Goal: Task Accomplishment & Management: Use online tool/utility

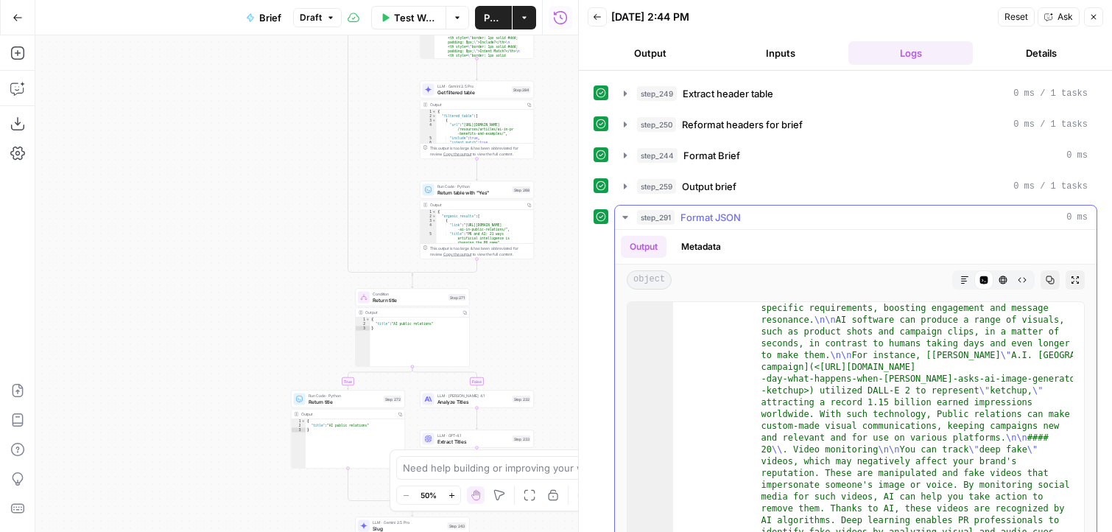
scroll to position [362, 0]
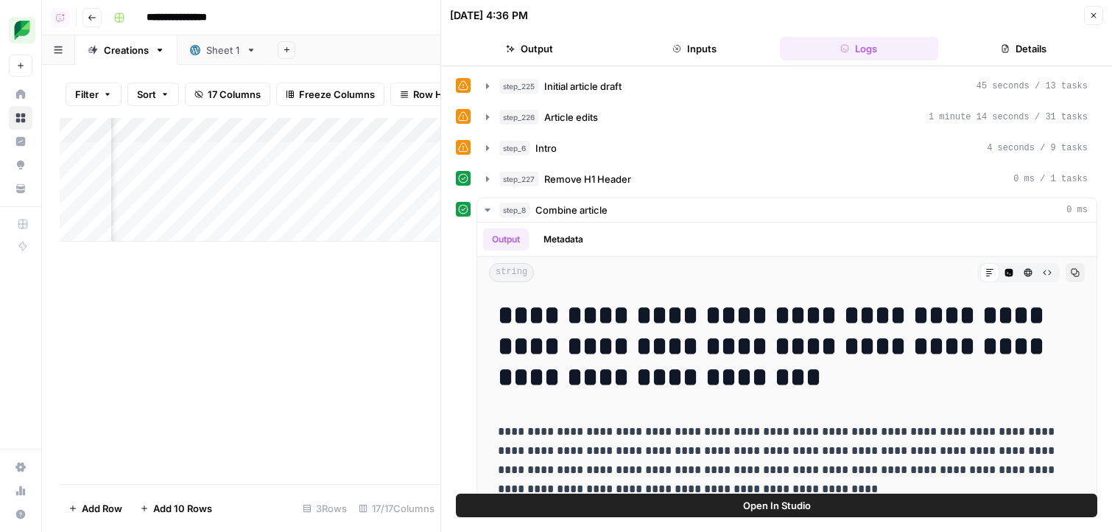
scroll to position [4454, 0]
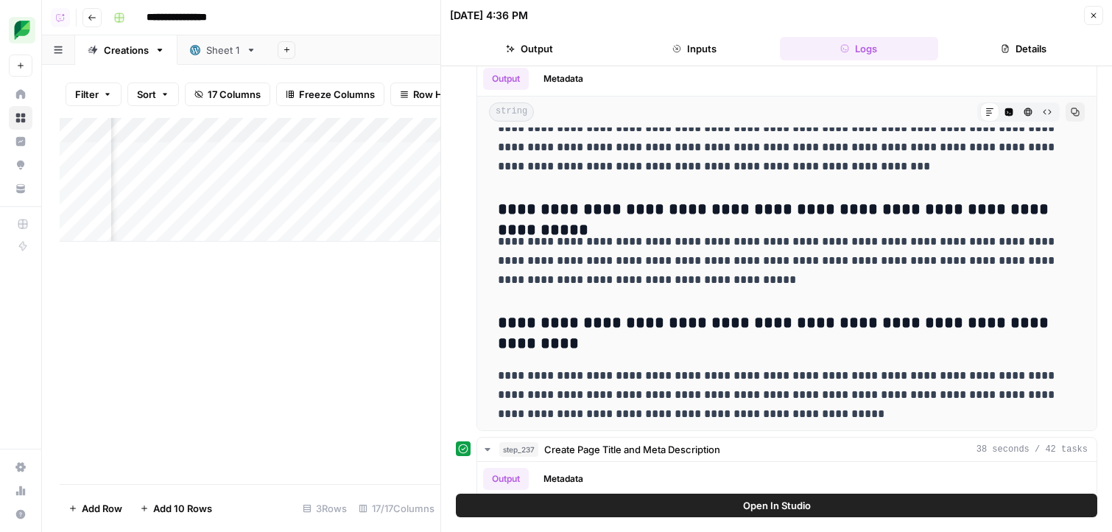
click at [1094, 21] on button "Close" at bounding box center [1093, 15] width 19 height 19
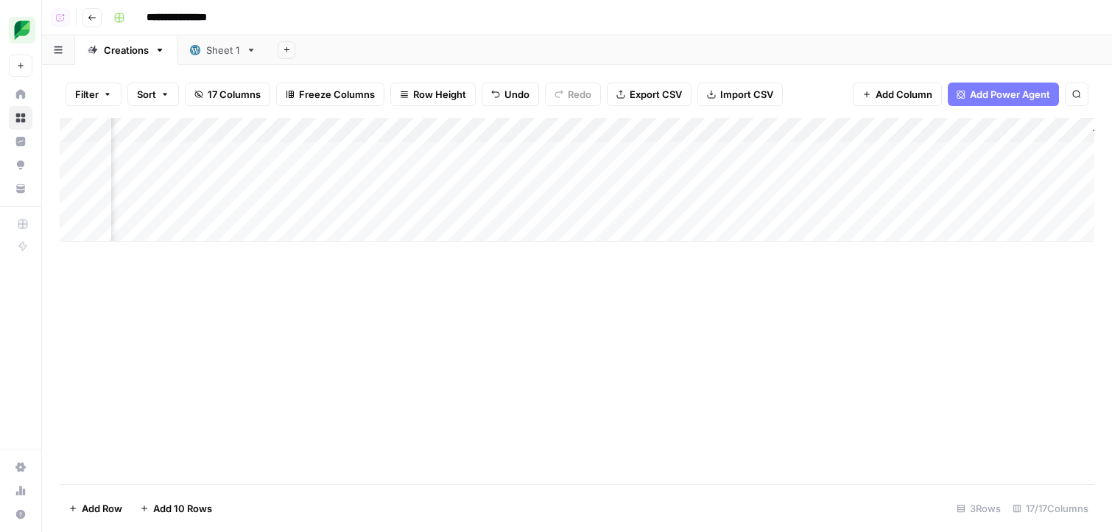
scroll to position [0, 1556]
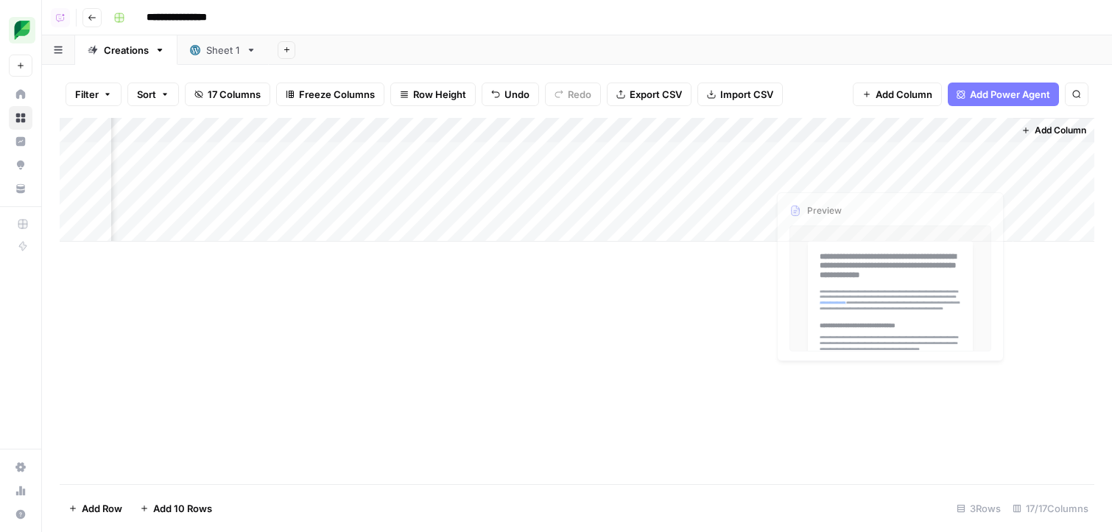
click at [864, 170] on div "Add Column" at bounding box center [577, 180] width 1035 height 124
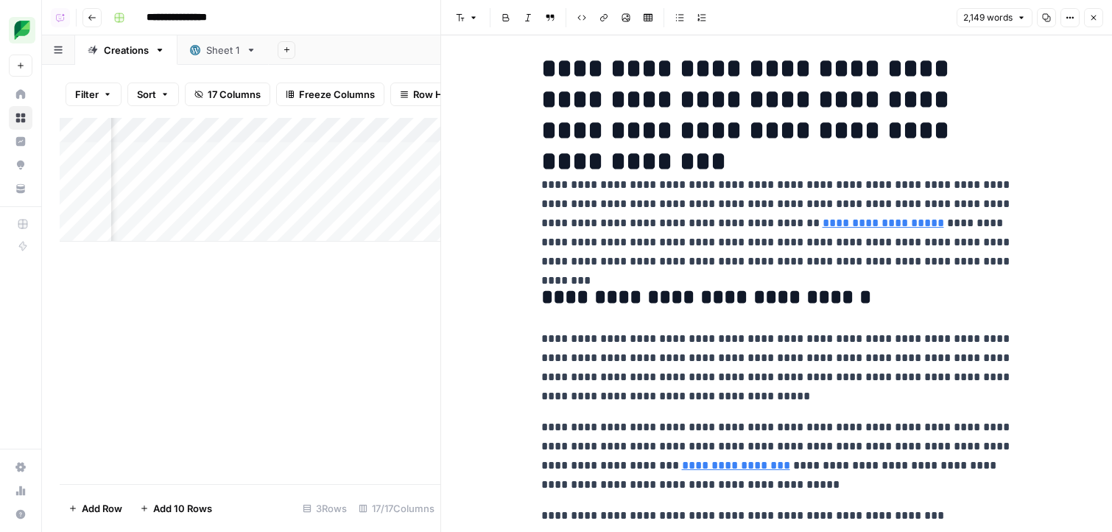
scroll to position [15, 0]
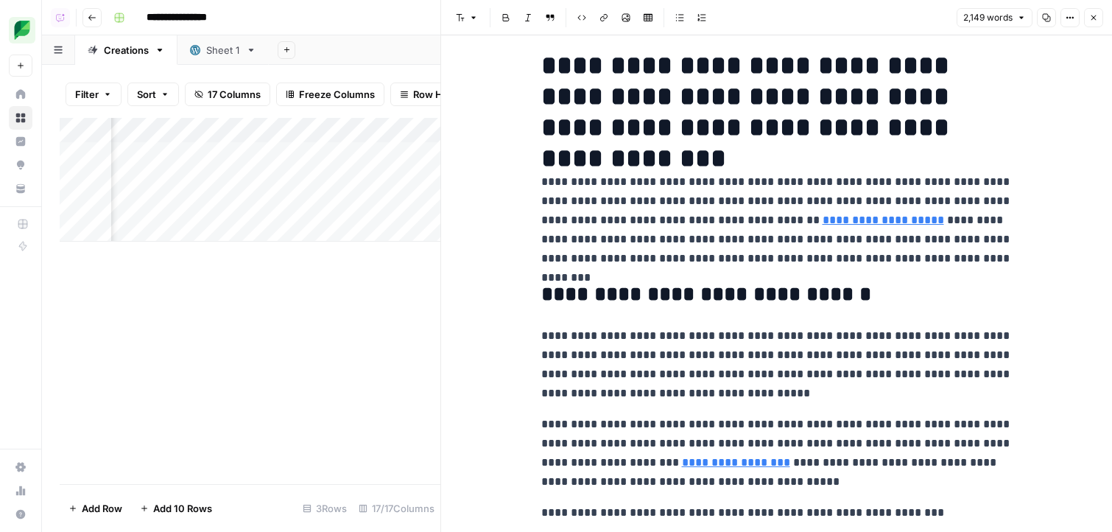
click at [1096, 13] on button "Close" at bounding box center [1093, 17] width 19 height 19
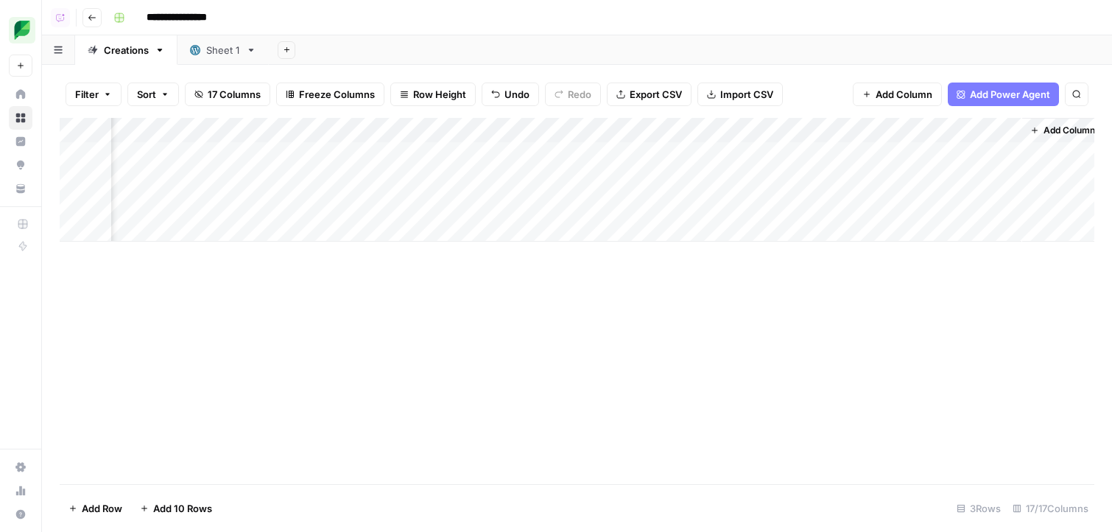
scroll to position [0, 1538]
click at [734, 173] on div "Add Column" at bounding box center [577, 180] width 1035 height 124
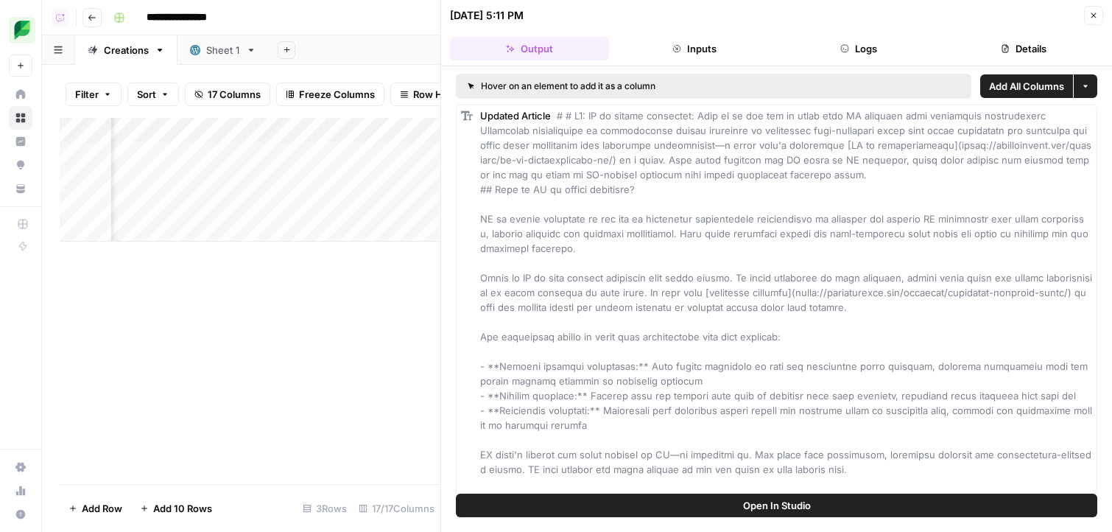
click at [1085, 18] on button "Close" at bounding box center [1093, 15] width 19 height 19
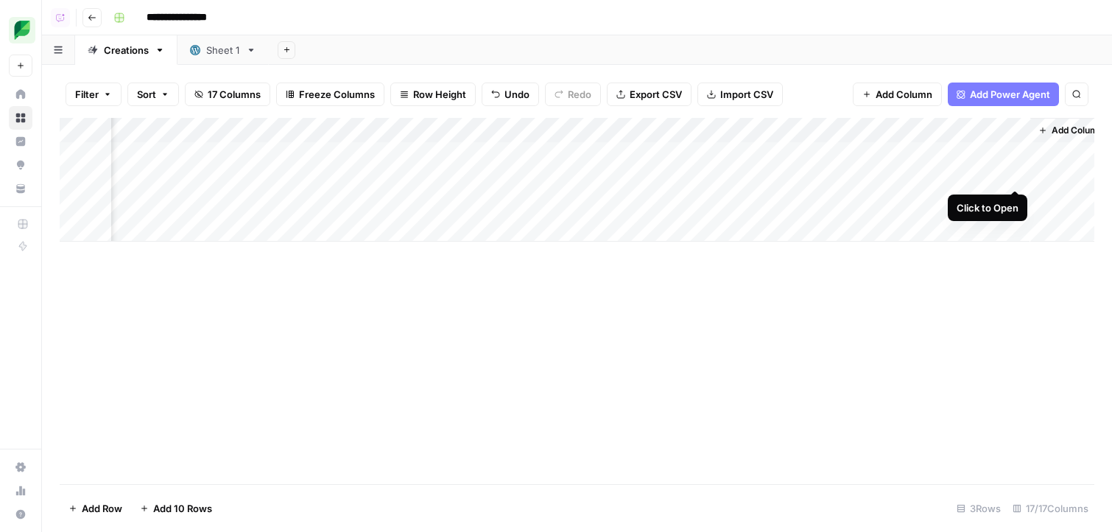
click at [1013, 175] on div "Add Column" at bounding box center [577, 180] width 1035 height 124
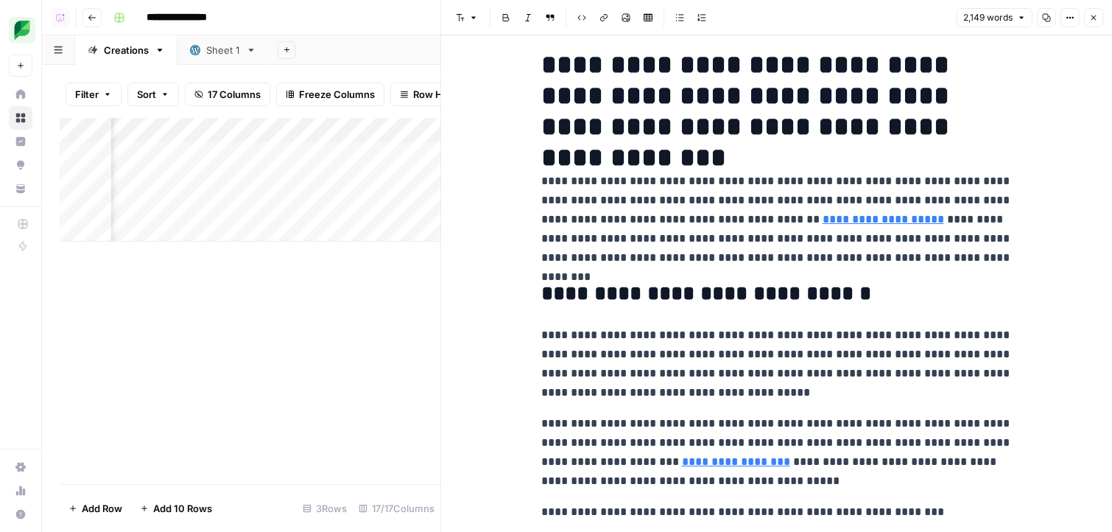
scroll to position [32, 0]
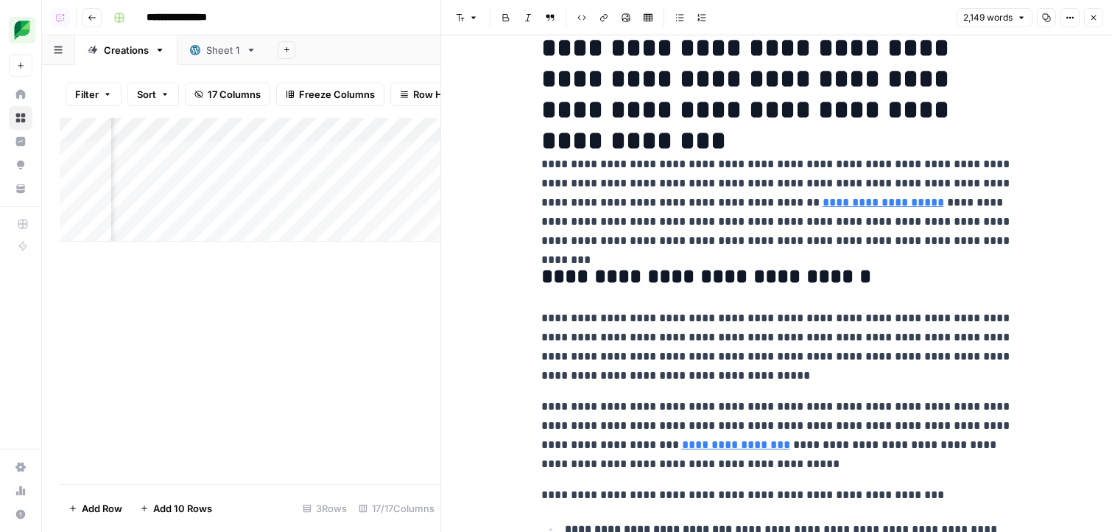
click at [797, 281] on h2 "**********" at bounding box center [776, 277] width 471 height 24
click at [847, 202] on link "**********" at bounding box center [883, 202] width 121 height 11
click at [951, 187] on link "Open in a new tab" at bounding box center [952, 180] width 19 height 19
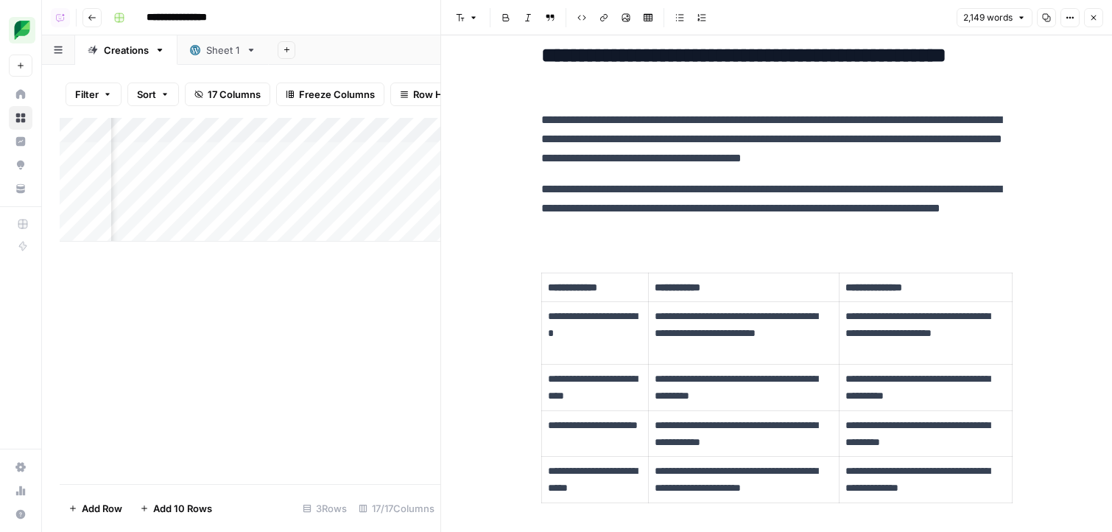
scroll to position [0, 2044]
click at [224, 172] on div "Add Column" at bounding box center [250, 180] width 381 height 124
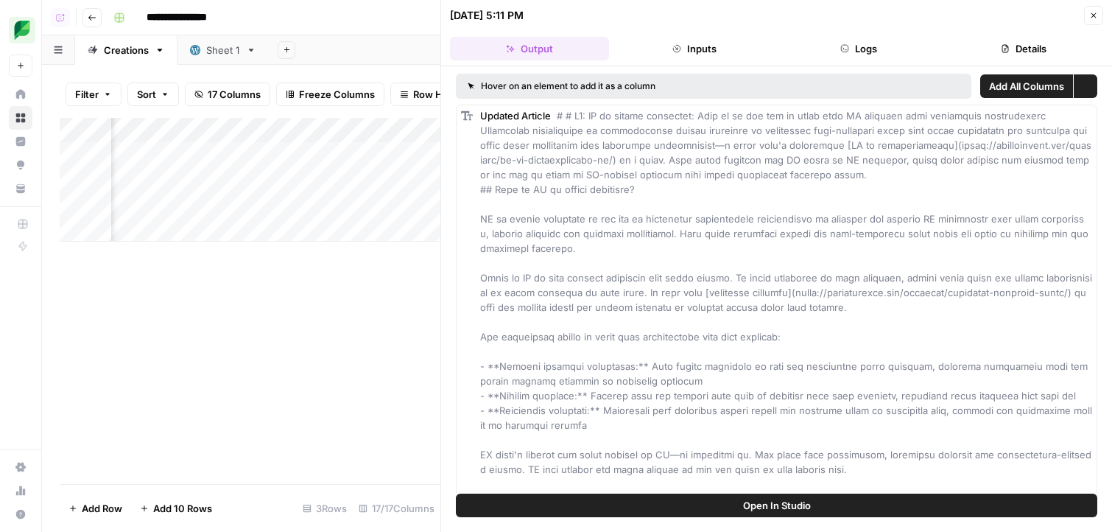
click at [894, 46] on button "Logs" at bounding box center [859, 49] width 159 height 24
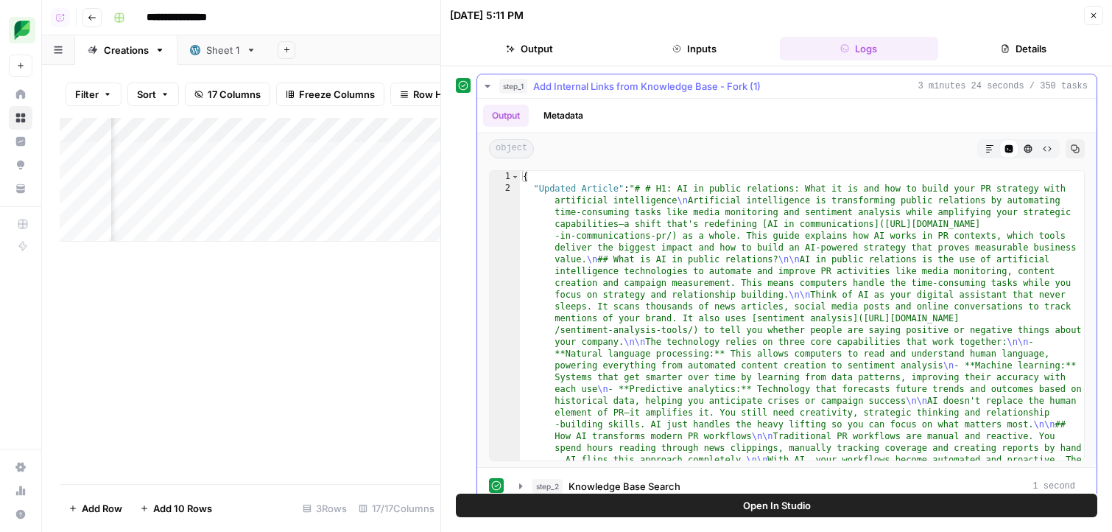
click at [738, 89] on span "Add Internal Links from Knowledge Base - Fork (1)" at bounding box center [647, 86] width 228 height 15
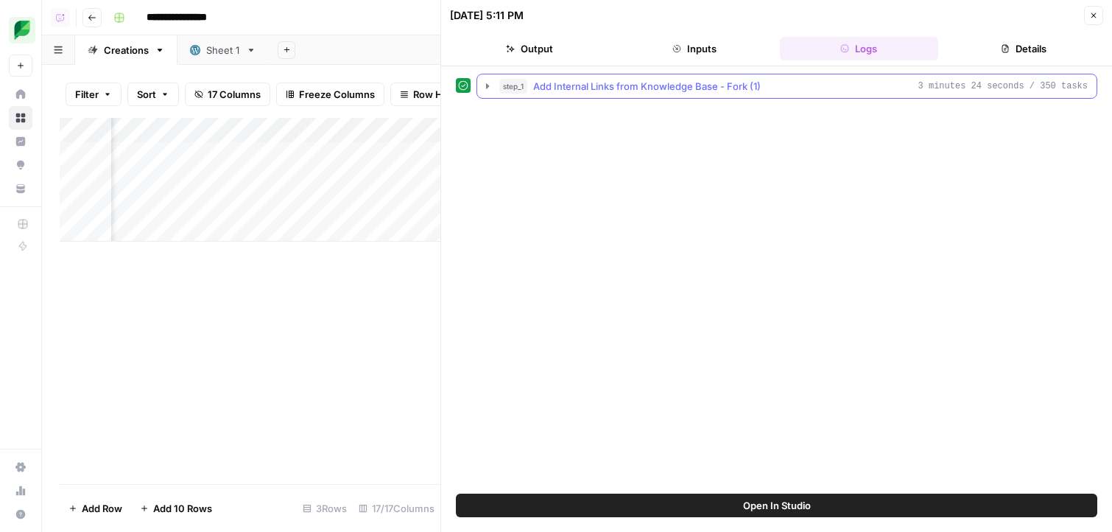
click at [742, 92] on span "Add Internal Links from Knowledge Base - Fork (1)" at bounding box center [647, 86] width 228 height 15
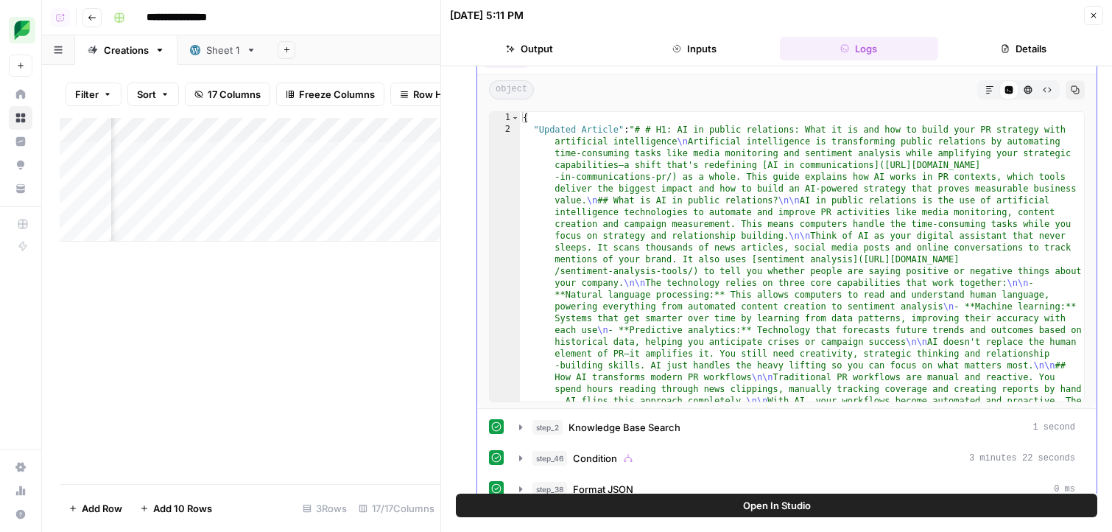
scroll to position [81, 0]
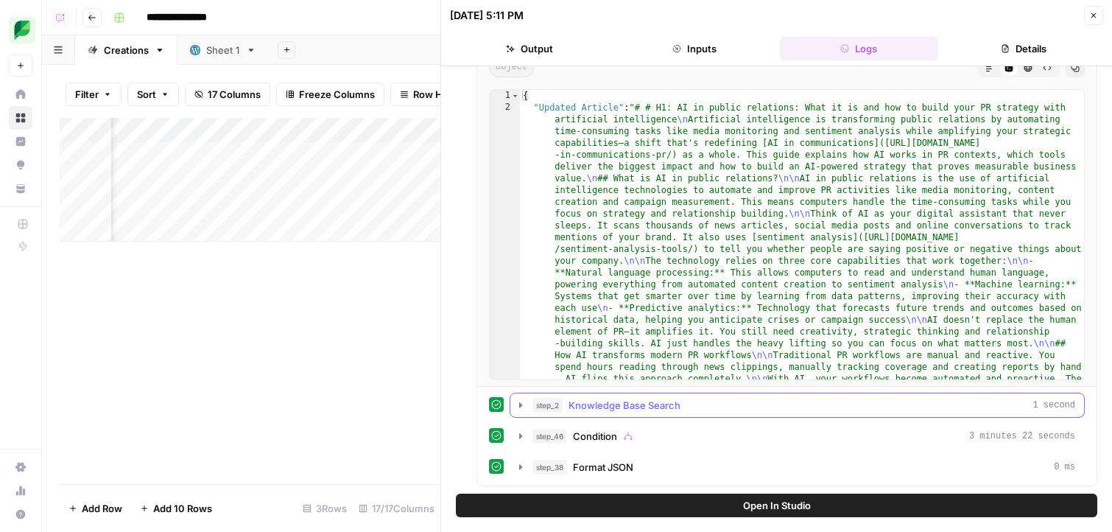
click at [682, 408] on div "step_2 Knowledge Base Search 1 second" at bounding box center [803, 405] width 543 height 15
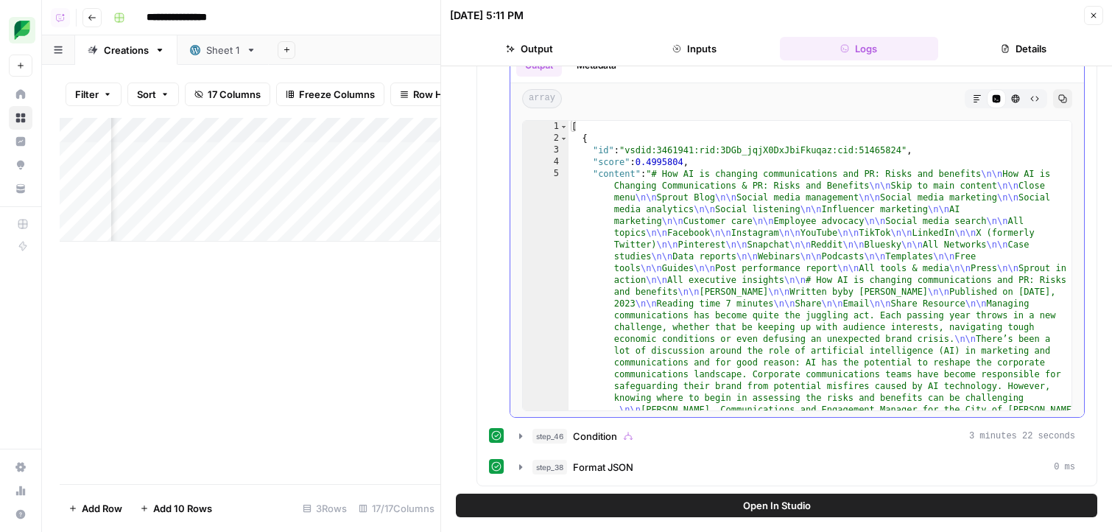
scroll to position [0, 0]
click at [682, 443] on button "step_46 Condition 3 minutes 22 seconds" at bounding box center [797, 436] width 574 height 24
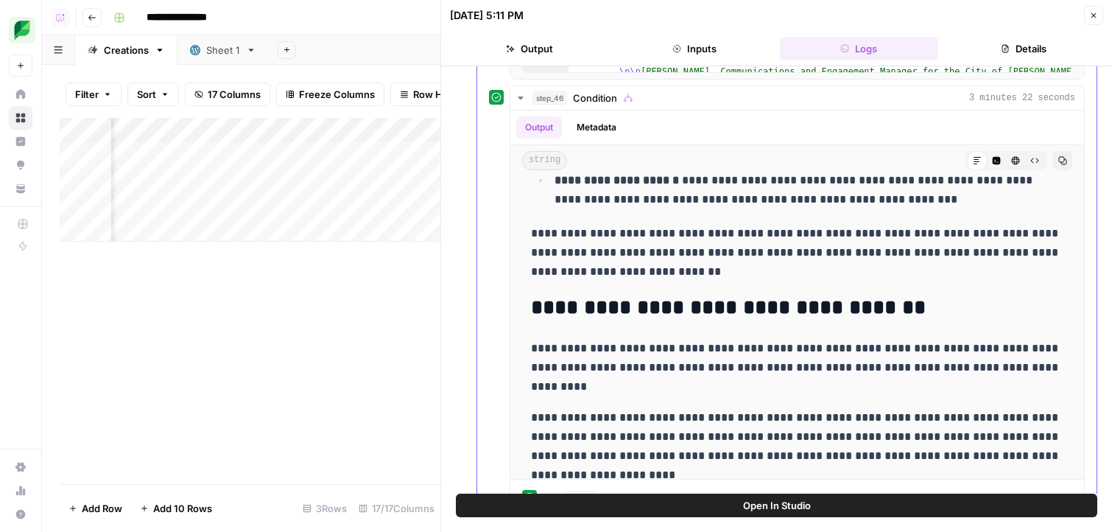
scroll to position [918, 0]
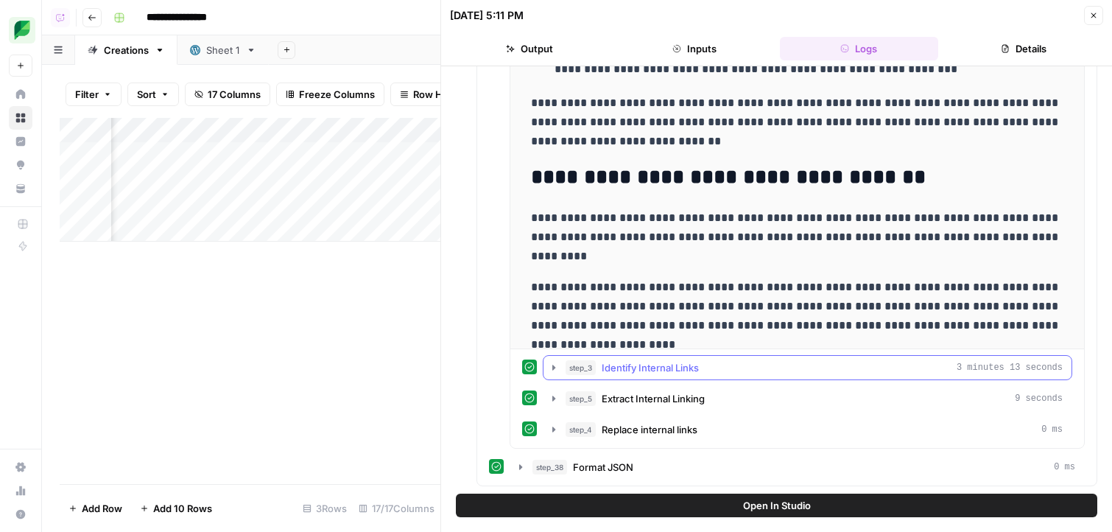
click at [652, 375] on button "step_3 Identify Internal Links 3 minutes 13 seconds" at bounding box center [807, 368] width 528 height 24
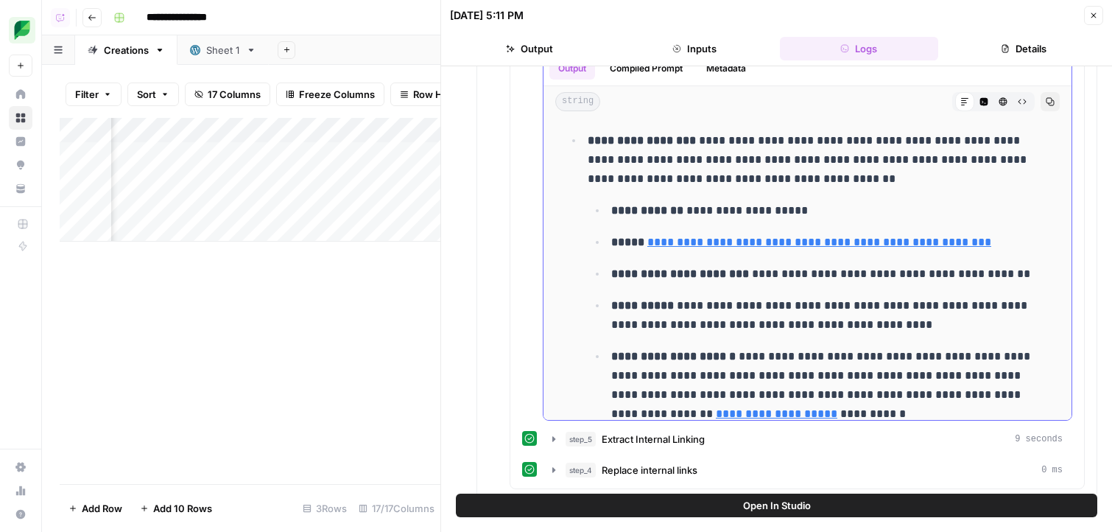
scroll to position [157, 0]
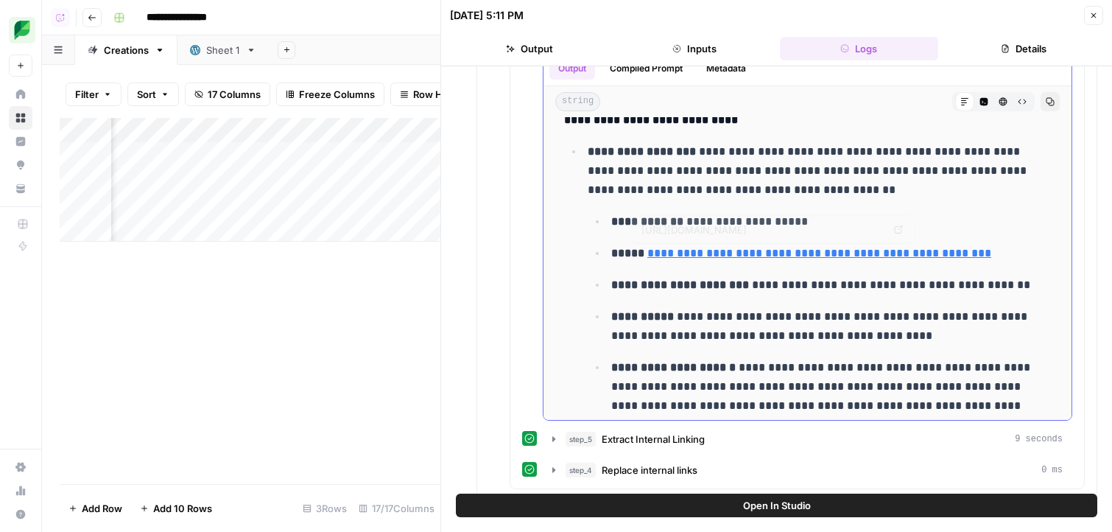
click at [779, 181] on p "**********" at bounding box center [819, 170] width 463 height 57
click at [817, 186] on p "**********" at bounding box center [819, 170] width 463 height 57
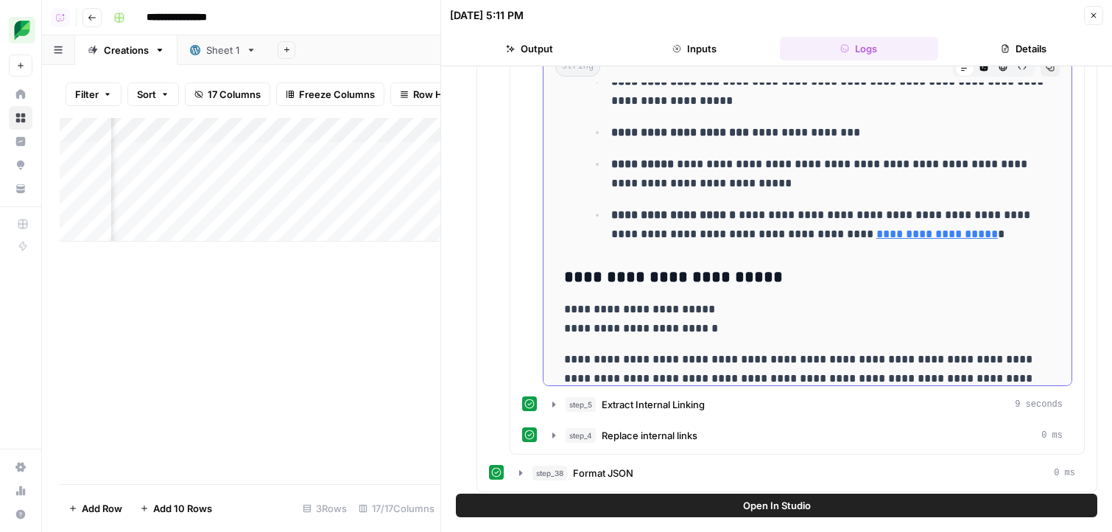
scroll to position [1287, 0]
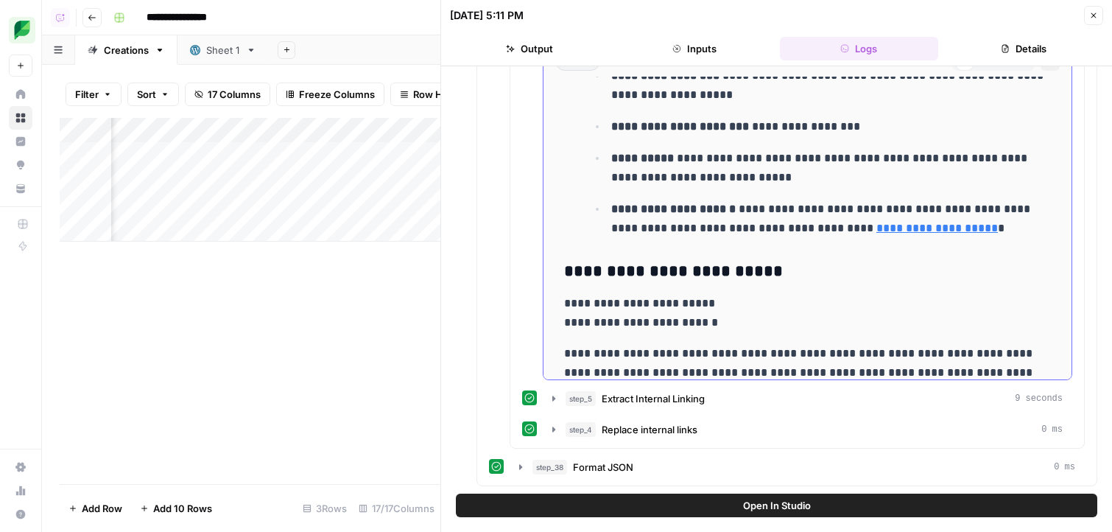
click at [780, 344] on p "**********" at bounding box center [807, 372] width 487 height 57
click at [772, 503] on span "Open In Studio" at bounding box center [777, 505] width 68 height 15
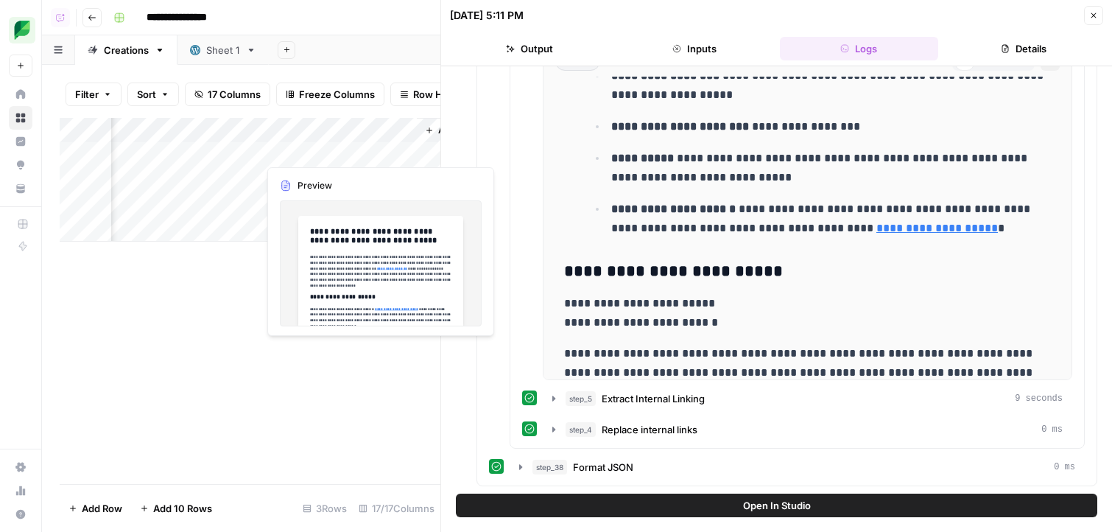
scroll to position [0, 2210]
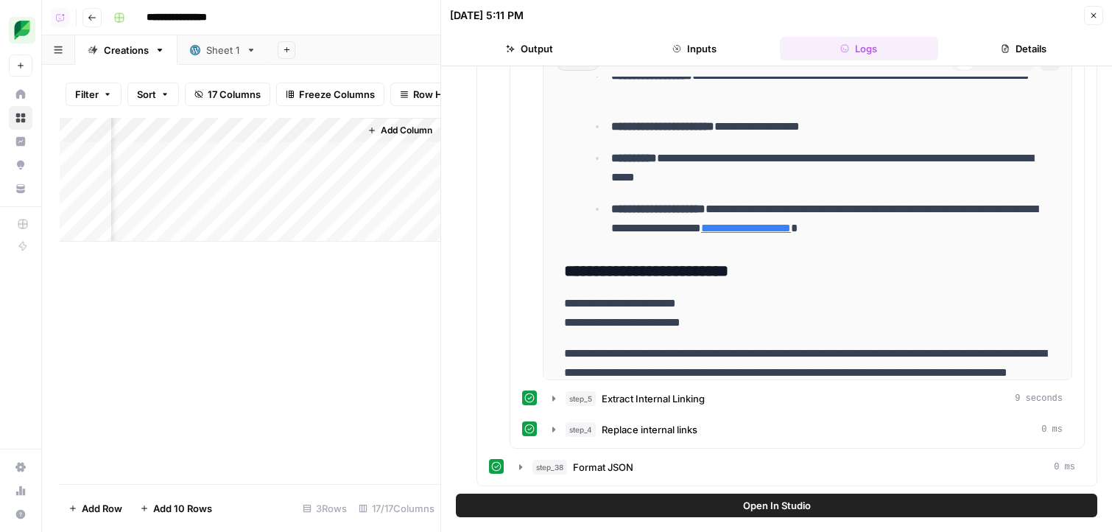
click at [387, 130] on span "Add Column" at bounding box center [407, 130] width 52 height 13
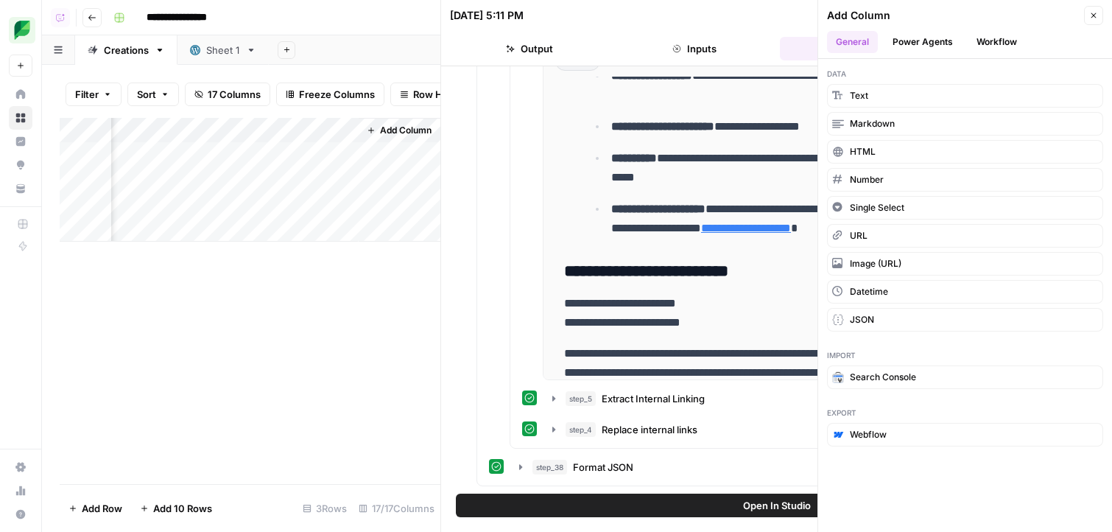
click at [989, 52] on button "Workflow" at bounding box center [997, 42] width 58 height 22
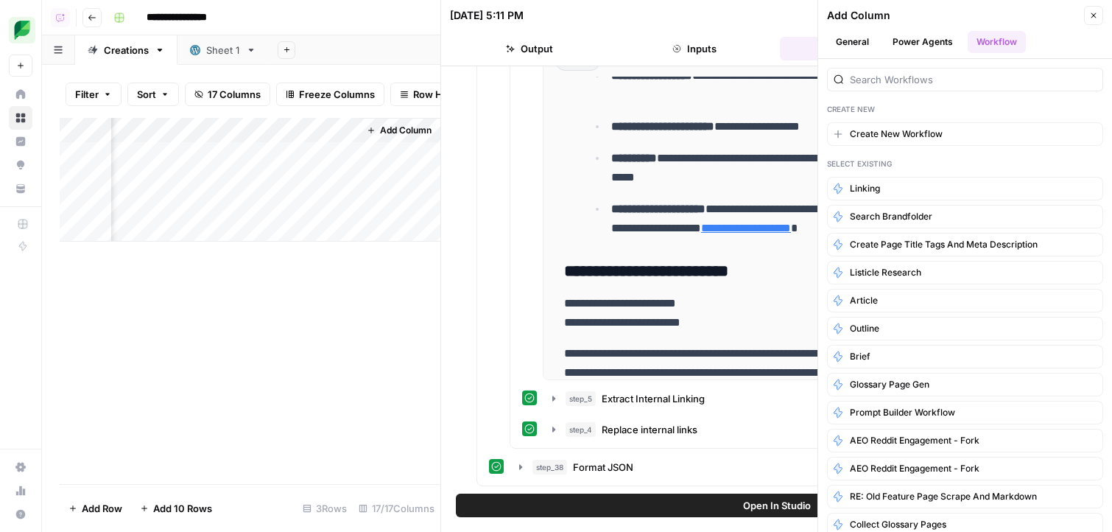
click at [928, 48] on button "Power Agents" at bounding box center [923, 42] width 78 height 22
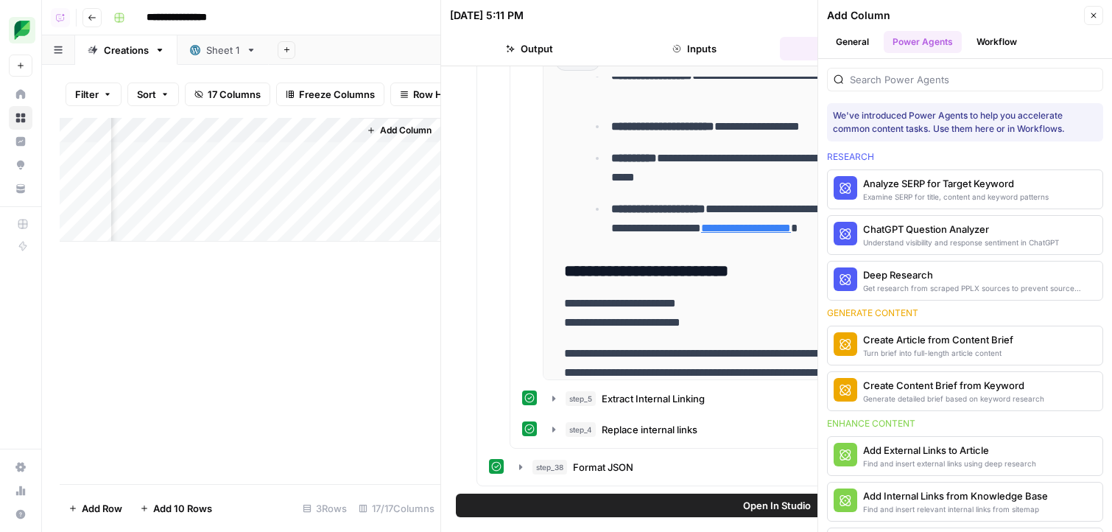
click at [1017, 50] on button "Workflow" at bounding box center [997, 42] width 58 height 22
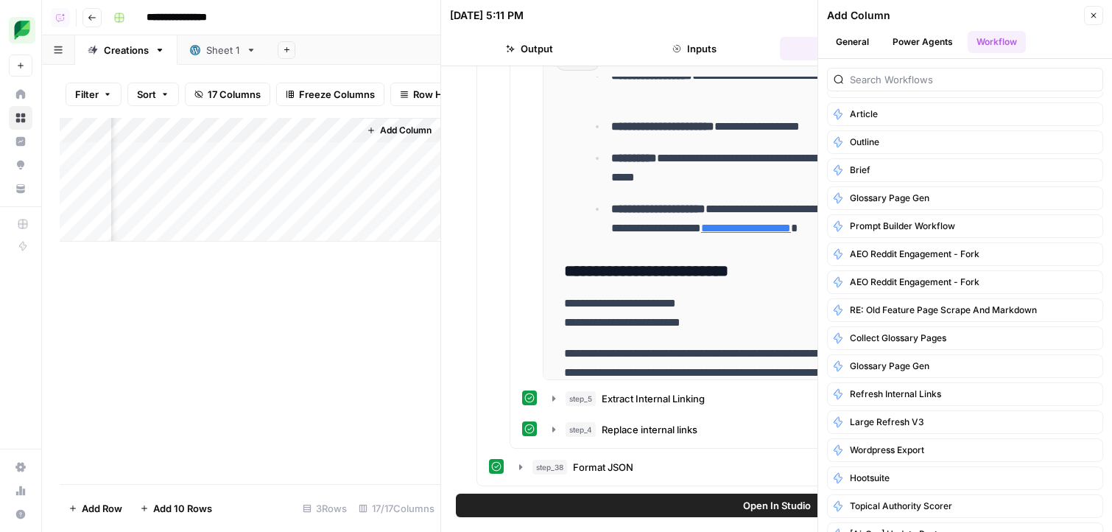
scroll to position [0, 0]
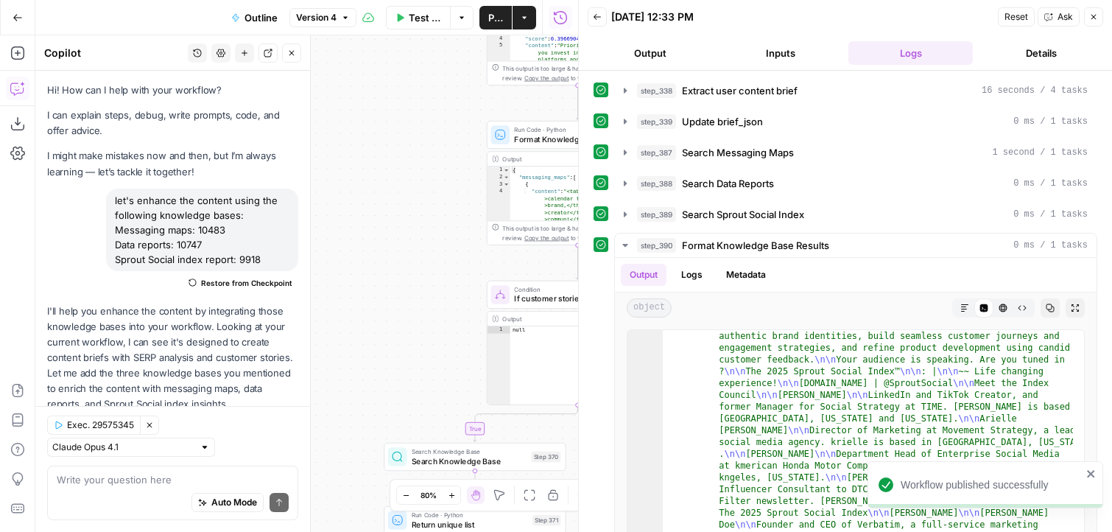
scroll to position [46, 0]
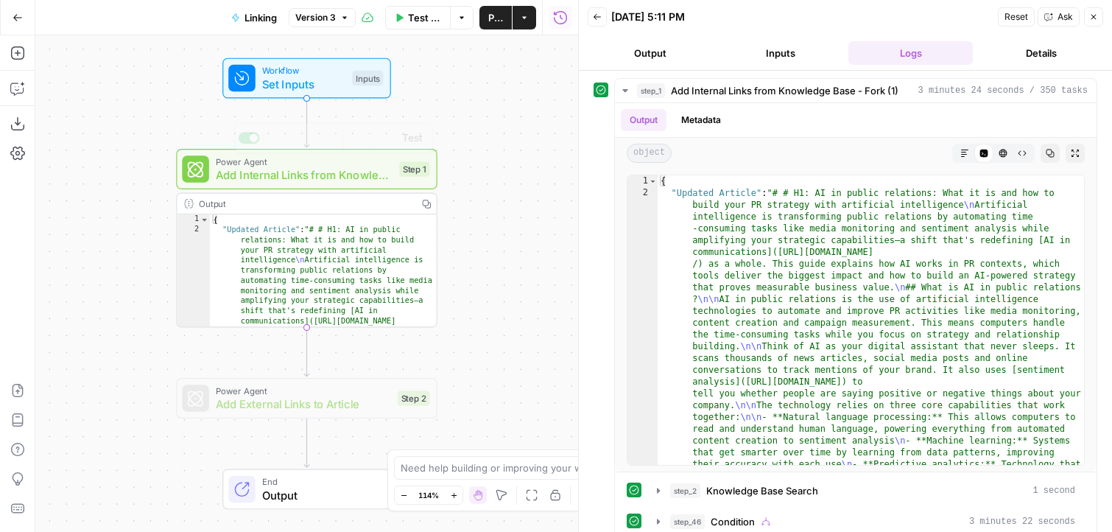
click at [339, 133] on div "Workflow Set Inputs Inputs Power Agent Add Internal Links from Knowledge Base -…" at bounding box center [306, 283] width 543 height 496
click at [339, 146] on div "Workflow Set Inputs Inputs Power Agent Add Internal Links from Knowledge Base -…" at bounding box center [306, 283] width 543 height 496
click at [336, 159] on span "Power Agent" at bounding box center [304, 161] width 177 height 13
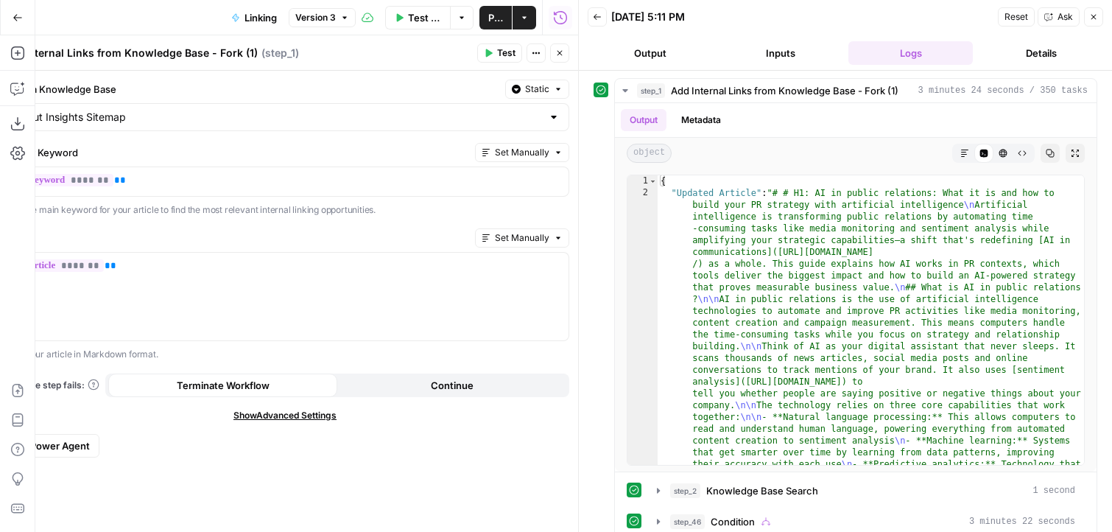
click at [1086, 13] on button "Close" at bounding box center [1093, 16] width 19 height 19
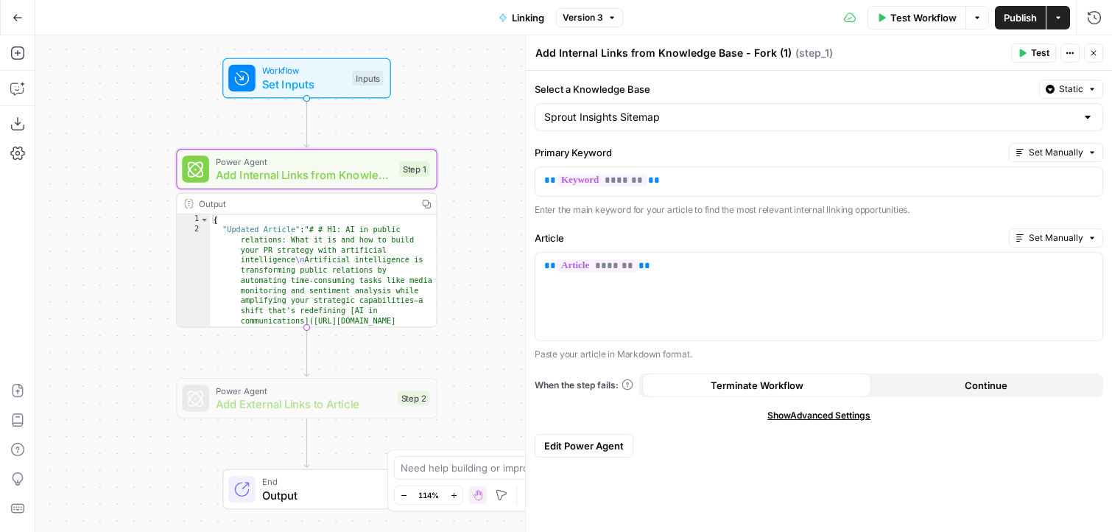
click at [577, 448] on span "Edit Power Agent" at bounding box center [584, 445] width 80 height 15
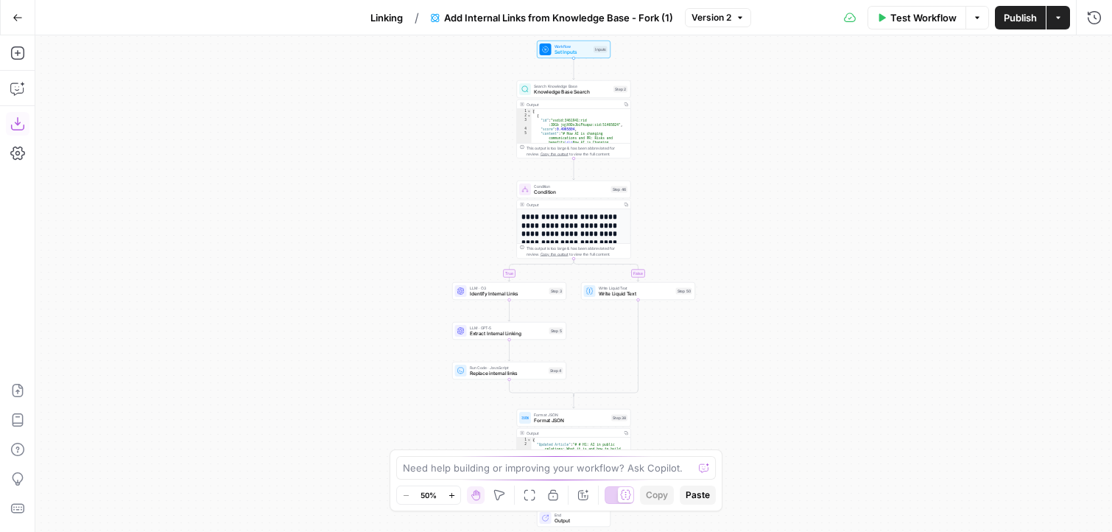
click at [14, 124] on icon "button" at bounding box center [17, 123] width 15 height 15
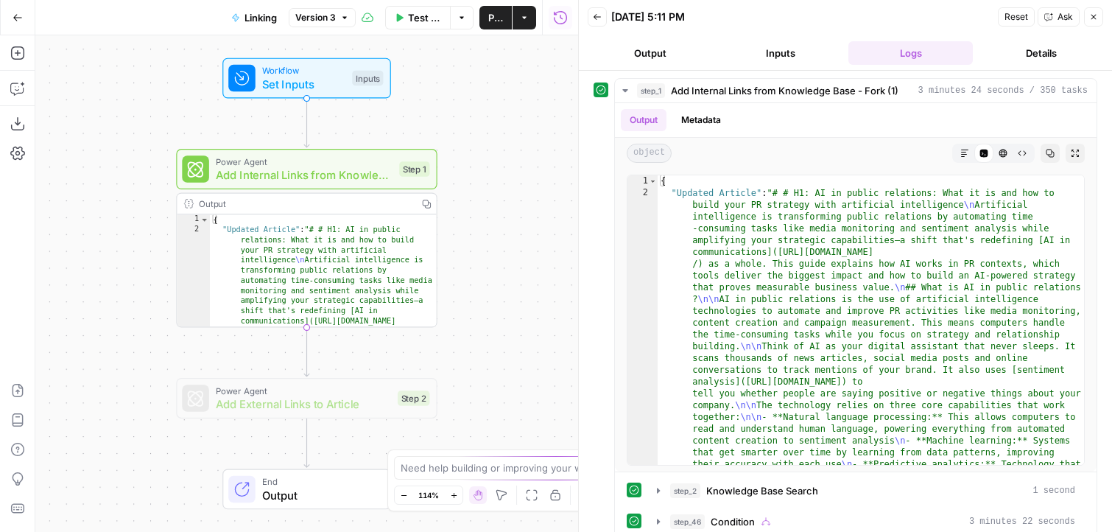
click at [343, 17] on icon "button" at bounding box center [344, 17] width 9 height 9
click at [473, 255] on div "Workflow Set Inputs Inputs Power Agent Add Internal Links from Knowledge Base -…" at bounding box center [306, 283] width 543 height 496
click at [15, 379] on button "Import JSON" at bounding box center [18, 390] width 24 height 24
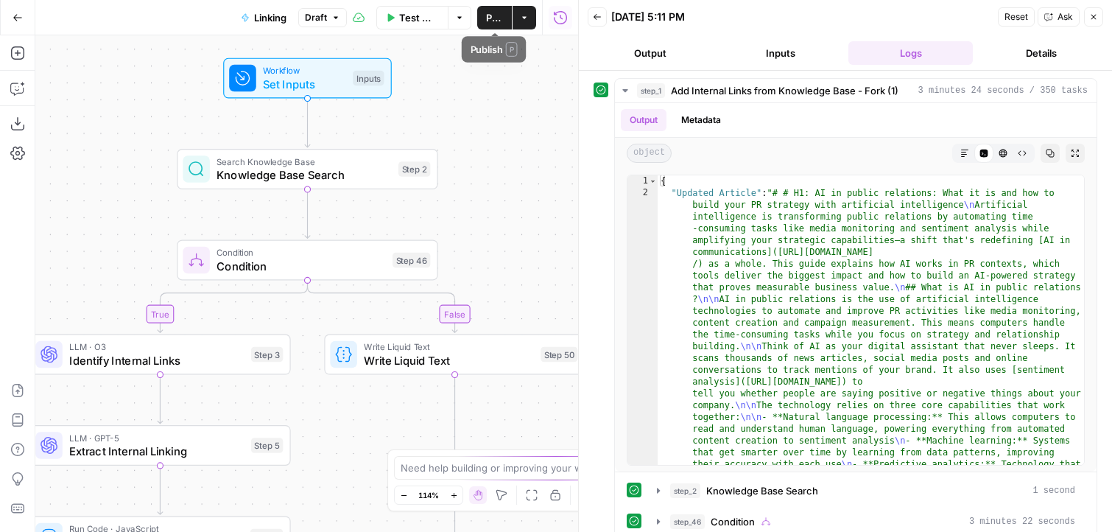
click at [490, 13] on span "Publish" at bounding box center [494, 17] width 17 height 15
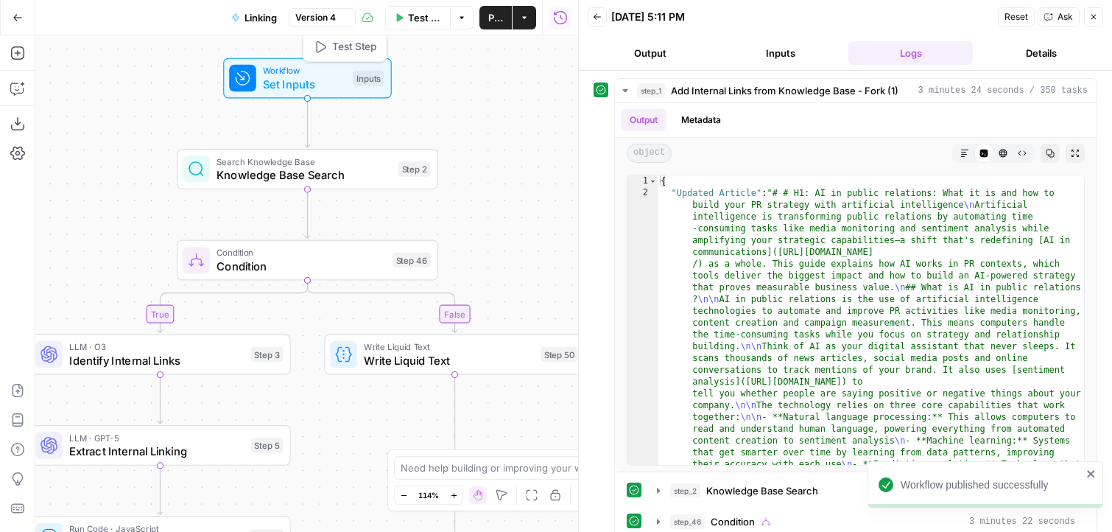
click at [347, 72] on div "Workflow Set Inputs Inputs Test Step" at bounding box center [306, 78] width 155 height 29
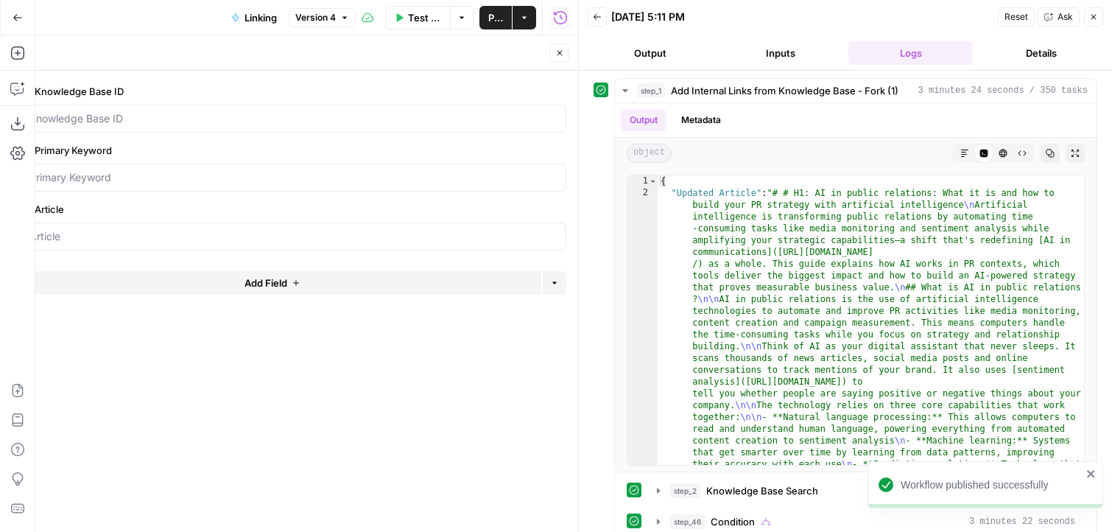
click at [1082, 15] on div "Reset Ask Close" at bounding box center [1050, 17] width 105 height 22
click at [1088, 15] on button "Close" at bounding box center [1093, 16] width 19 height 19
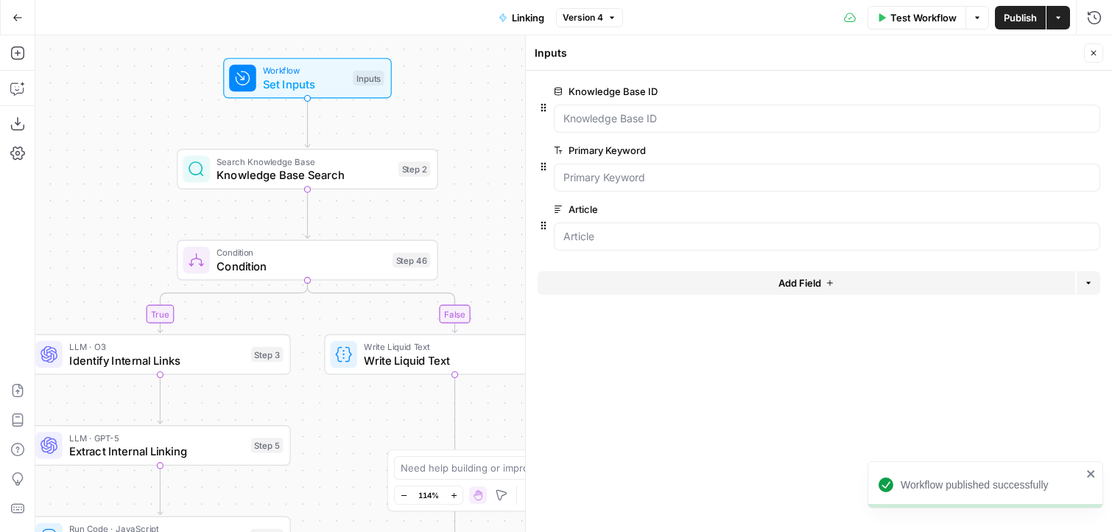
click at [1093, 57] on icon "button" at bounding box center [1093, 53] width 9 height 9
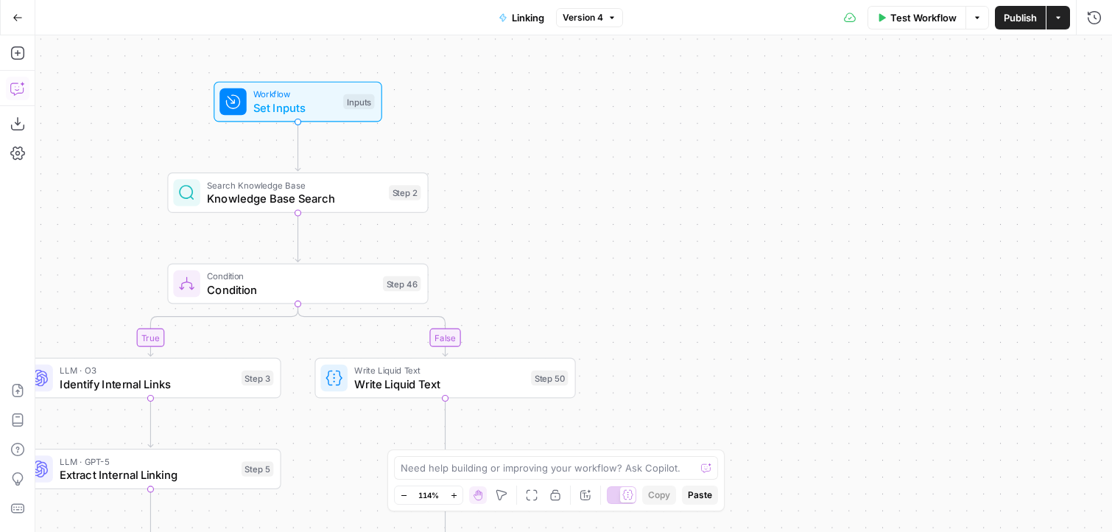
click at [18, 80] on button "Copilot" at bounding box center [18, 89] width 24 height 24
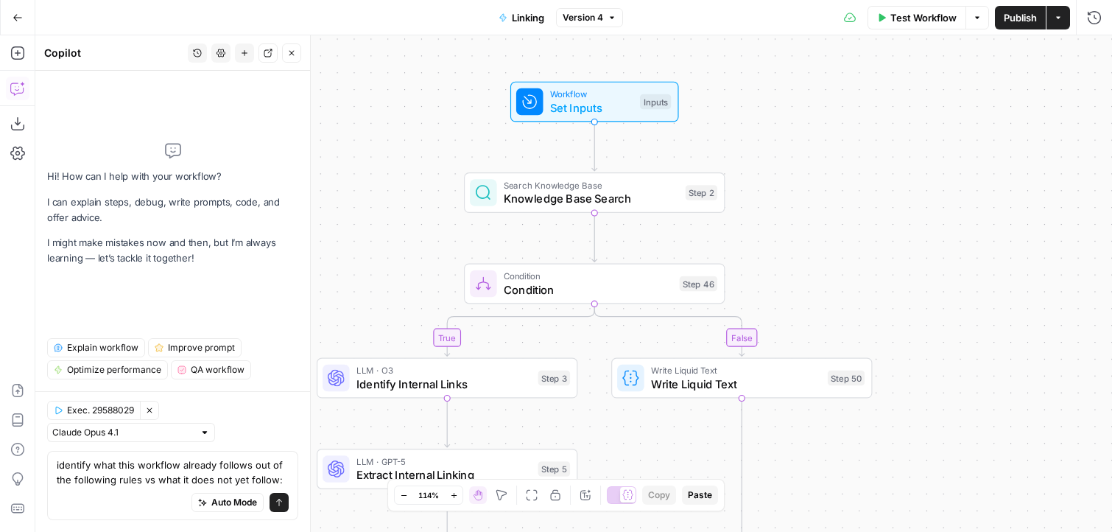
scroll to position [15, 0]
type textarea "identify what this workflow already follows out of the following rules vs what …"
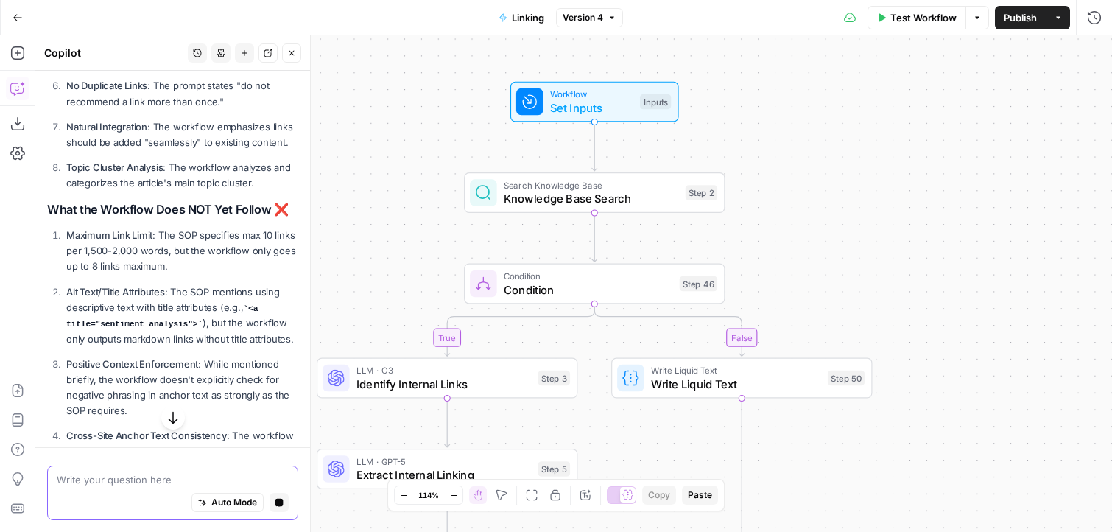
scroll to position [1859, 0]
click at [216, 227] on p "Maximum Link Limit : The SOP specifies max 10 links per 1,500-2,000 words, but …" at bounding box center [182, 250] width 232 height 46
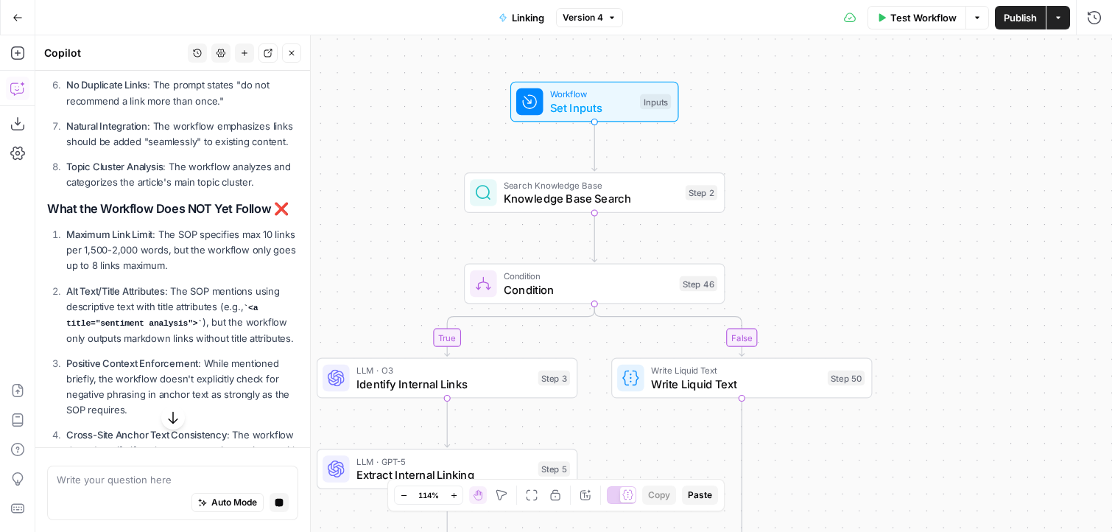
click at [233, 227] on p "Maximum Link Limit : The SOP specifies max 10 links per 1,500-2,000 words, but …" at bounding box center [182, 250] width 232 height 46
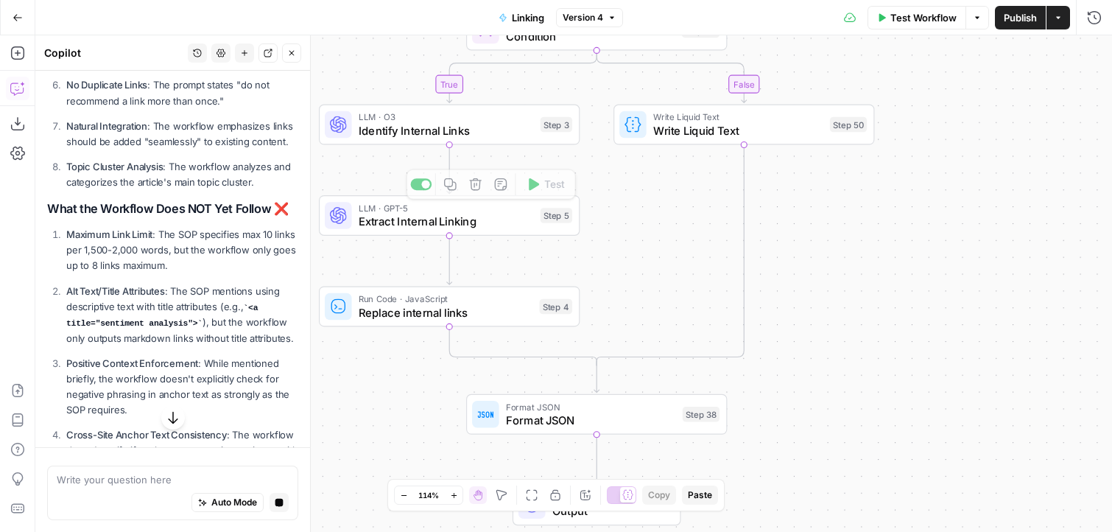
click at [529, 130] on span "Identify Internal Links" at bounding box center [446, 130] width 175 height 17
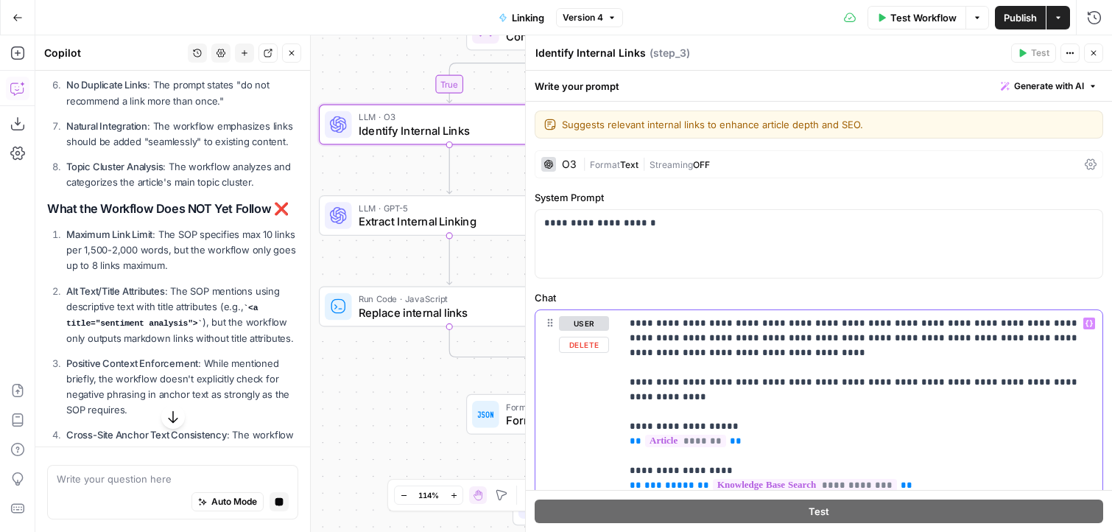
click at [455, 232] on div "LLM · GPT-5 Extract Internal Linking Step 5 Copy step Delete step Edit Note Test" at bounding box center [449, 215] width 261 height 40
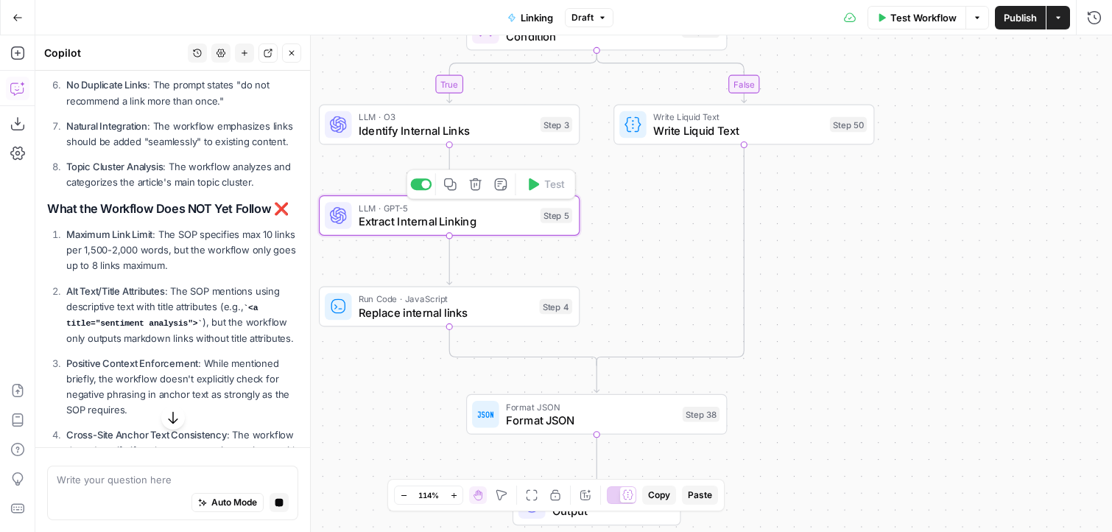
type textarea "Extract Internal Linking"
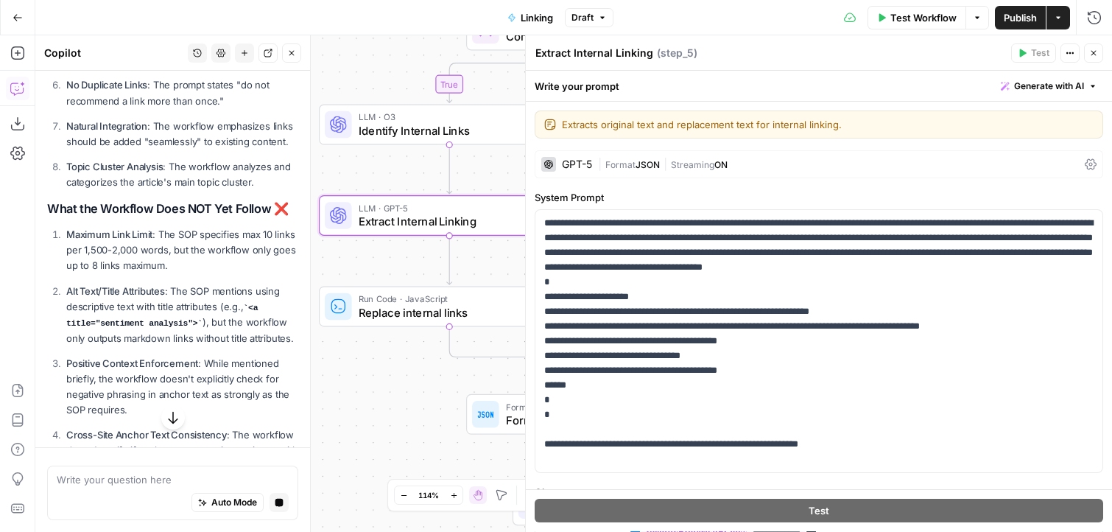
click at [462, 123] on span "Identify Internal Links" at bounding box center [446, 130] width 175 height 17
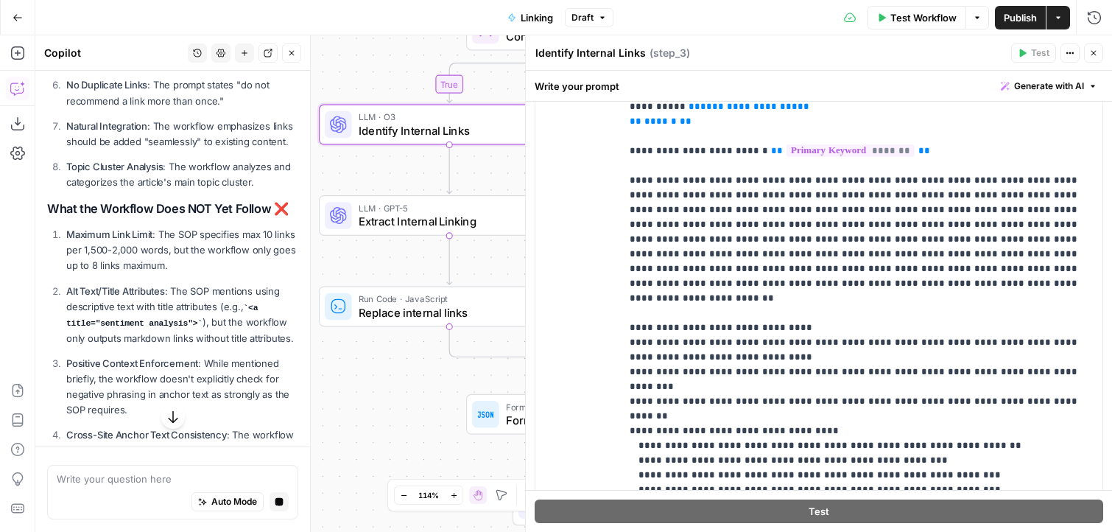
scroll to position [137, 0]
click at [835, 166] on p "**********" at bounding box center [862, 432] width 464 height 1075
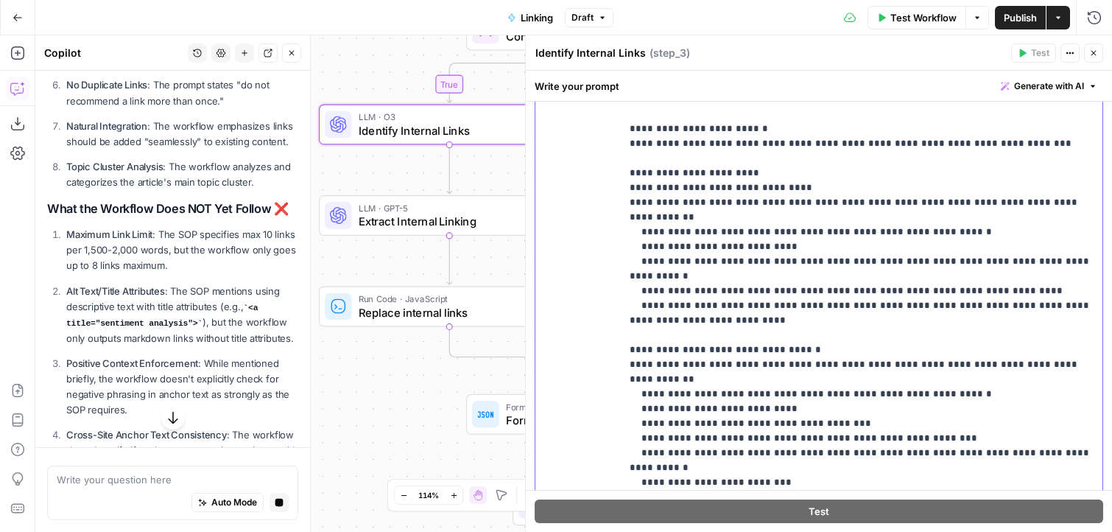
scroll to position [499, 0]
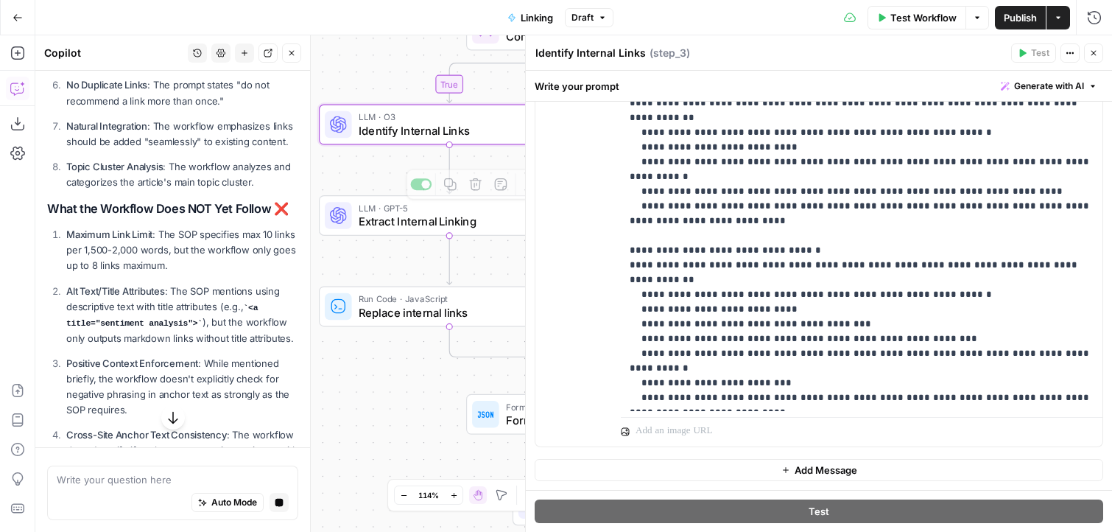
click at [253, 283] on p "Alt Text/Title Attributes : The SOP mentions using descriptive text with title …" at bounding box center [182, 314] width 232 height 63
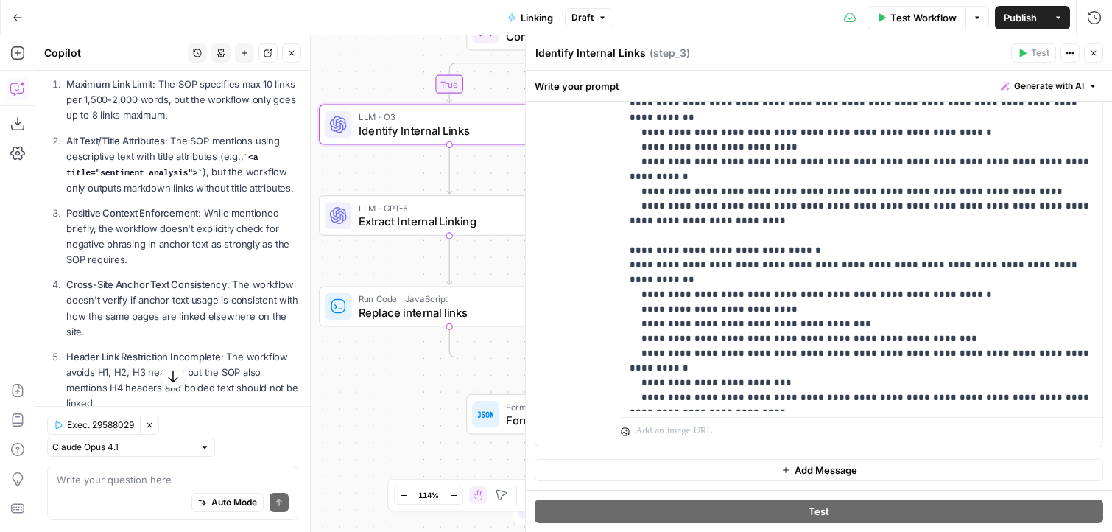
scroll to position [2027, 0]
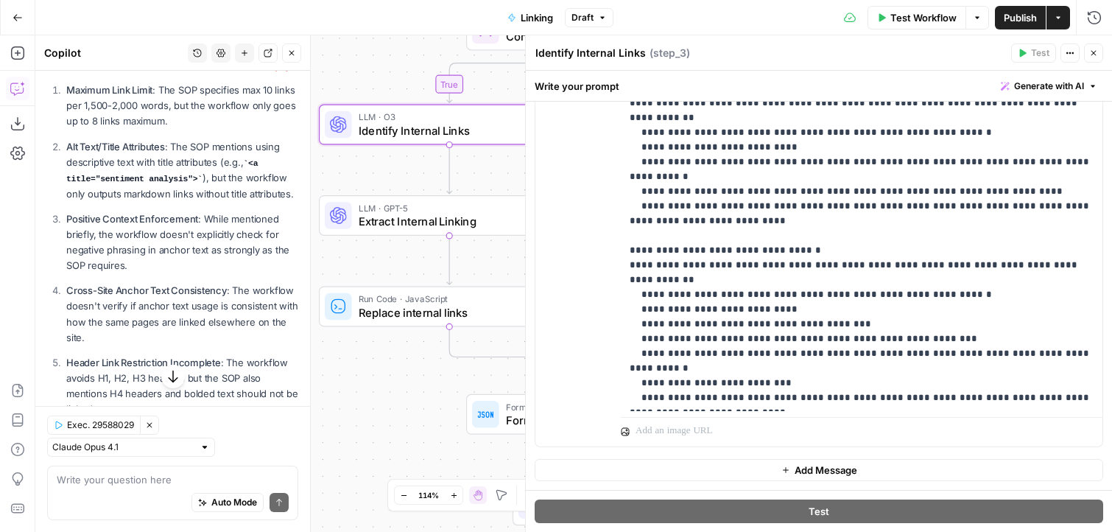
click at [202, 356] on strong "Header Link Restriction Incomplete" at bounding box center [143, 362] width 155 height 12
click at [210, 355] on p "Header Link Restriction Incomplete : The workflow avoids H1, H2, H3 headers but…" at bounding box center [182, 386] width 232 height 63
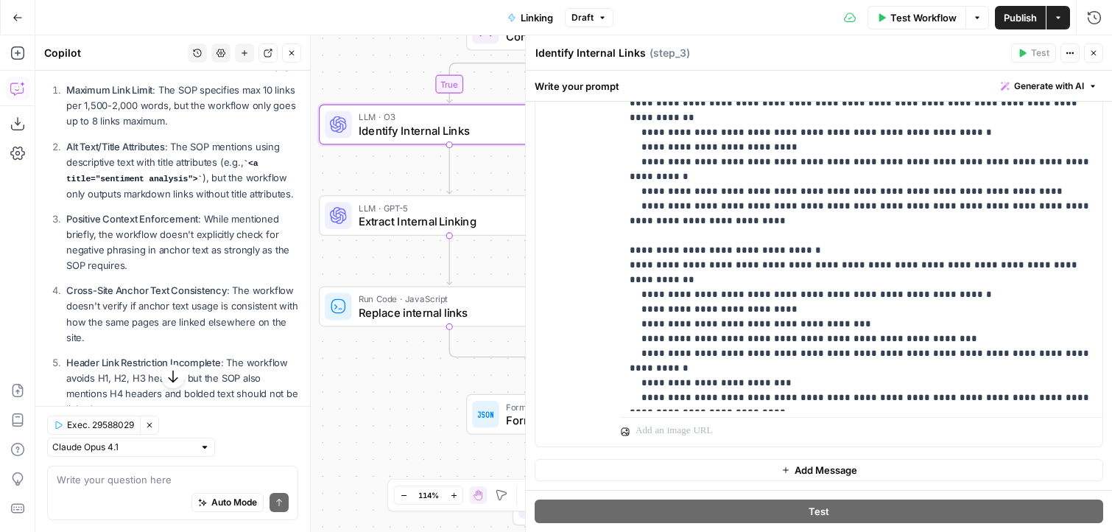
click at [210, 355] on p "Header Link Restriction Incomplete : The workflow avoids H1, H2, H3 headers but…" at bounding box center [182, 386] width 232 height 63
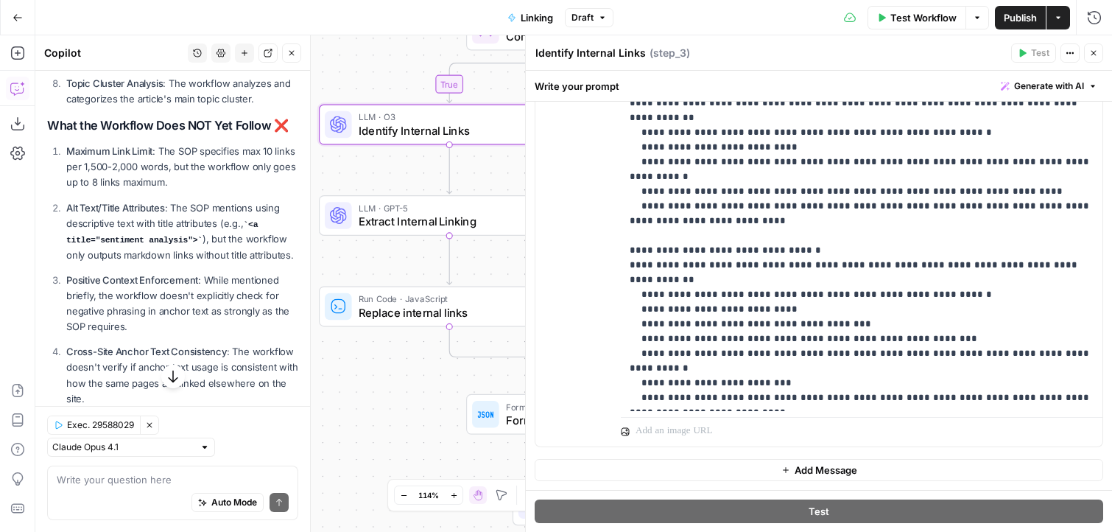
scroll to position [1936, 0]
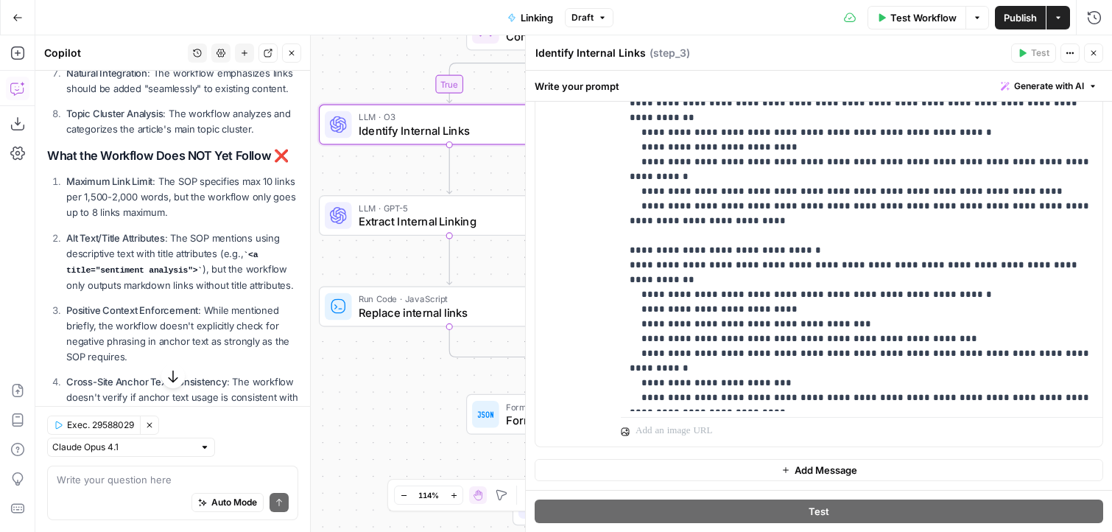
drag, startPoint x: 289, startPoint y: 231, endPoint x: 64, endPoint y: 186, distance: 229.2
click at [64, 230] on li "Alt Text/Title Attributes : The SOP mentions using descriptive text with title …" at bounding box center [181, 261] width 236 height 63
copy p "Alt Text/Title Attributes : The SOP mentions using descriptive text with title …"
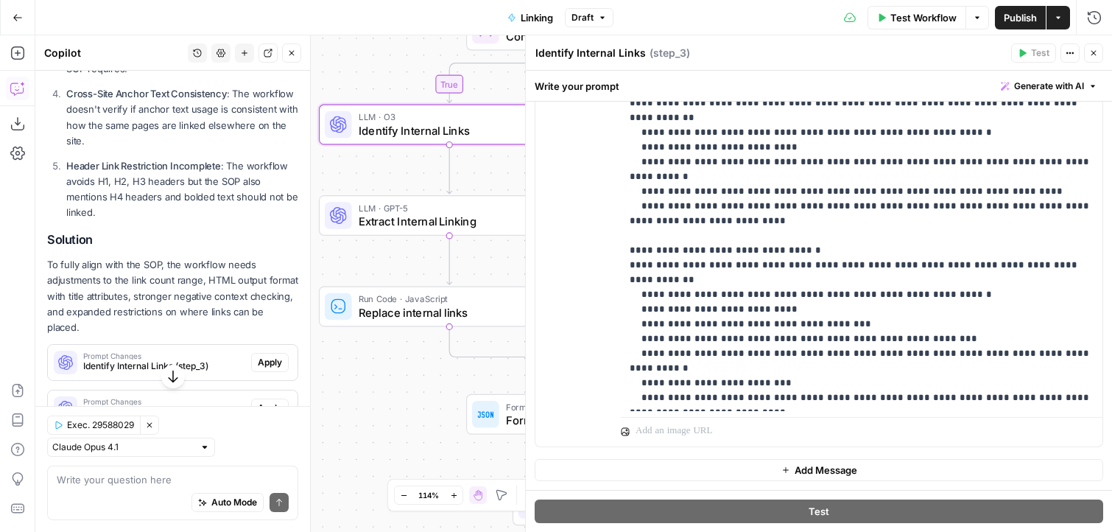
scroll to position [2251, 0]
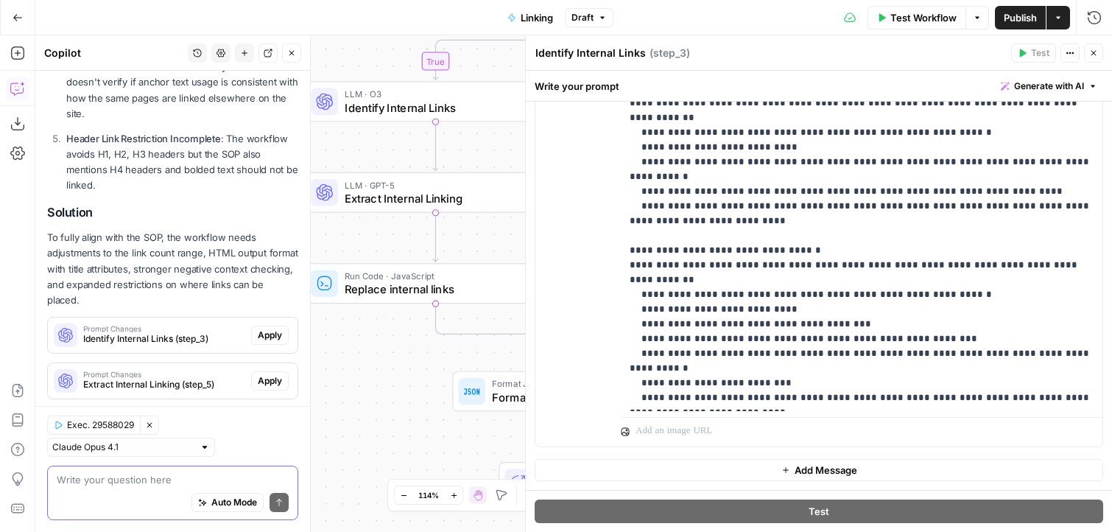
click at [185, 486] on textarea at bounding box center [173, 479] width 232 height 15
paste textarea "Alt Text/Title Attributes: The SOP mentions using descriptive text with title a…"
type textarea "upadte such that we follow just the: Alt Text/Title Attributes: The SOP mention…"
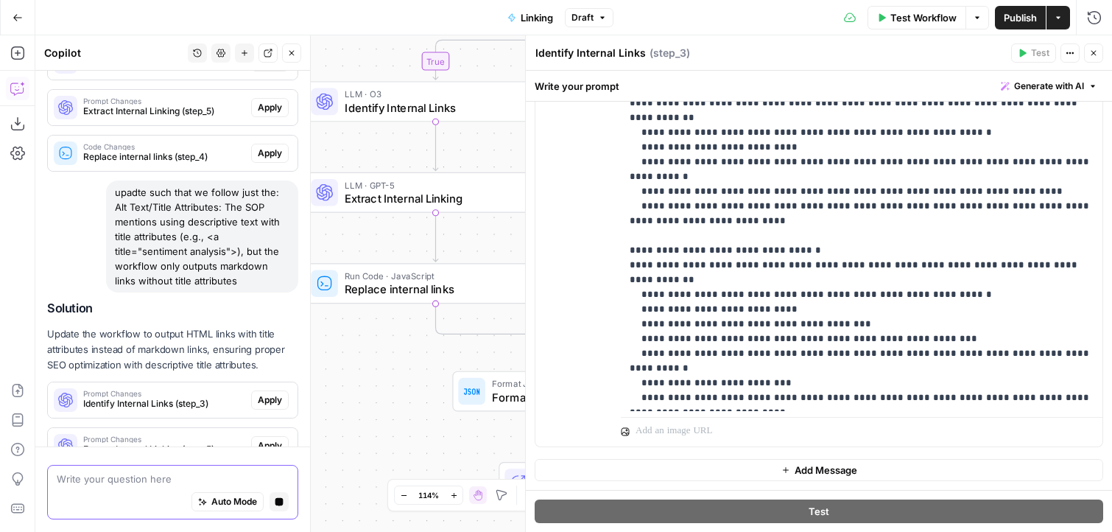
scroll to position [2589, 0]
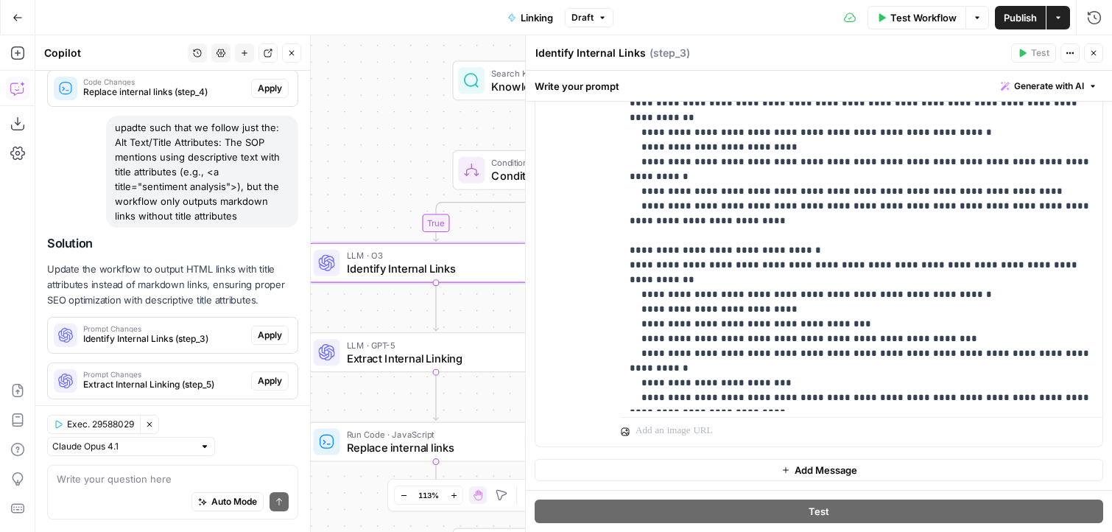
click at [270, 328] on span "Apply" at bounding box center [270, 334] width 24 height 13
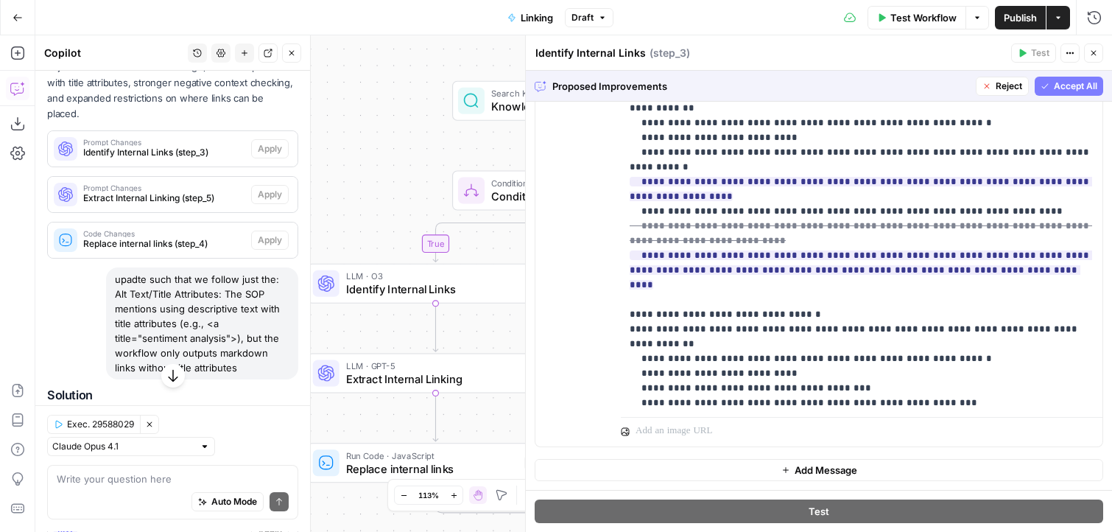
scroll to position [2411, 0]
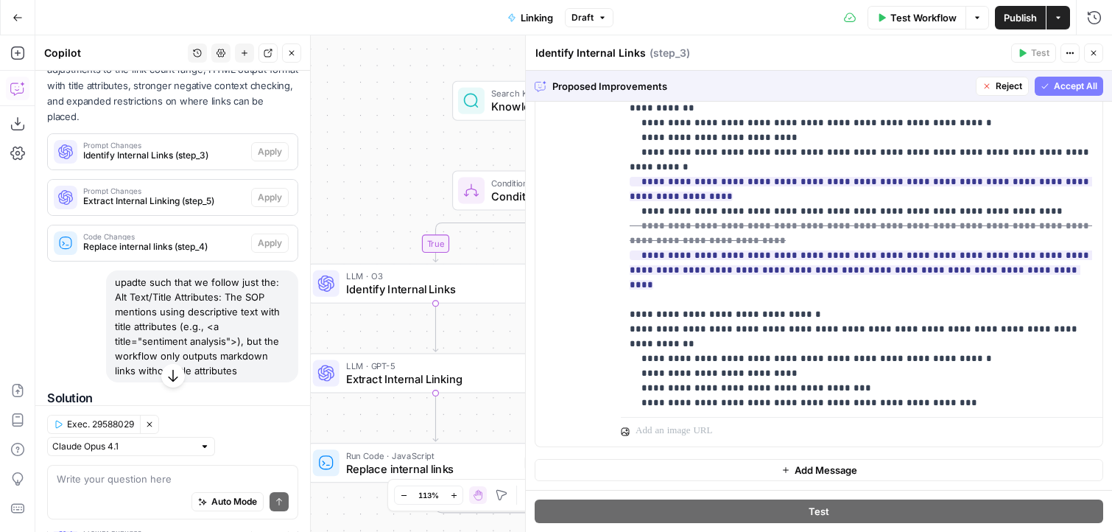
click at [993, 88] on button "Reject" at bounding box center [1002, 86] width 53 height 19
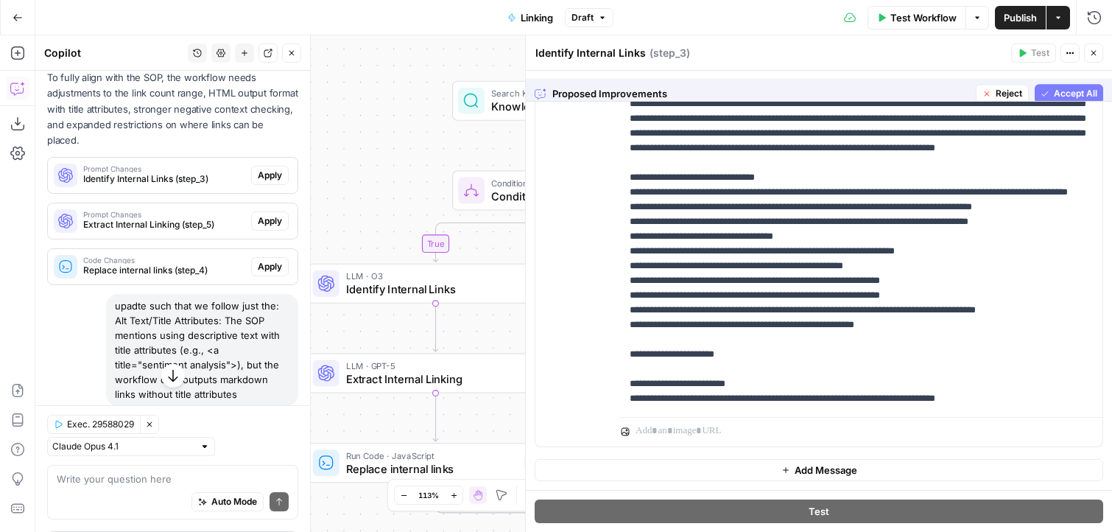
scroll to position [0, 0]
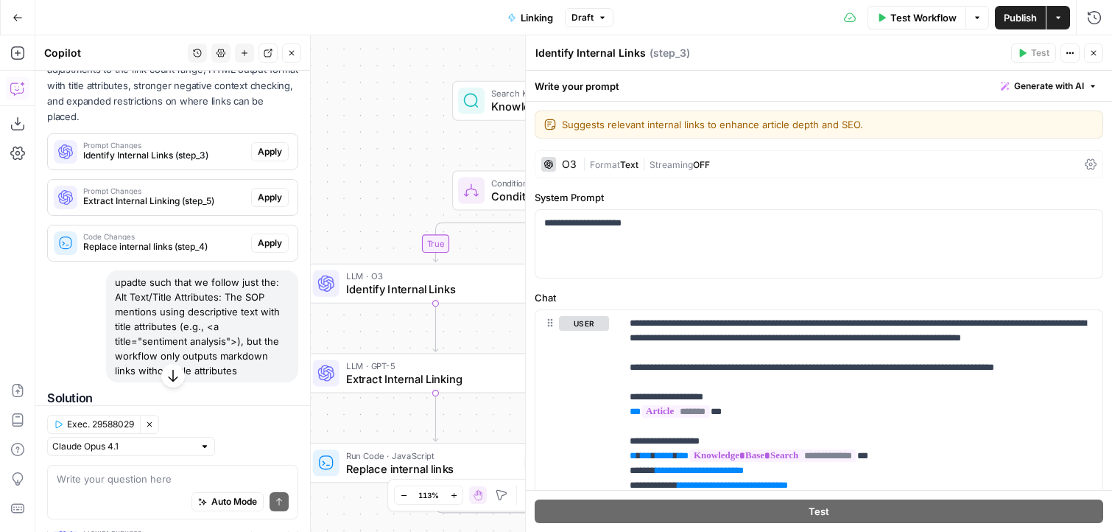
click at [1012, 18] on span "Publish" at bounding box center [1020, 17] width 33 height 15
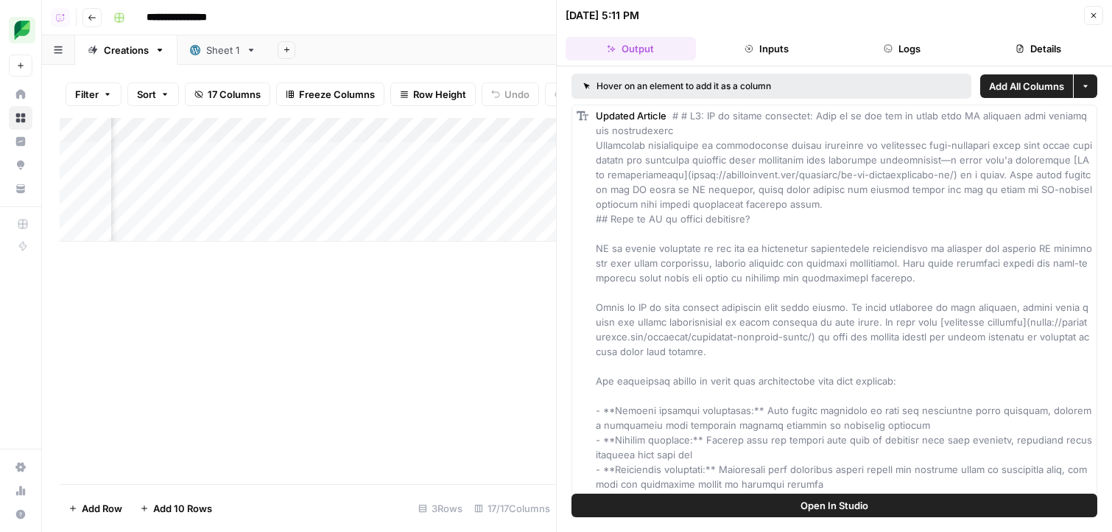
scroll to position [1, 0]
click at [342, 133] on div "Add Column" at bounding box center [308, 180] width 496 height 124
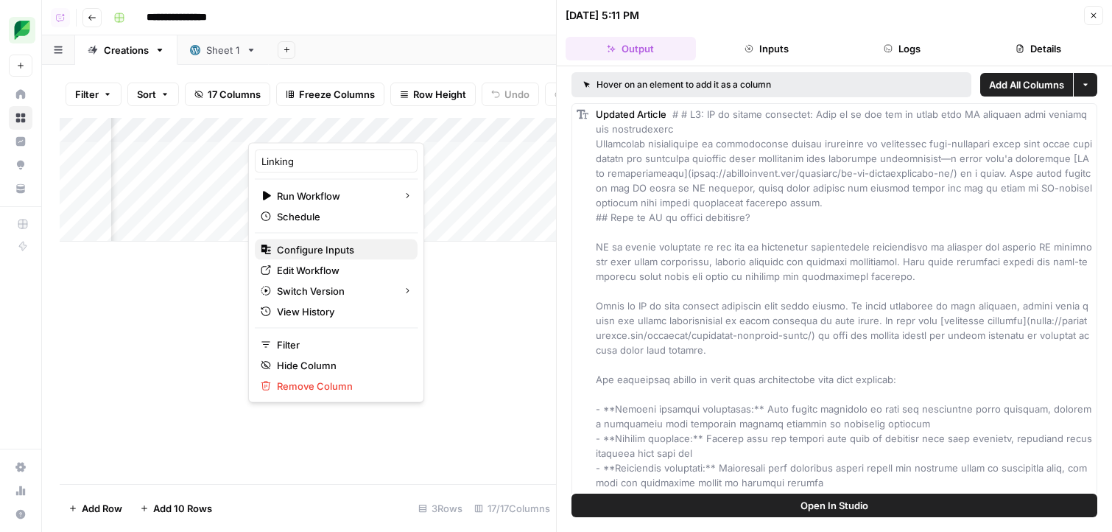
click at [337, 247] on span "Configure Inputs" at bounding box center [341, 249] width 129 height 15
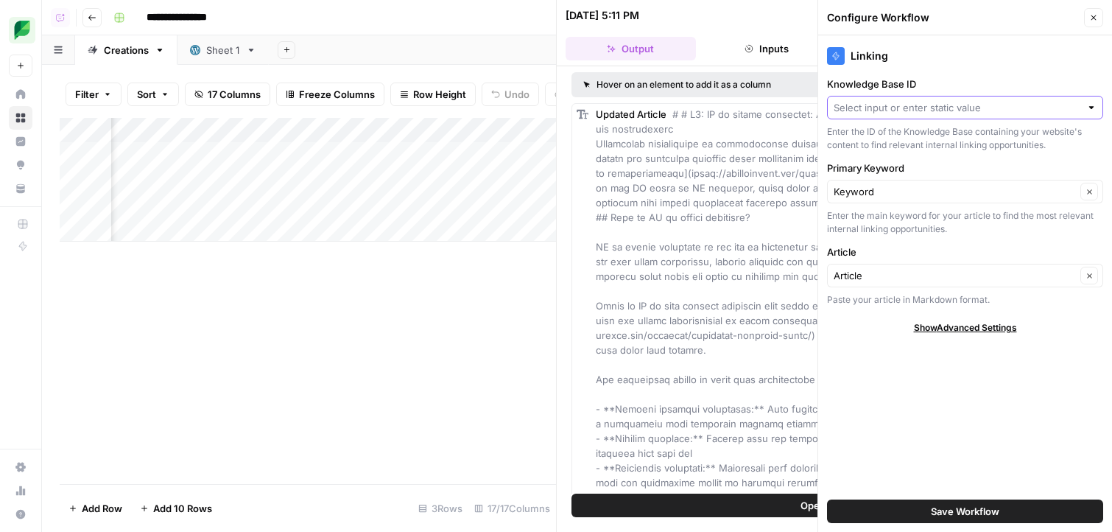
click at [949, 112] on input "Knowledge Base ID" at bounding box center [957, 107] width 247 height 15
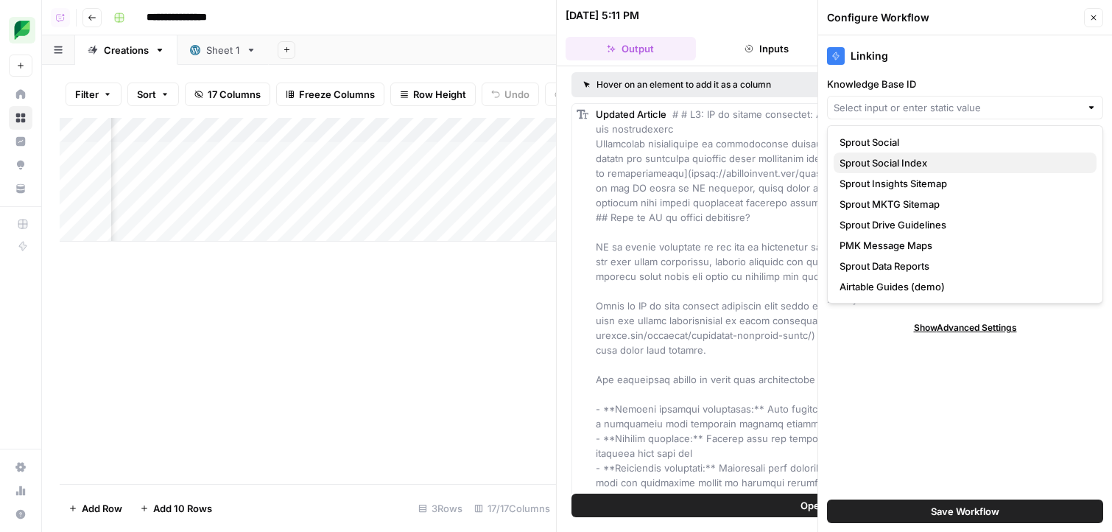
click at [953, 164] on span "Sprout Social Index" at bounding box center [961, 162] width 245 height 15
type input "Sprout Social Index"
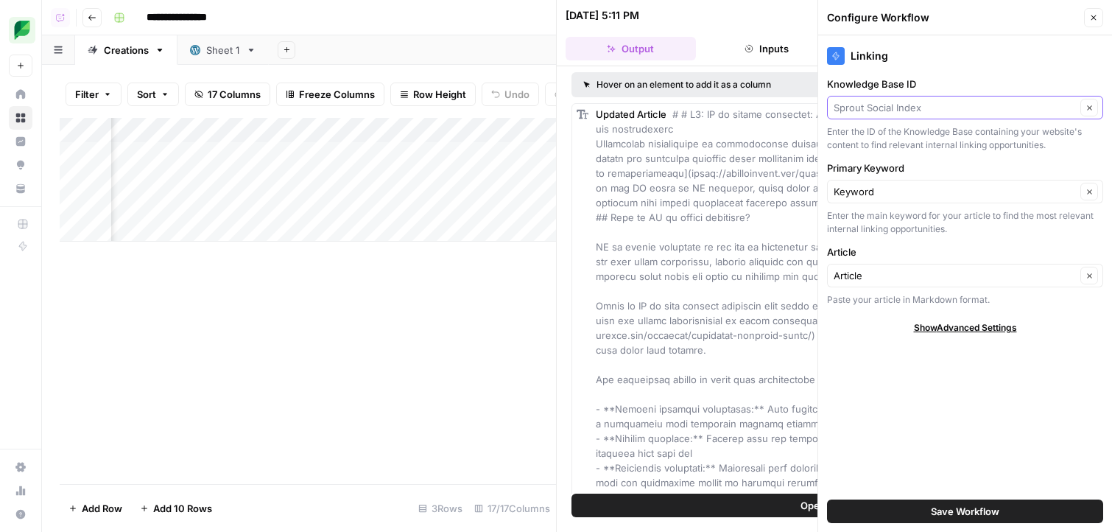
click at [973, 100] on input "Knowledge Base ID" at bounding box center [955, 107] width 242 height 15
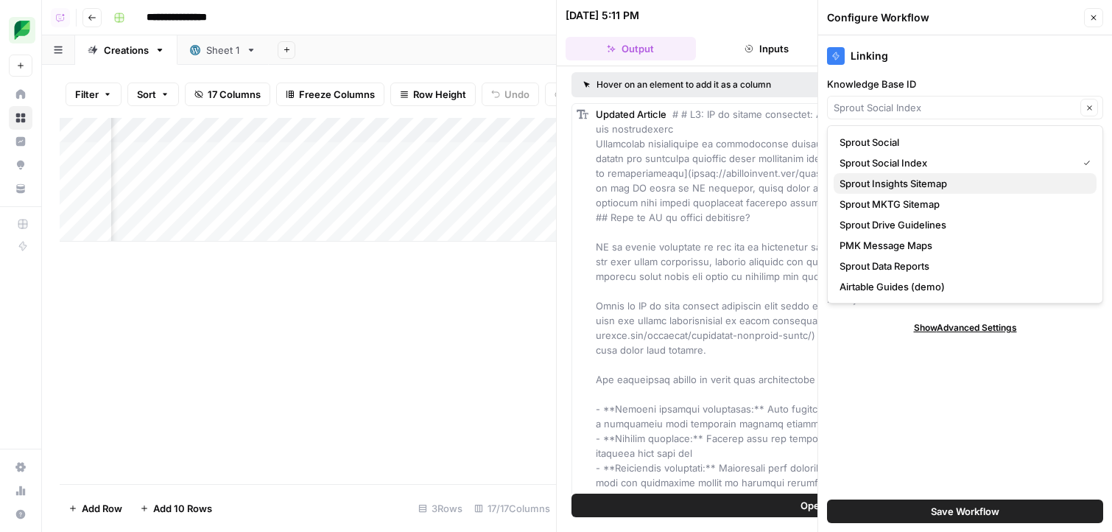
click at [948, 181] on span "Sprout Insights Sitemap" at bounding box center [961, 183] width 245 height 15
type input "Sprout Insights Sitemap"
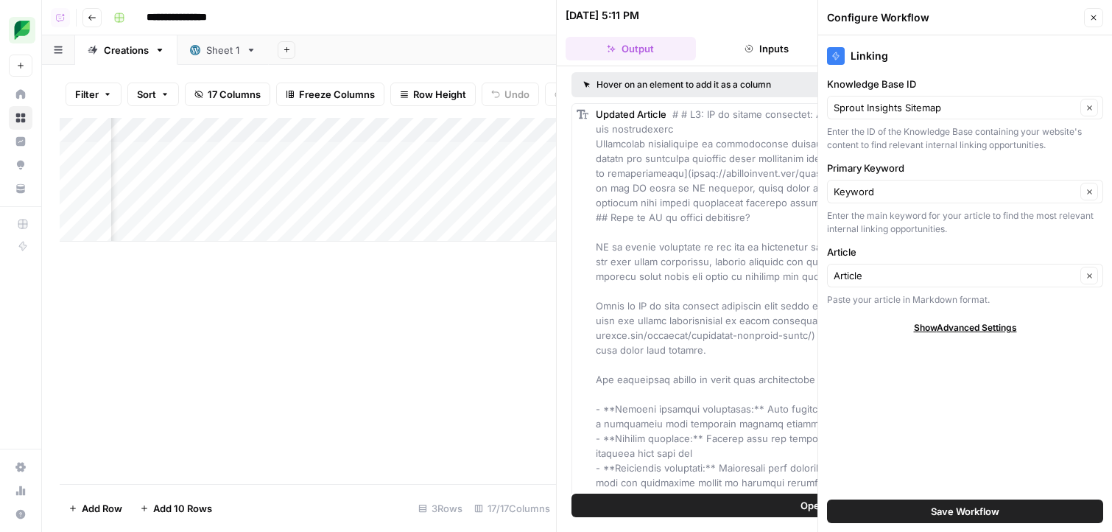
click at [929, 503] on button "Save Workflow" at bounding box center [965, 511] width 276 height 24
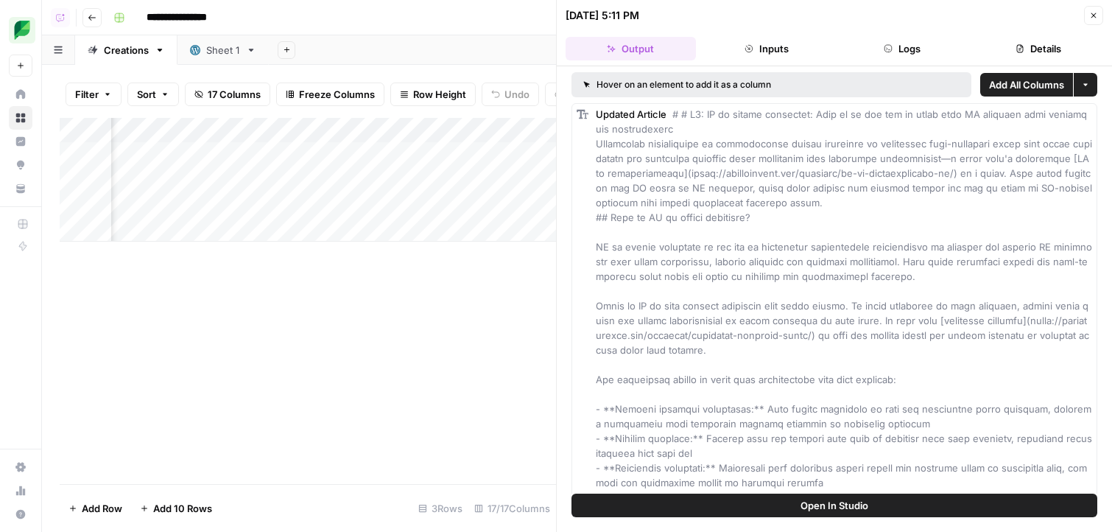
click at [1078, 8] on div "09/19/25 at 5:11 PM" at bounding box center [823, 15] width 514 height 15
click at [1082, 15] on div "09/19/25 at 5:11 PM Close" at bounding box center [835, 15] width 538 height 19
click at [1093, 18] on icon "button" at bounding box center [1093, 15] width 9 height 9
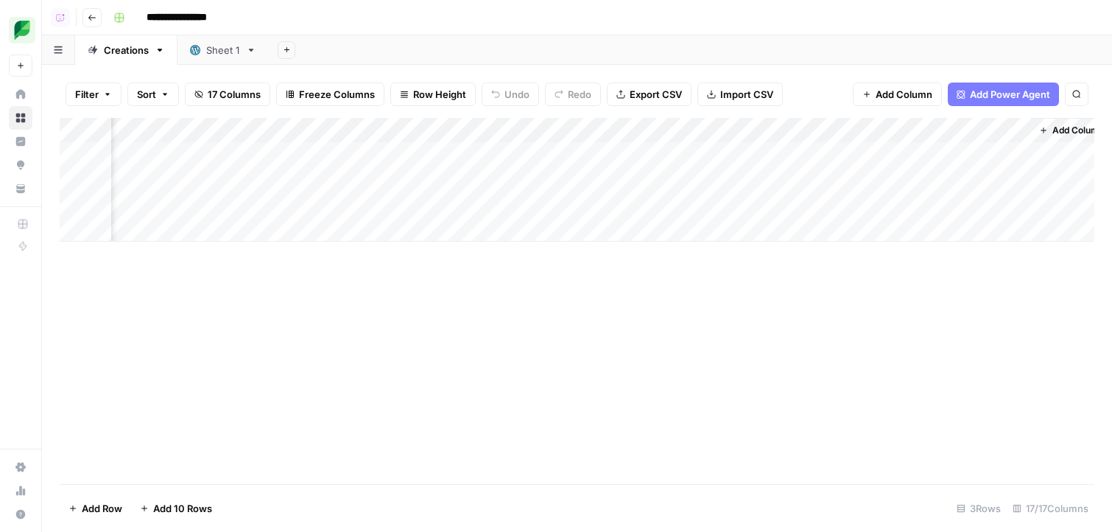
scroll to position [0, 1538]
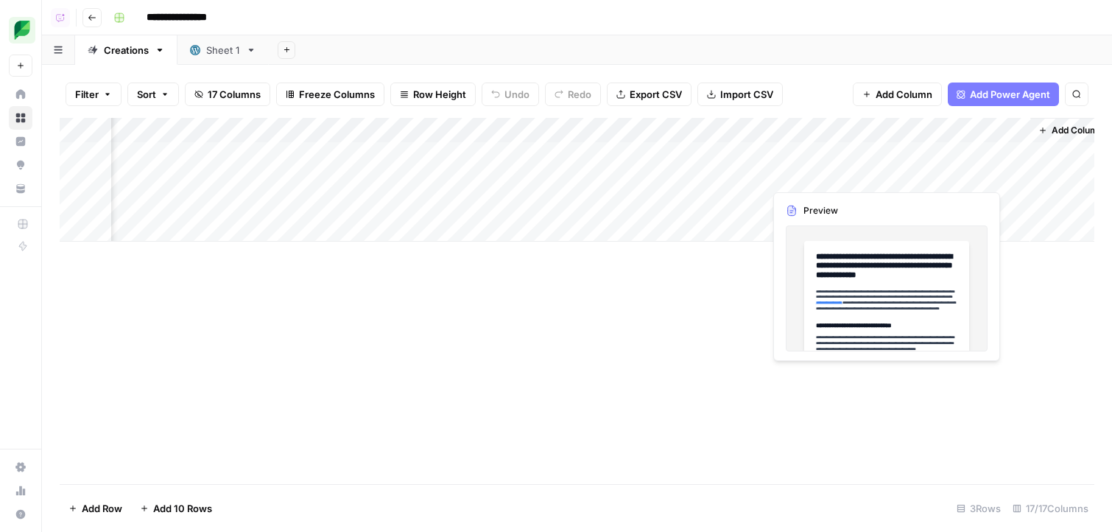
click at [892, 172] on div "Add Column" at bounding box center [577, 180] width 1035 height 124
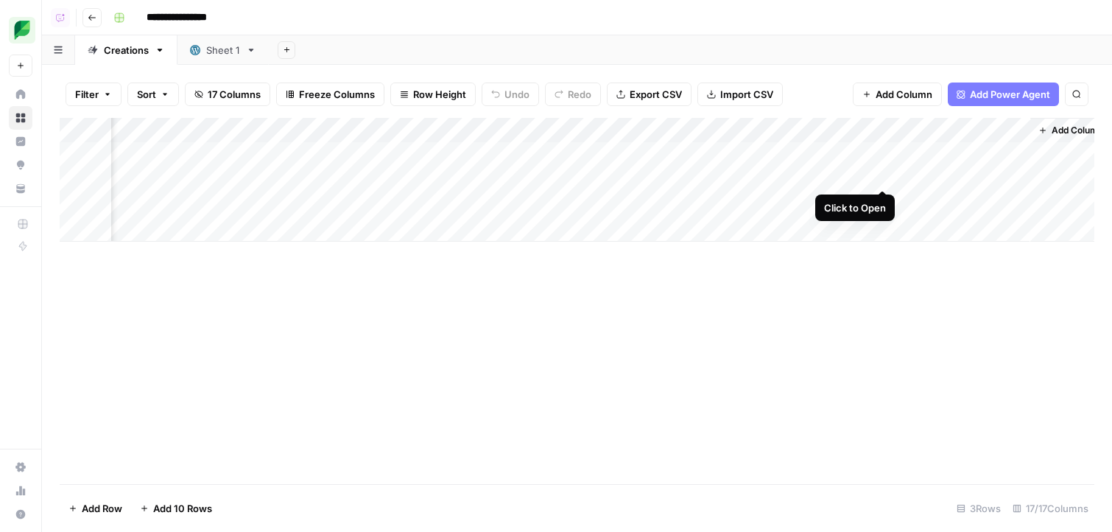
click at [890, 172] on div "Add Column" at bounding box center [577, 180] width 1035 height 124
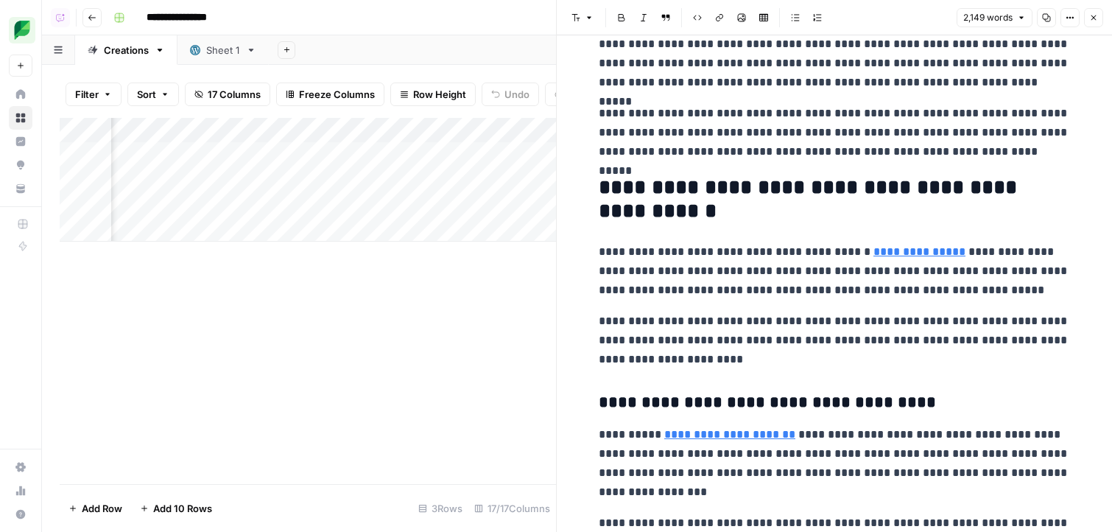
scroll to position [0, 1083]
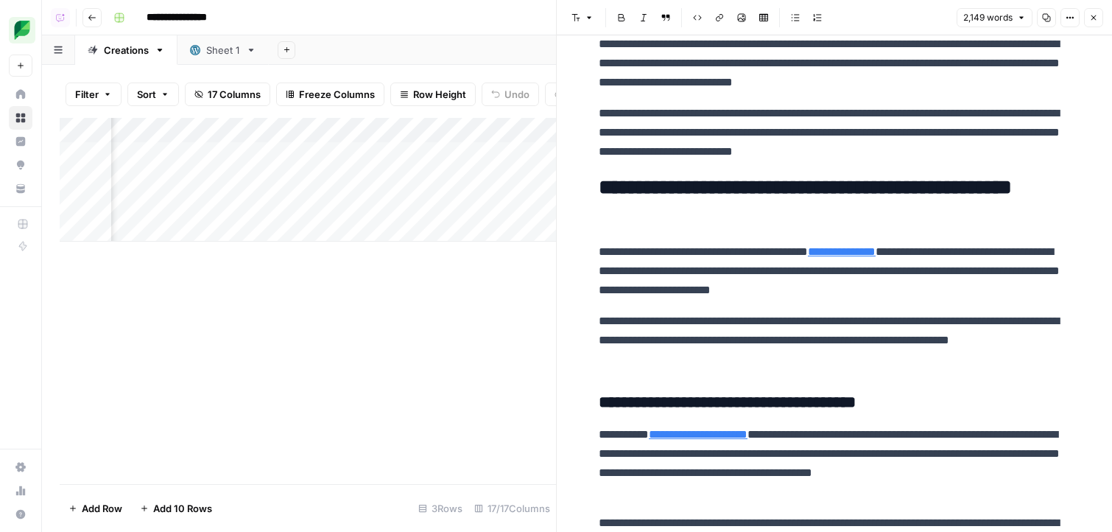
click at [417, 175] on div "Add Column" at bounding box center [308, 180] width 496 height 124
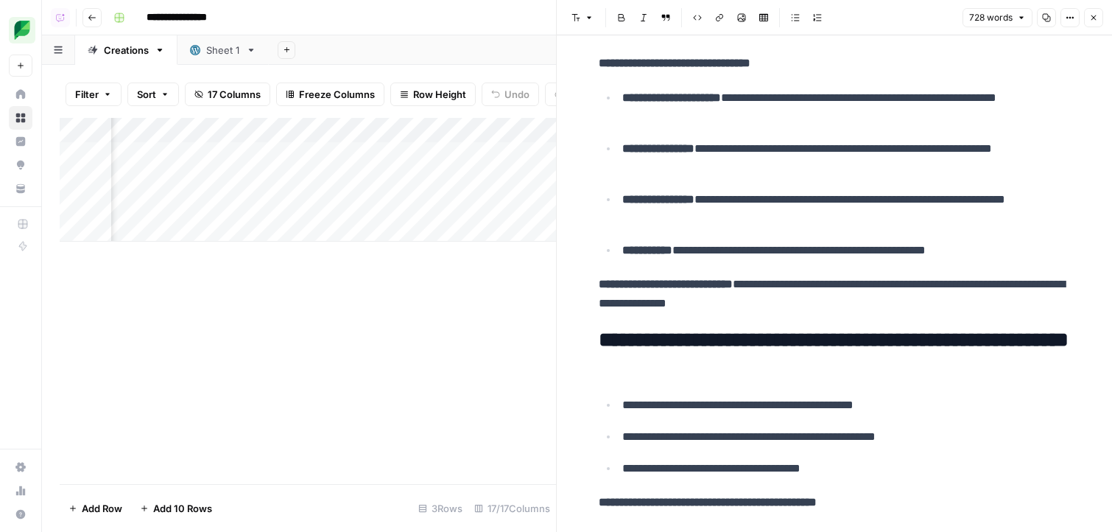
scroll to position [1975, 0]
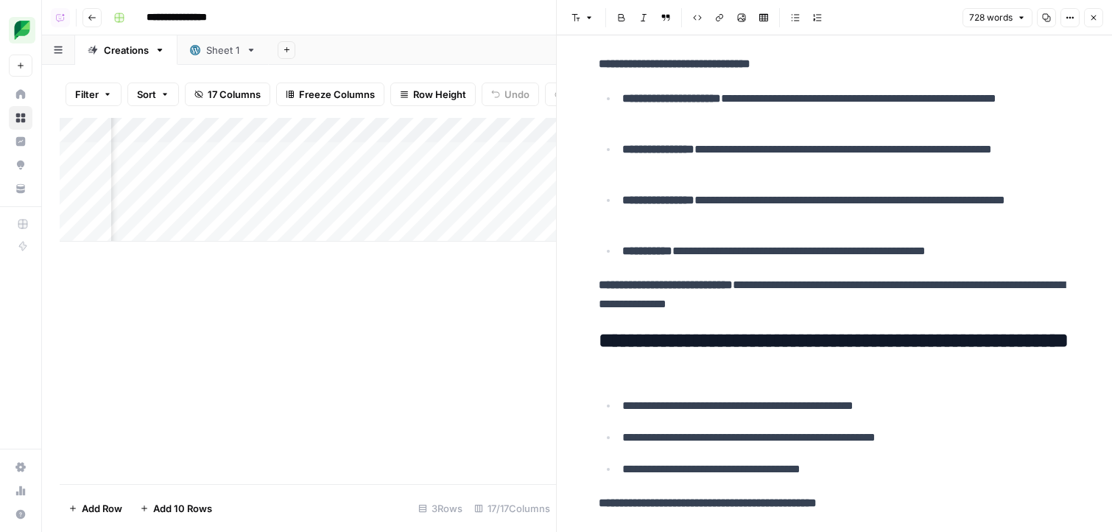
click at [733, 279] on strong "**********" at bounding box center [666, 284] width 134 height 11
type input "sprou"
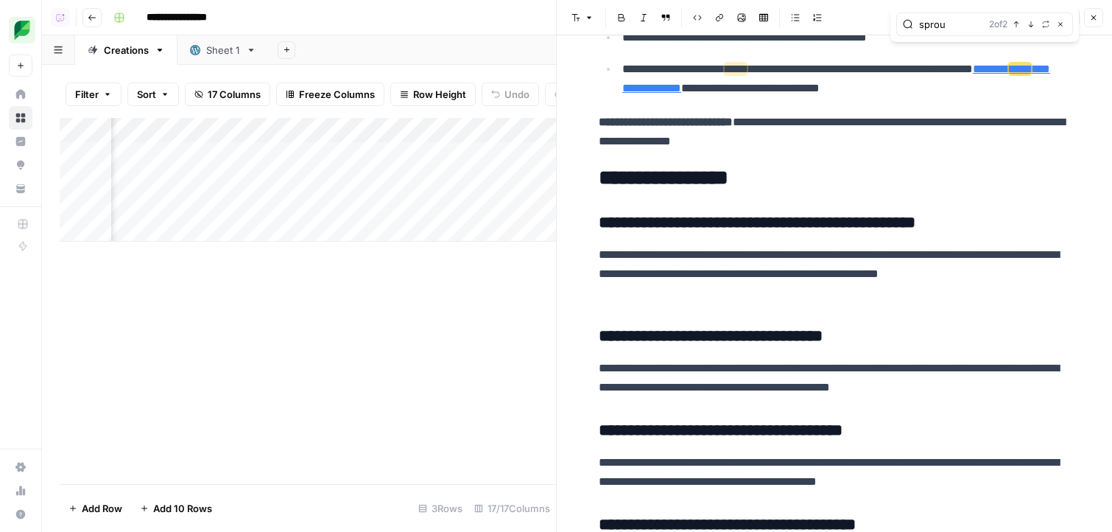
scroll to position [2771, 0]
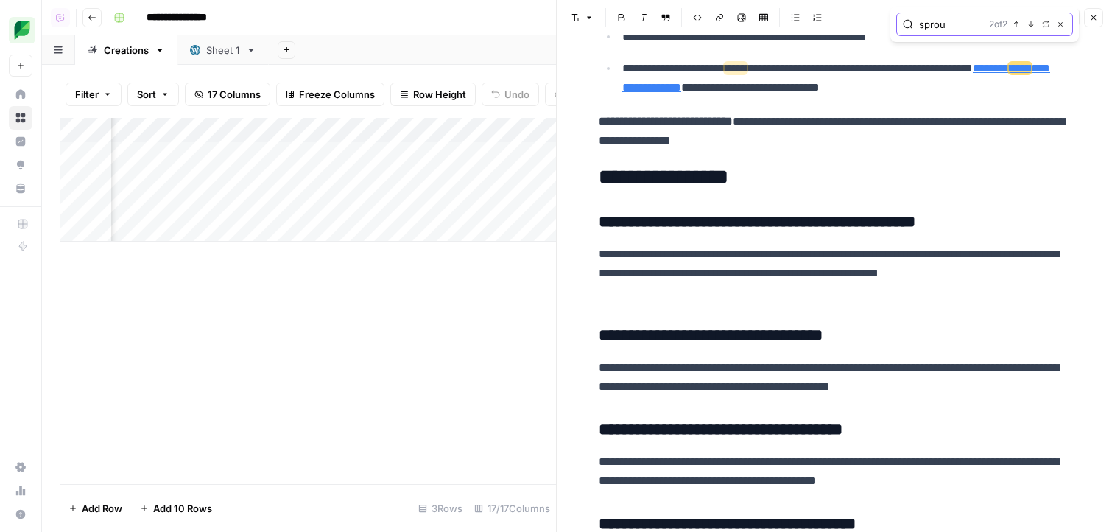
click at [1061, 26] on icon "button" at bounding box center [1060, 24] width 7 height 7
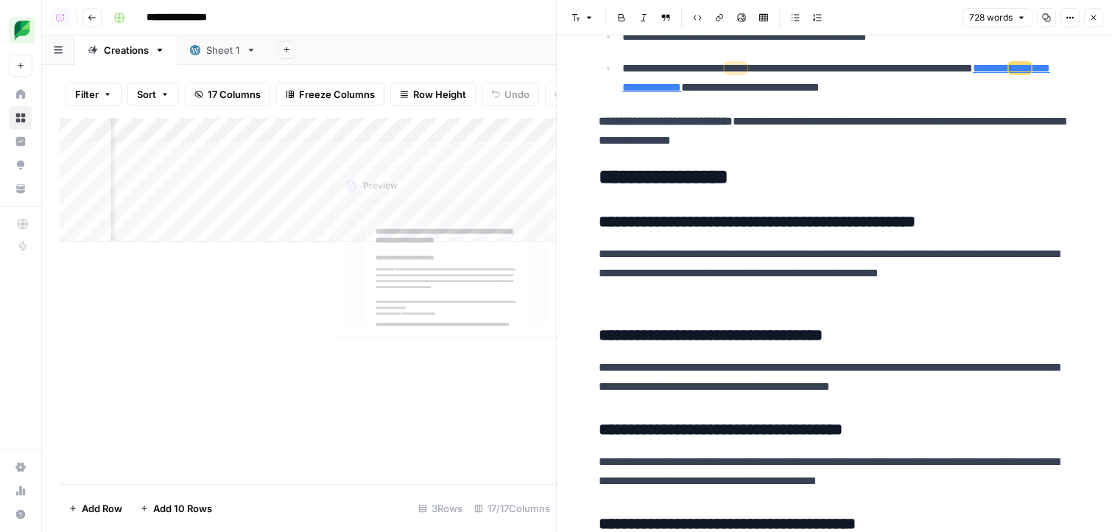
scroll to position [0, 926]
click at [286, 170] on div "Add Column" at bounding box center [308, 180] width 496 height 124
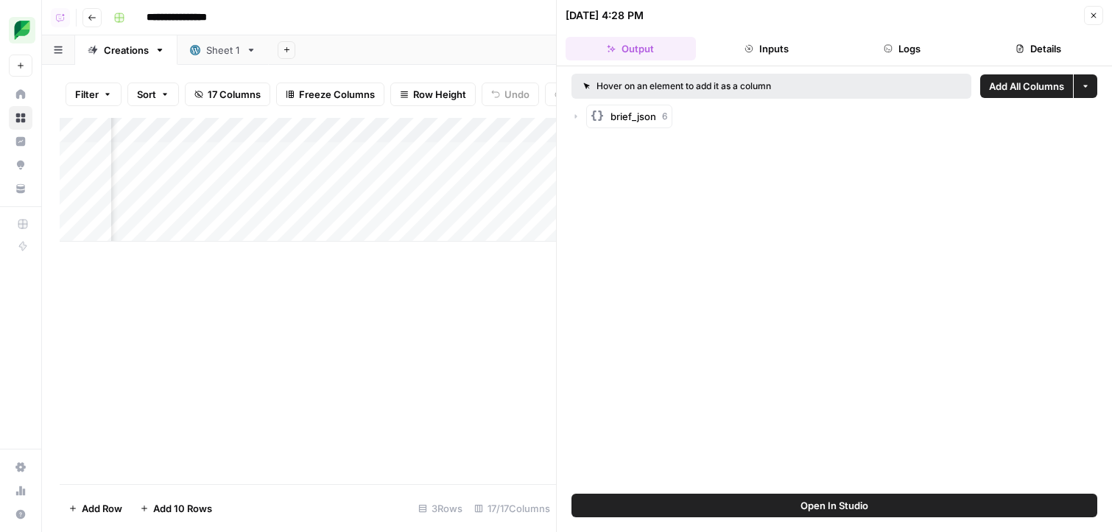
click at [838, 510] on span "Open In Studio" at bounding box center [834, 505] width 68 height 15
click at [281, 168] on div "Add Column" at bounding box center [308, 180] width 496 height 124
click at [942, 32] on header "09/19/25 at 4:28 PM Close Output Inputs Logs Details" at bounding box center [834, 33] width 555 height 66
click at [1029, 40] on button "Details" at bounding box center [1038, 49] width 130 height 24
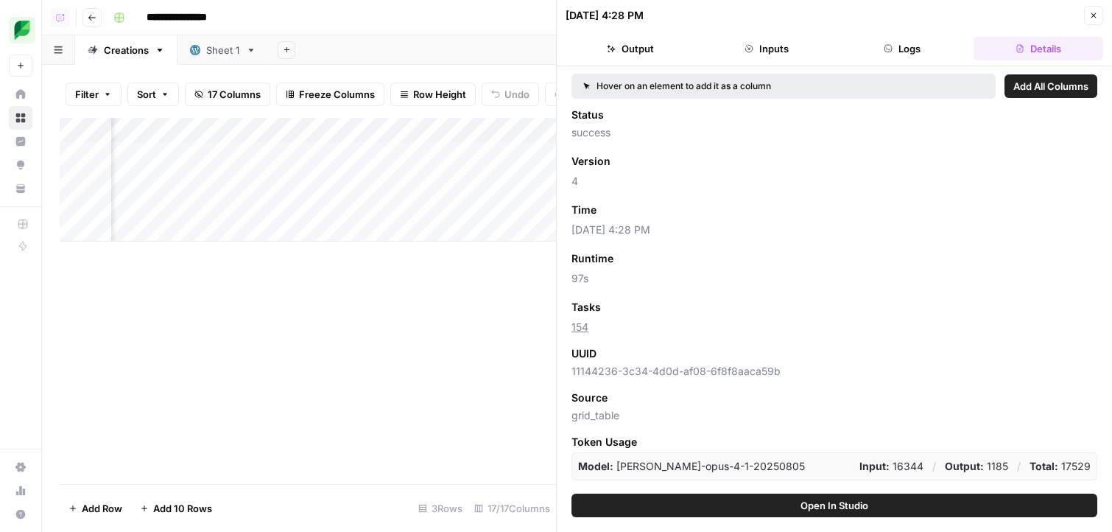
scroll to position [0, 547]
click at [264, 170] on div "Add Column" at bounding box center [308, 180] width 496 height 124
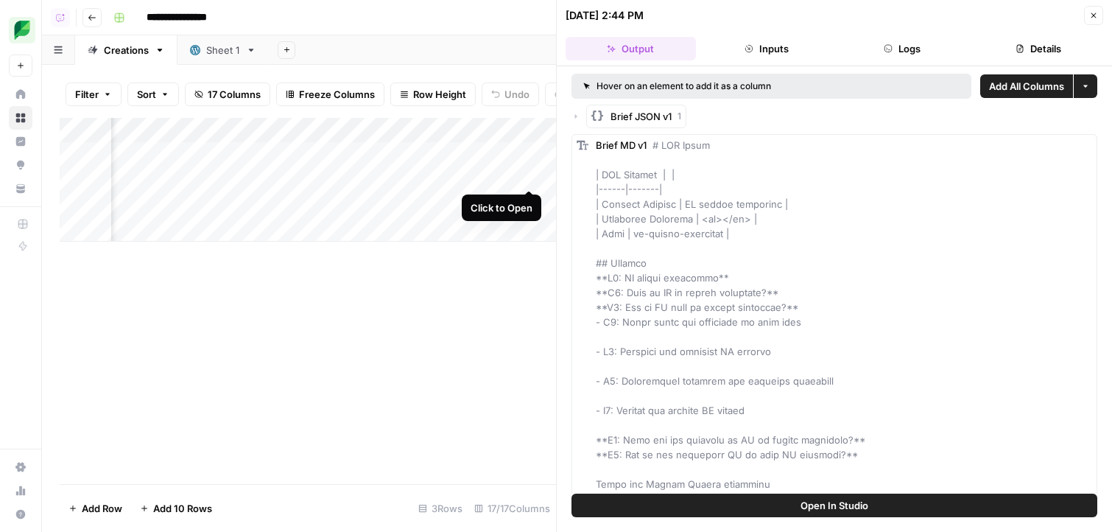
click at [533, 172] on div "Add Column" at bounding box center [308, 180] width 496 height 124
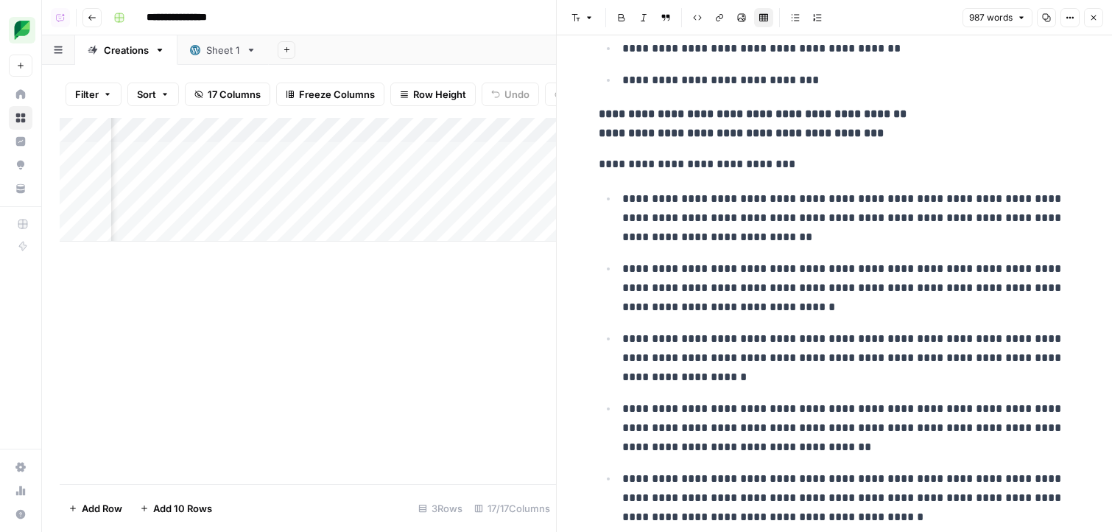
scroll to position [483, 0]
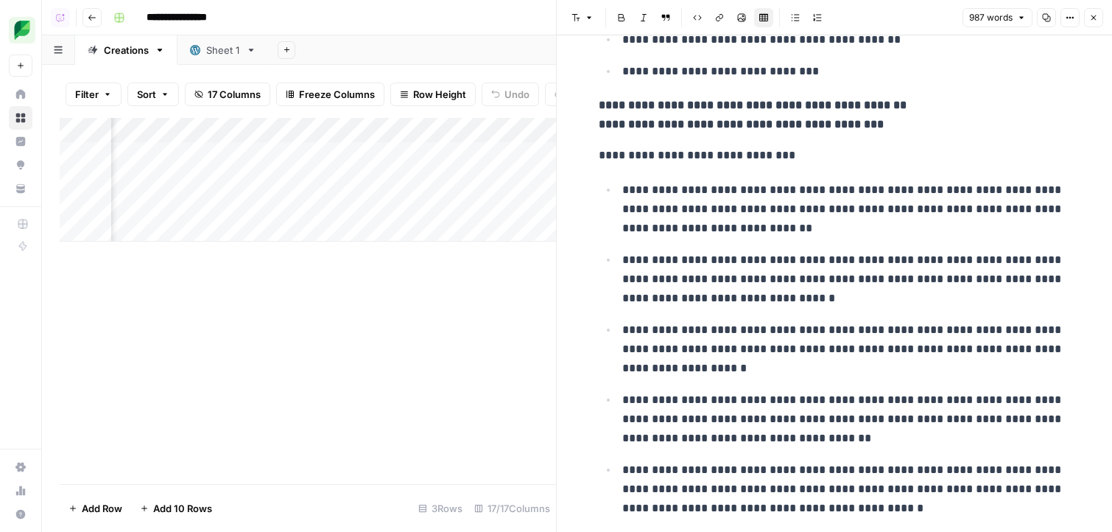
click at [790, 333] on p "**********" at bounding box center [846, 348] width 448 height 57
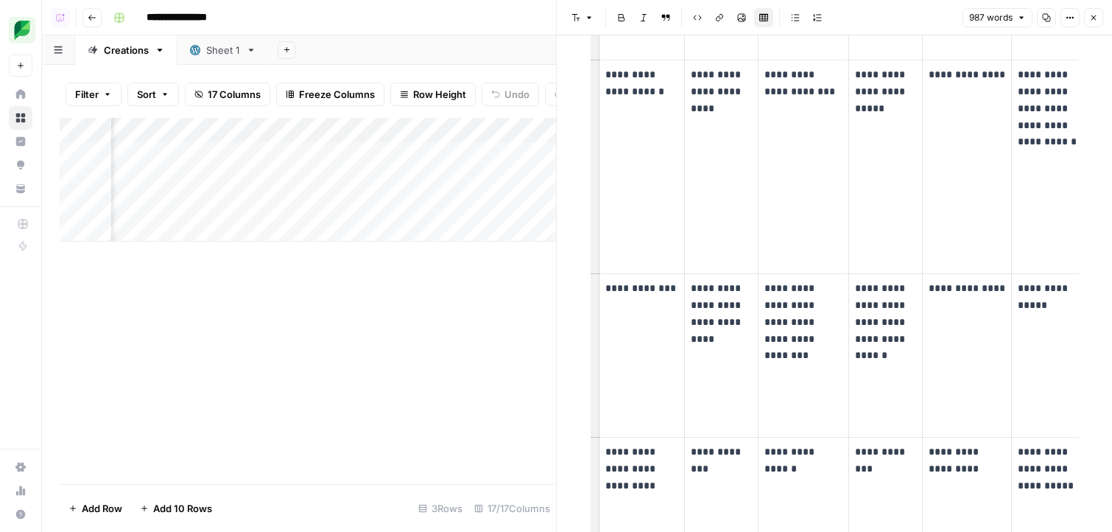
scroll to position [0, 1390]
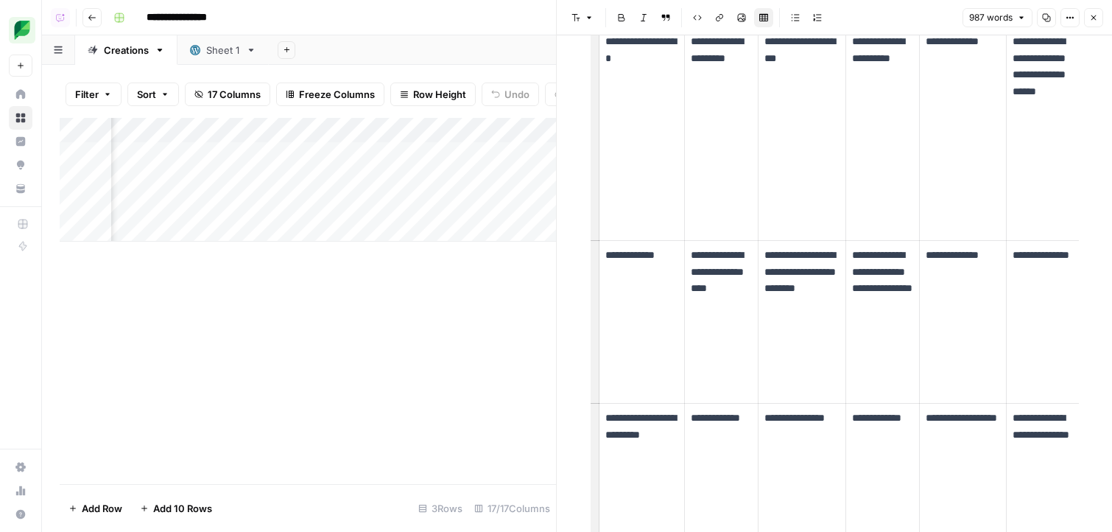
click at [504, 173] on div "Add Column" at bounding box center [308, 180] width 496 height 124
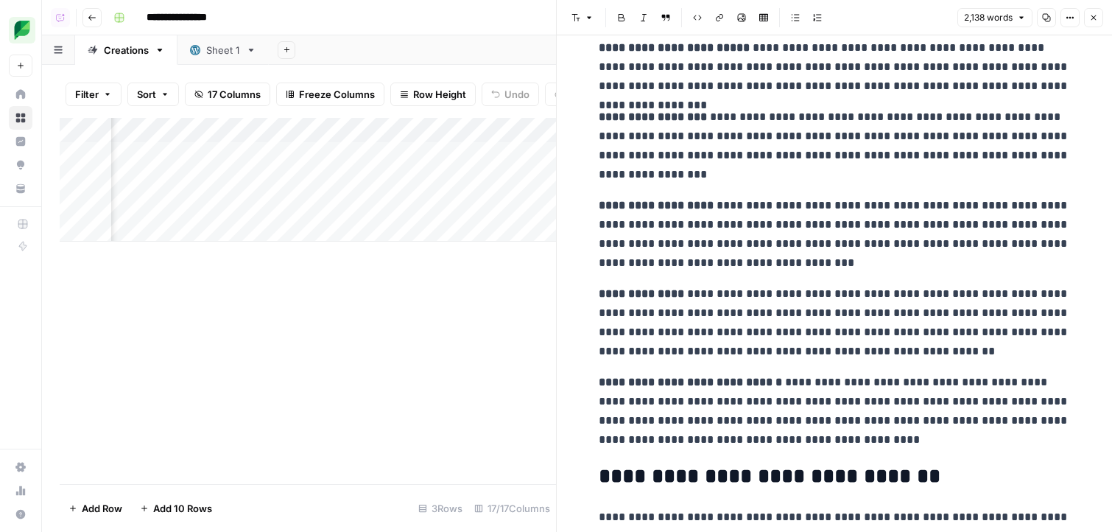
scroll to position [3848, 0]
click at [954, 233] on p "**********" at bounding box center [834, 235] width 471 height 77
type input "sprout"
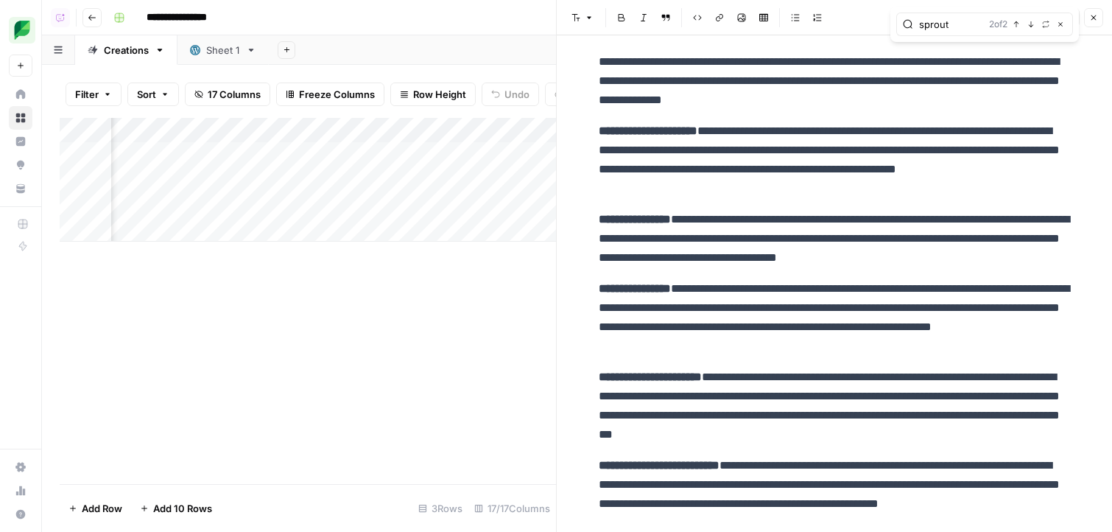
scroll to position [0, 2094]
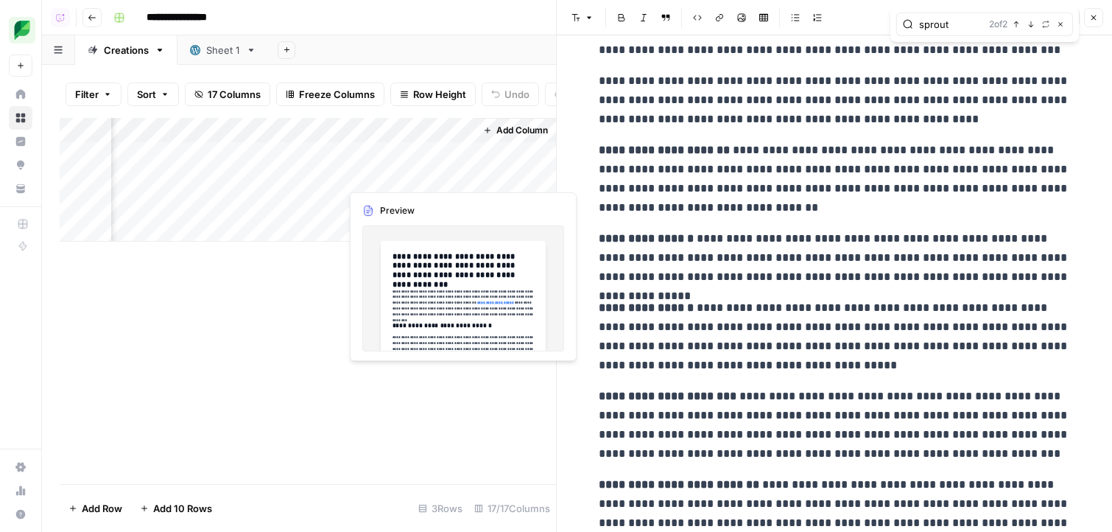
click at [323, 174] on div "Add Column" at bounding box center [308, 180] width 496 height 124
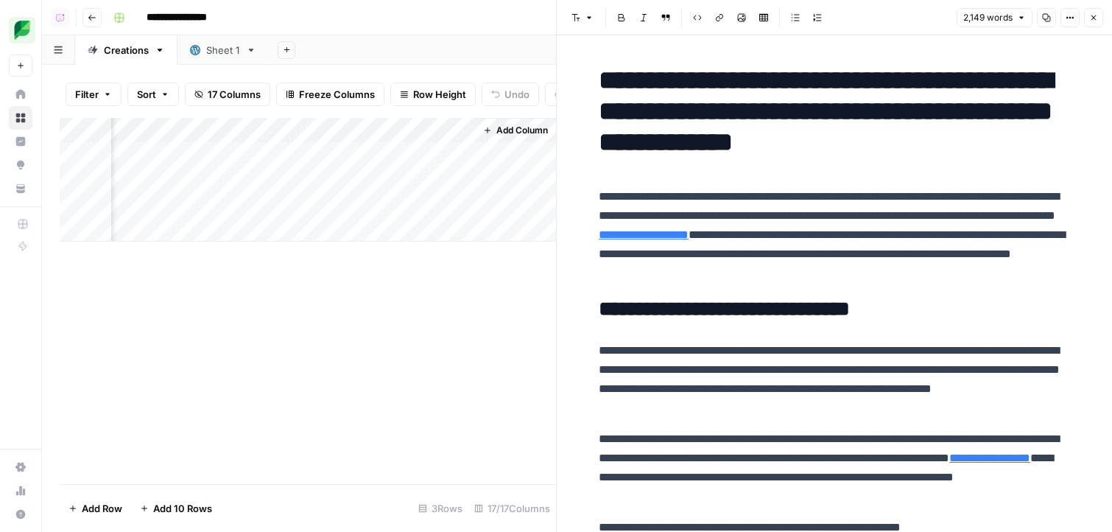
type input "https://sproutsocial.com/insights/sentiment-analysis-tools/"
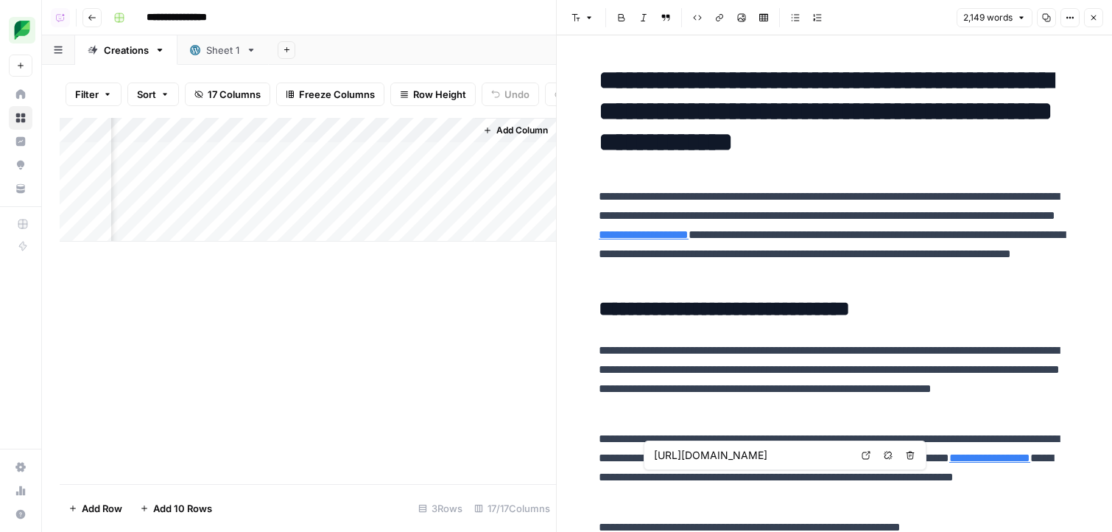
click at [862, 457] on icon at bounding box center [866, 455] width 8 height 8
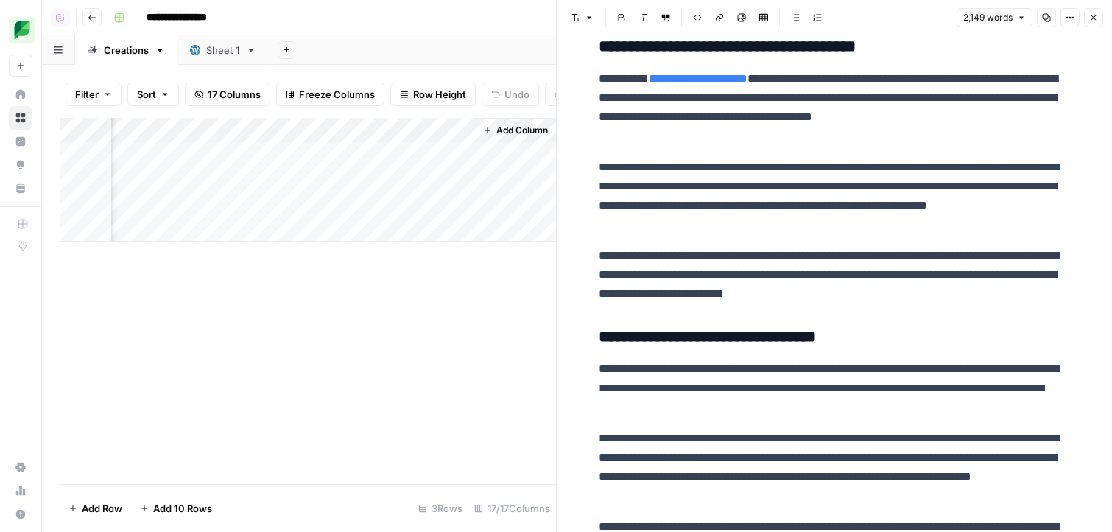
scroll to position [2057, 0]
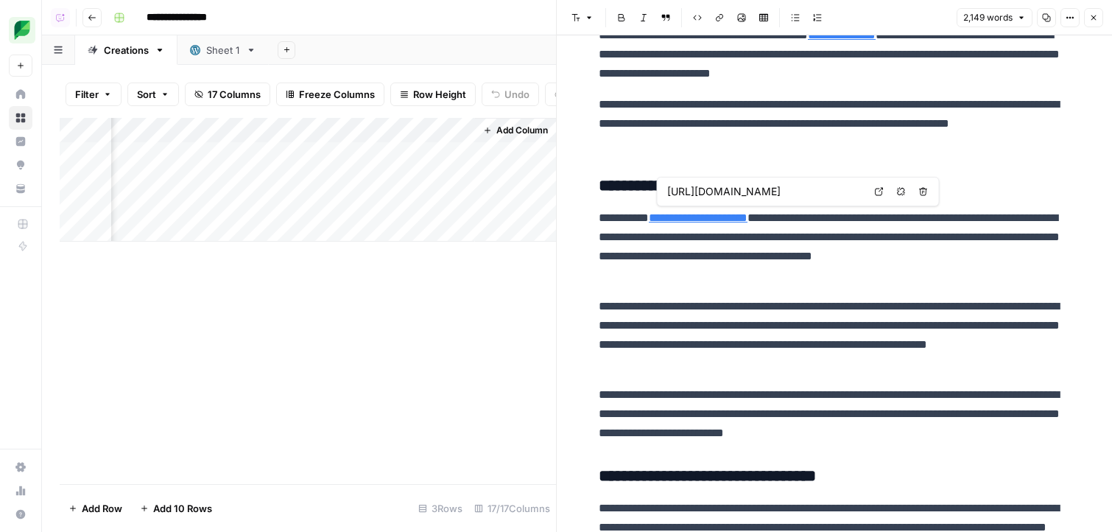
click at [868, 191] on div "https://sproutsocial.com/insights/ai-social-listening/ Open in a new tab Remove…" at bounding box center [798, 191] width 283 height 29
click at [878, 191] on icon at bounding box center [879, 191] width 9 height 9
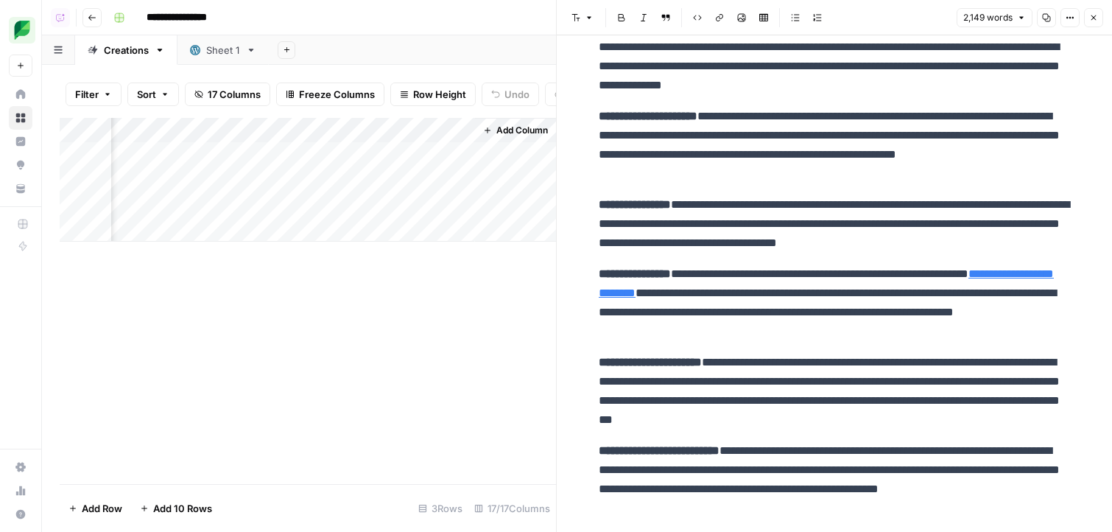
scroll to position [3163, 0]
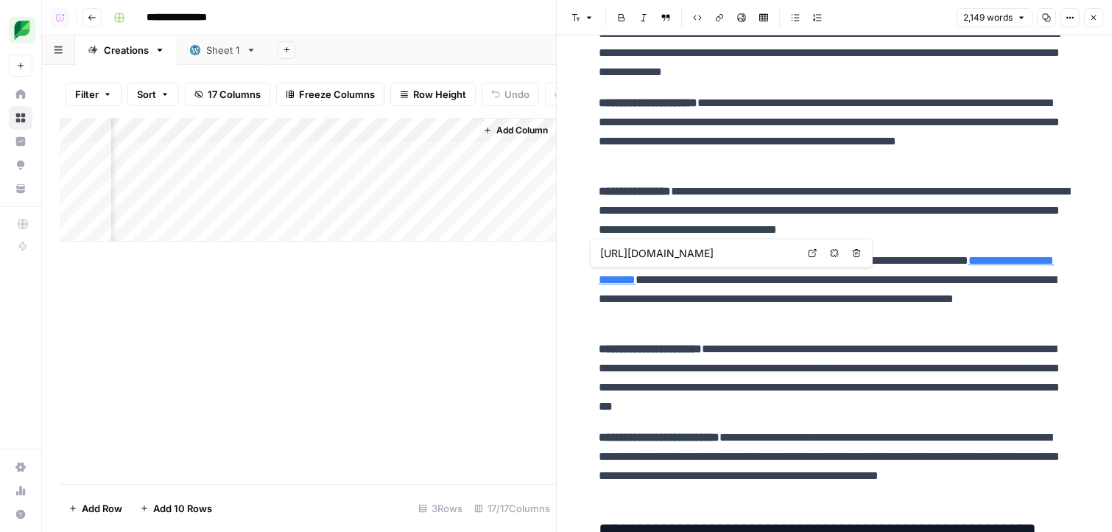
click at [811, 251] on icon at bounding box center [812, 253] width 9 height 9
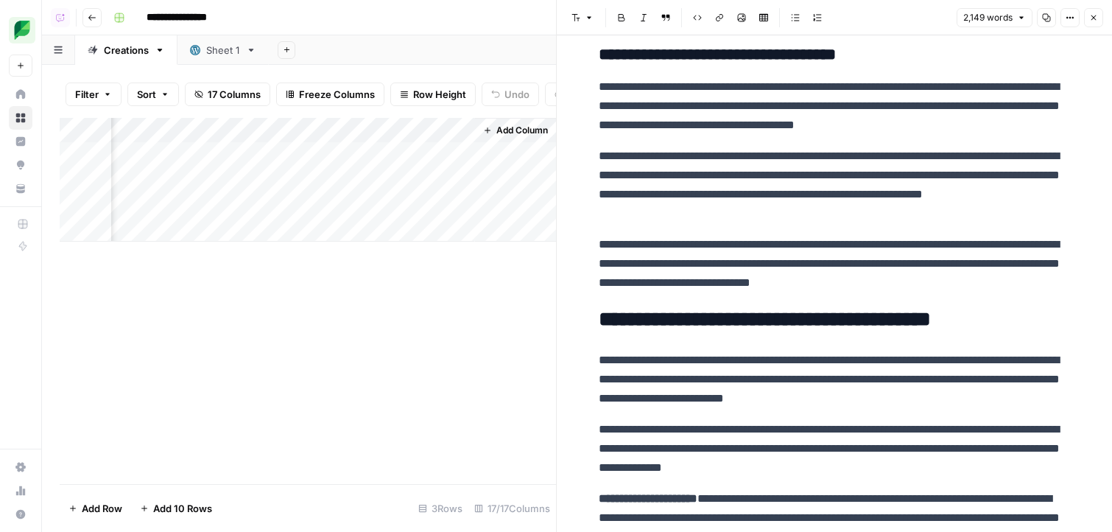
scroll to position [2781, 0]
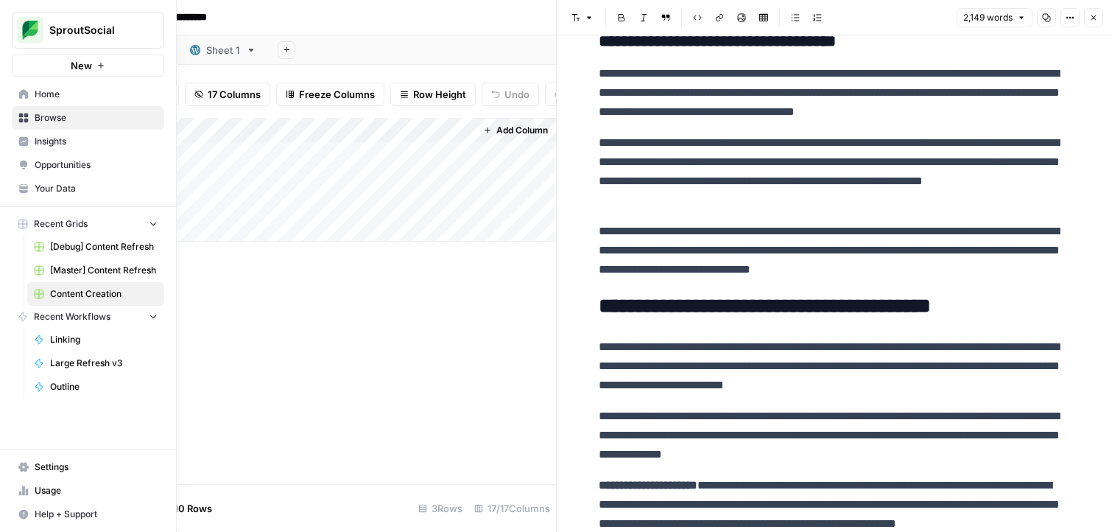
click at [82, 184] on span "Your Data" at bounding box center [96, 188] width 123 height 13
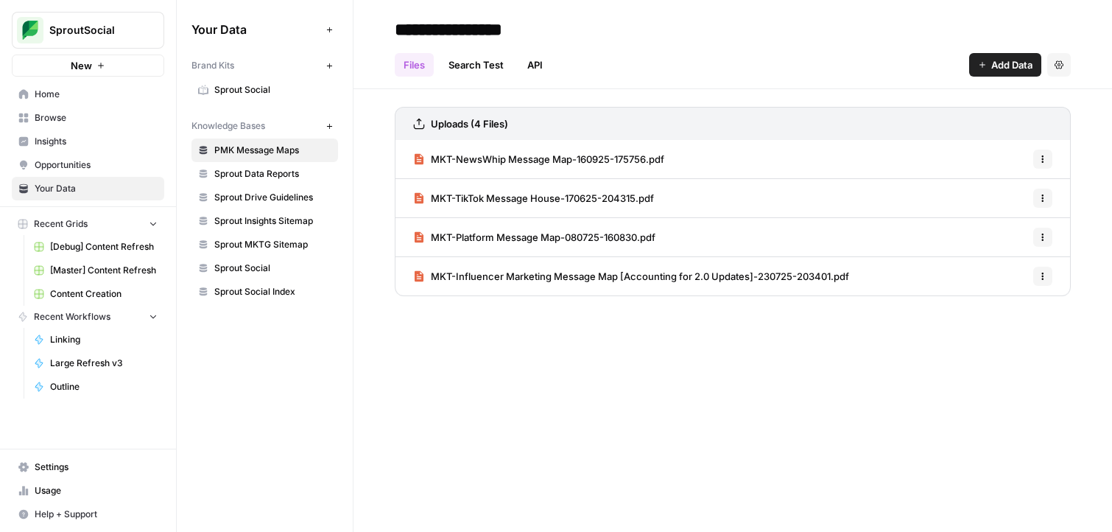
click at [297, 82] on link "Sprout Social" at bounding box center [264, 90] width 147 height 24
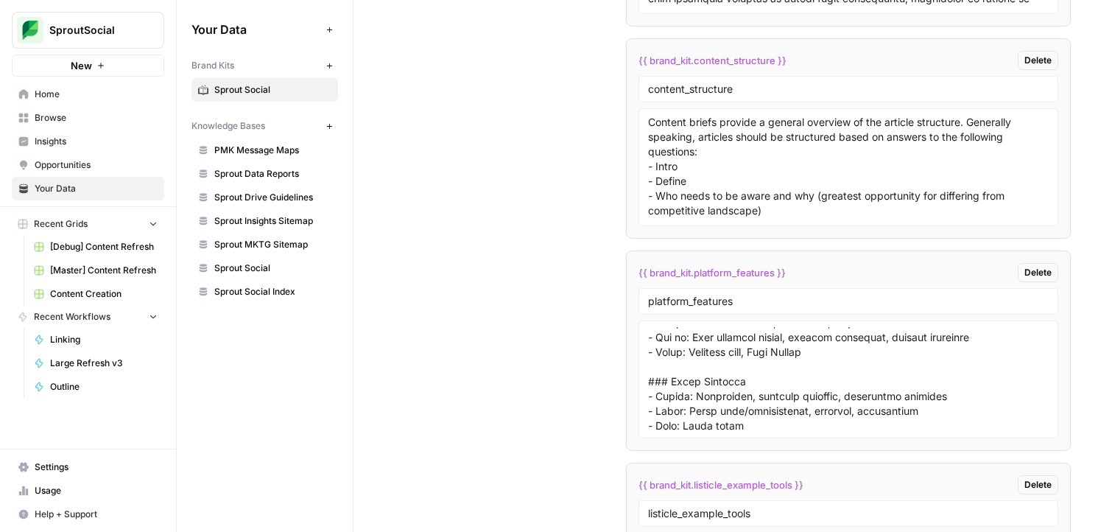
scroll to position [4375, 0]
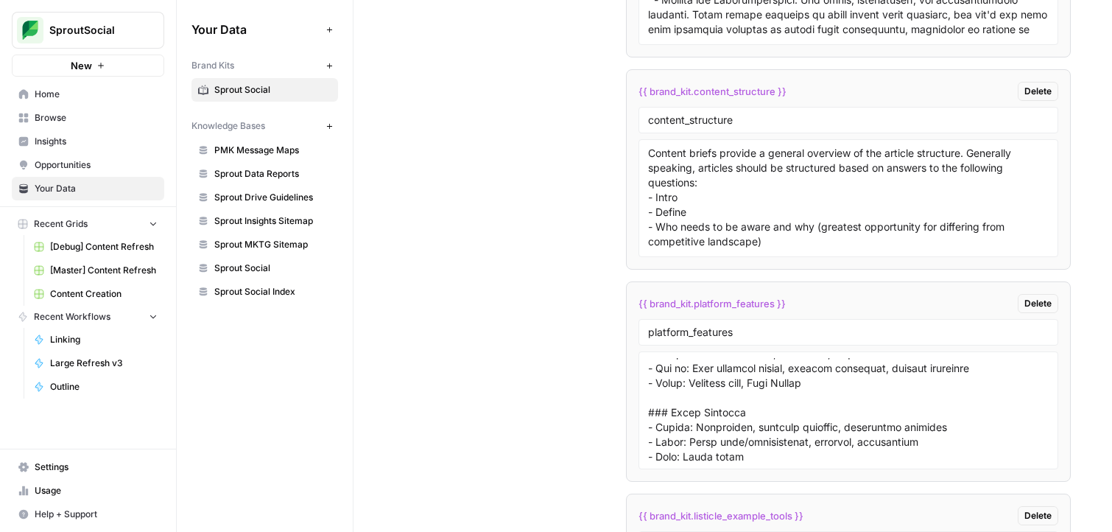
click at [732, 297] on span "{{ brand_kit.platform_features }}" at bounding box center [711, 303] width 147 height 15
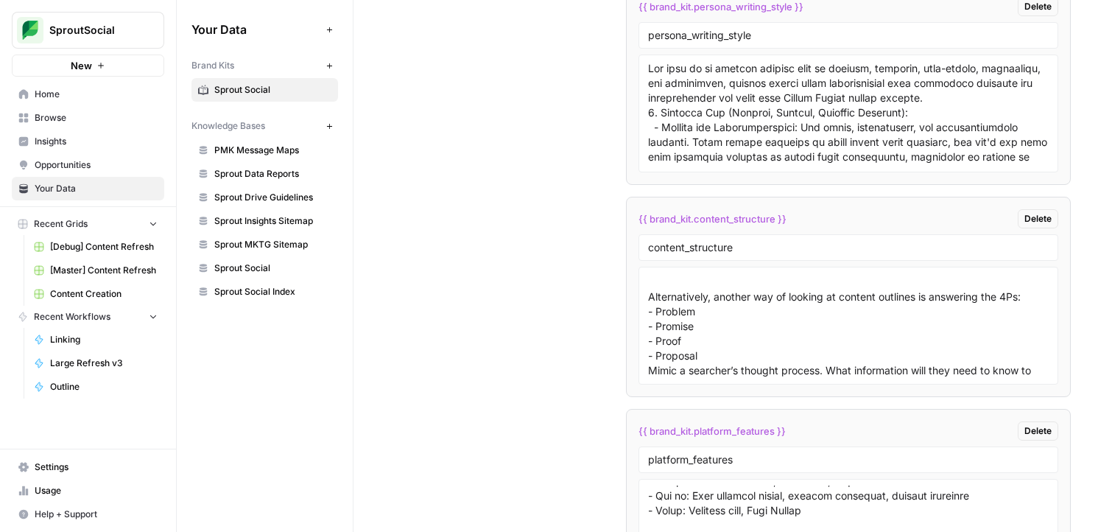
scroll to position [155, 0]
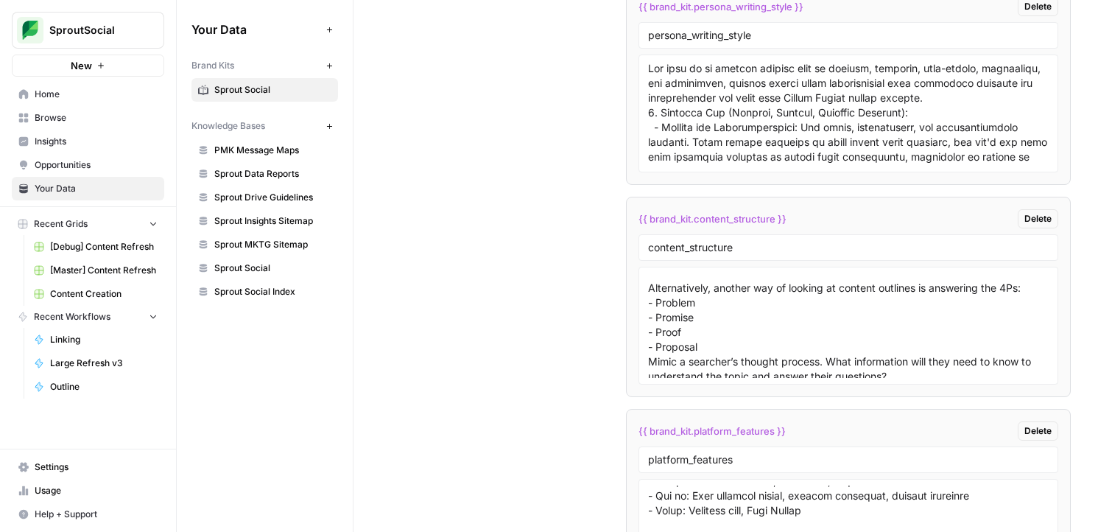
click at [722, 218] on span "{{ brand_kit.content_structure }}" at bounding box center [712, 218] width 148 height 15
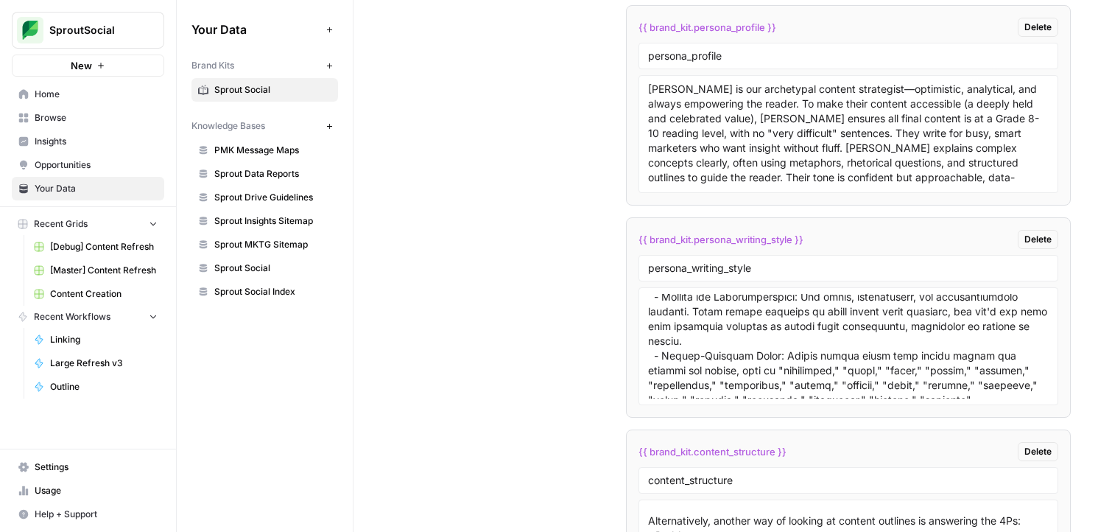
scroll to position [74, 0]
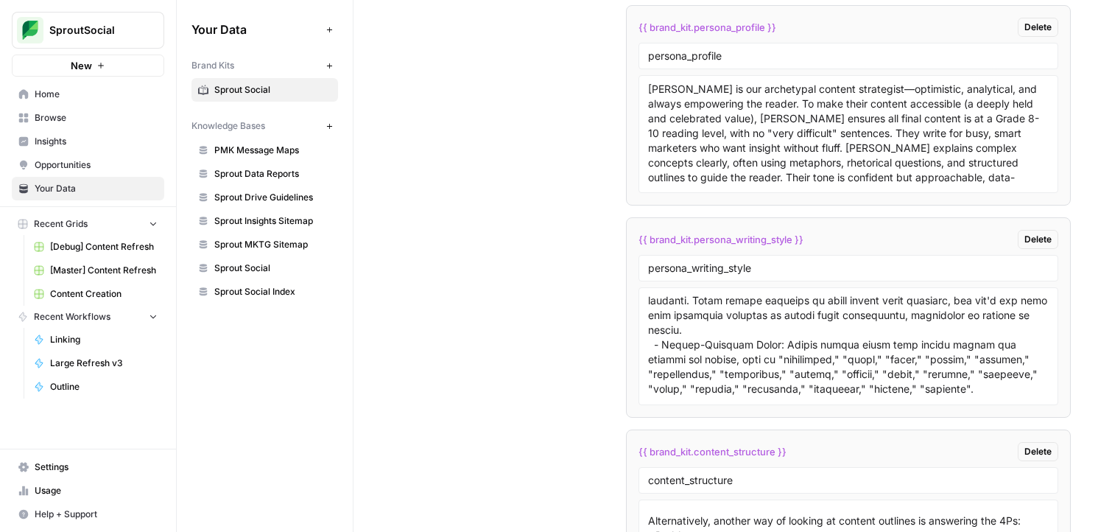
click at [752, 250] on li "{{ brand_kit.persona_writing_style }} Delete persona_writing_style" at bounding box center [848, 317] width 445 height 200
click at [752, 247] on div "{{ brand_kit.persona_writing_style }} Delete" at bounding box center [848, 239] width 420 height 19
click at [754, 237] on span "{{ brand_kit.persona_writing_style }}" at bounding box center [720, 239] width 165 height 15
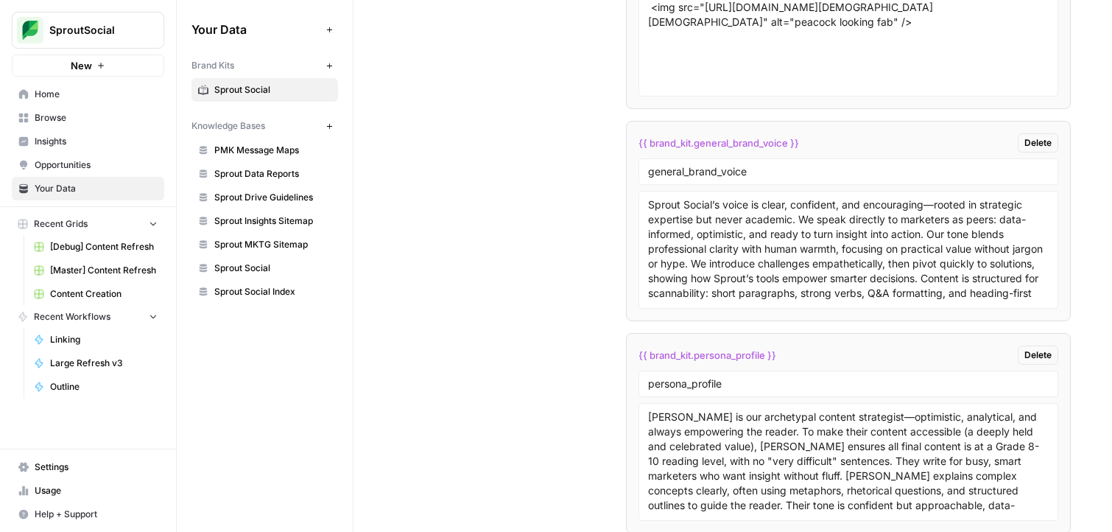
scroll to position [3670, 0]
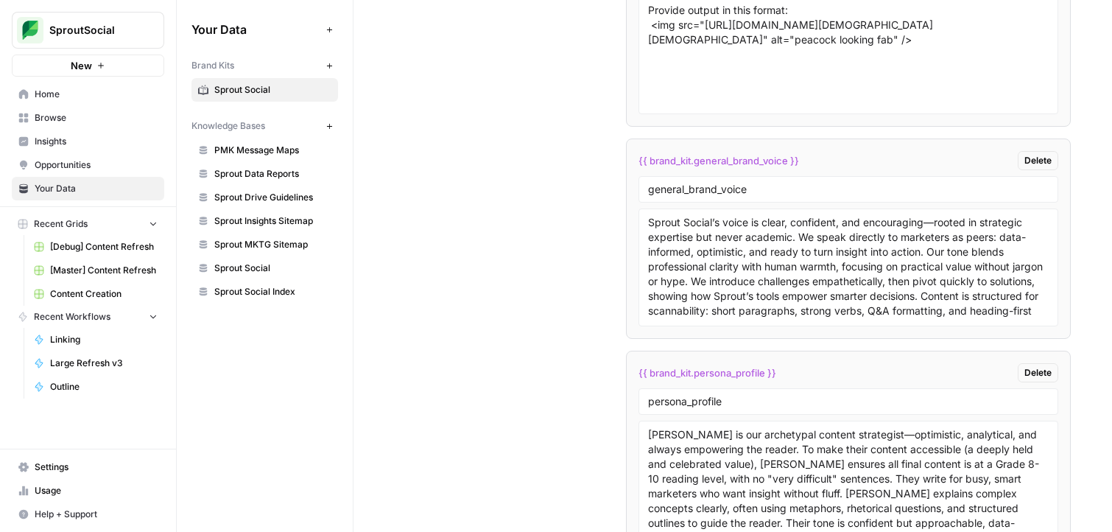
click at [764, 165] on span "{{ brand_kit.general_brand_voice }}" at bounding box center [718, 160] width 161 height 15
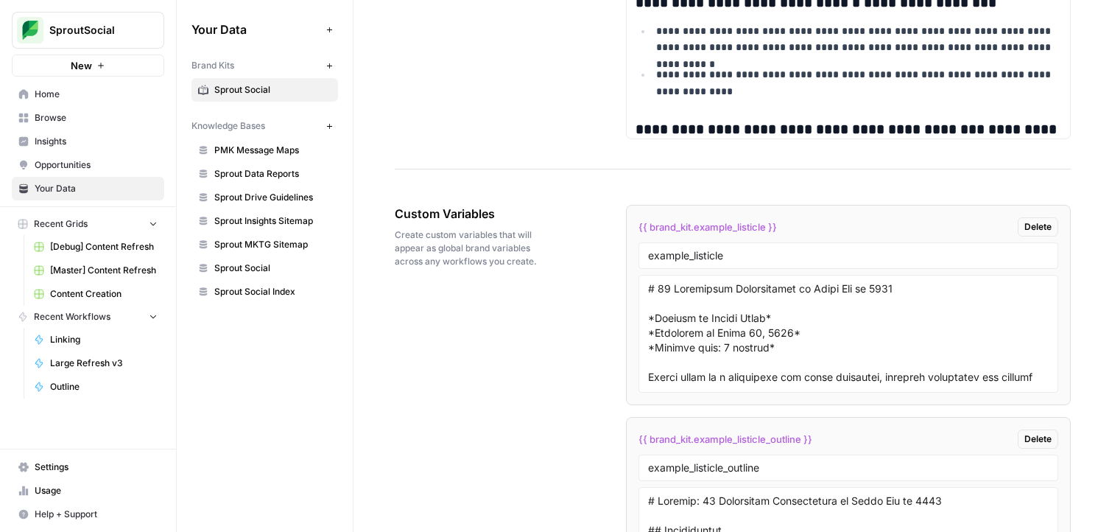
scroll to position [2724, 0]
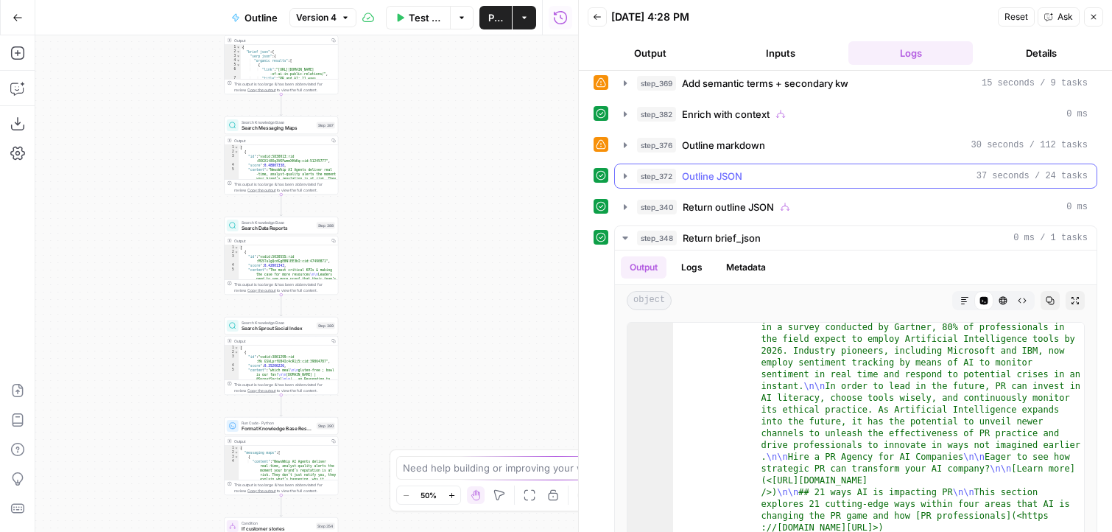
scroll to position [208, 0]
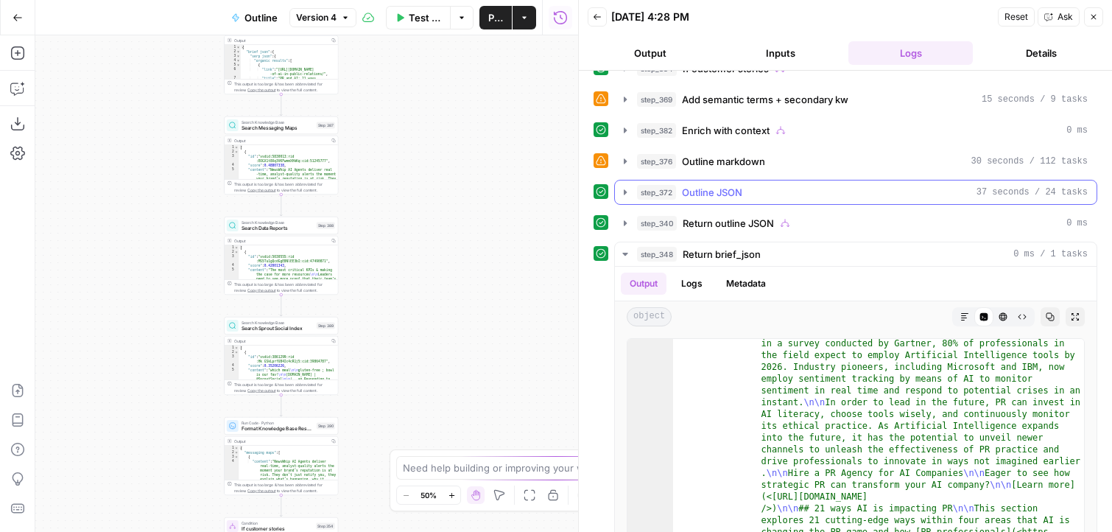
click at [778, 189] on div "step_372 Outline JSON 37 seconds / 24 tasks" at bounding box center [862, 192] width 451 height 15
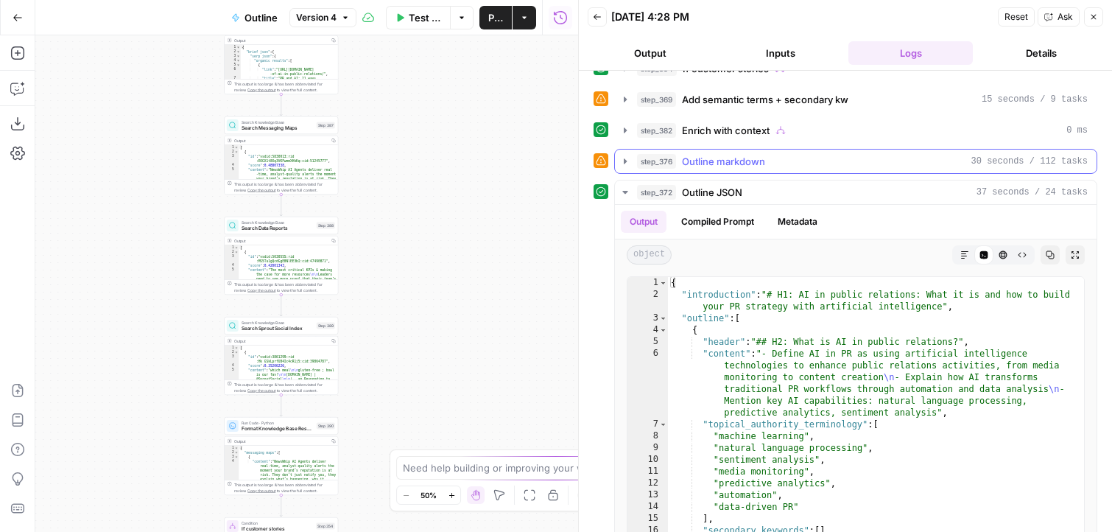
click at [792, 164] on div "step_376 Outline markdown 30 seconds / 112 tasks" at bounding box center [862, 161] width 451 height 15
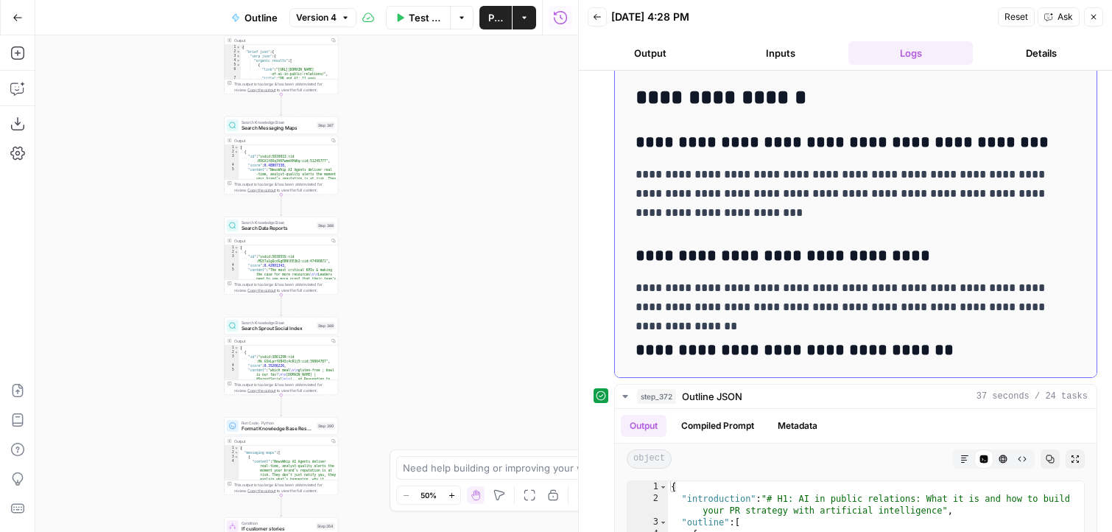
scroll to position [3011, 0]
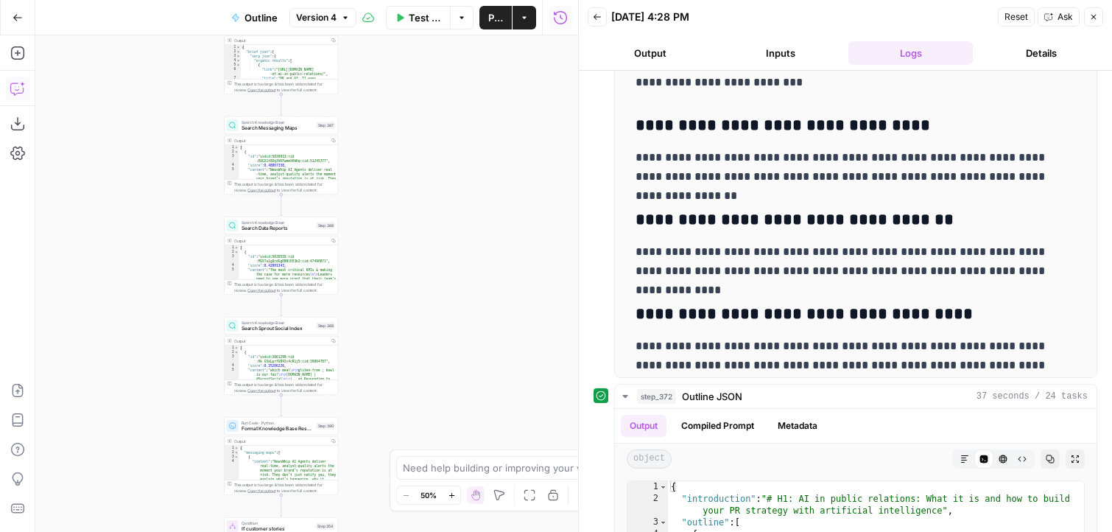
click at [25, 92] on button "Copilot" at bounding box center [18, 89] width 24 height 24
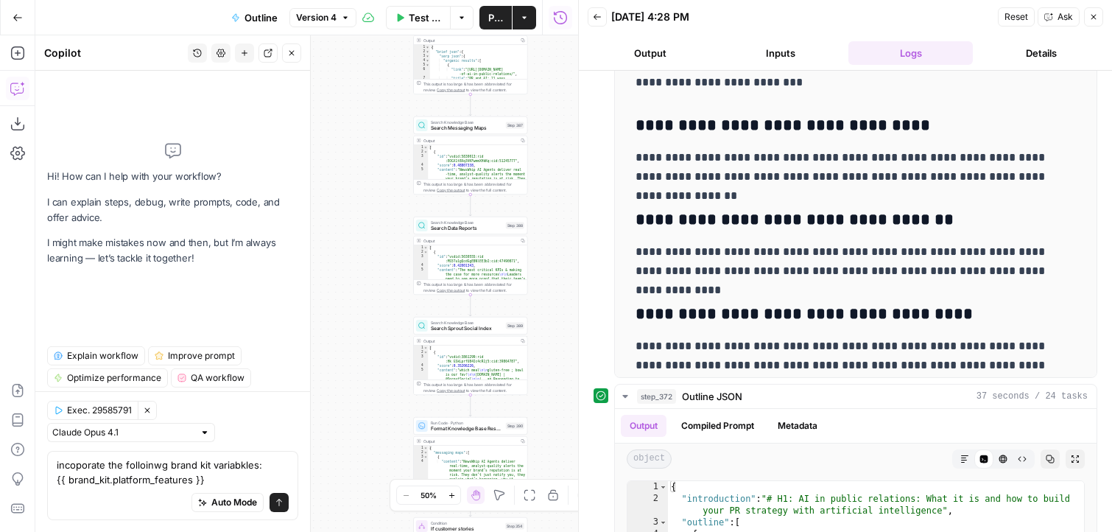
scroll to position [15, 0]
paste textarea "{{ brand_kit.content_structure }}"
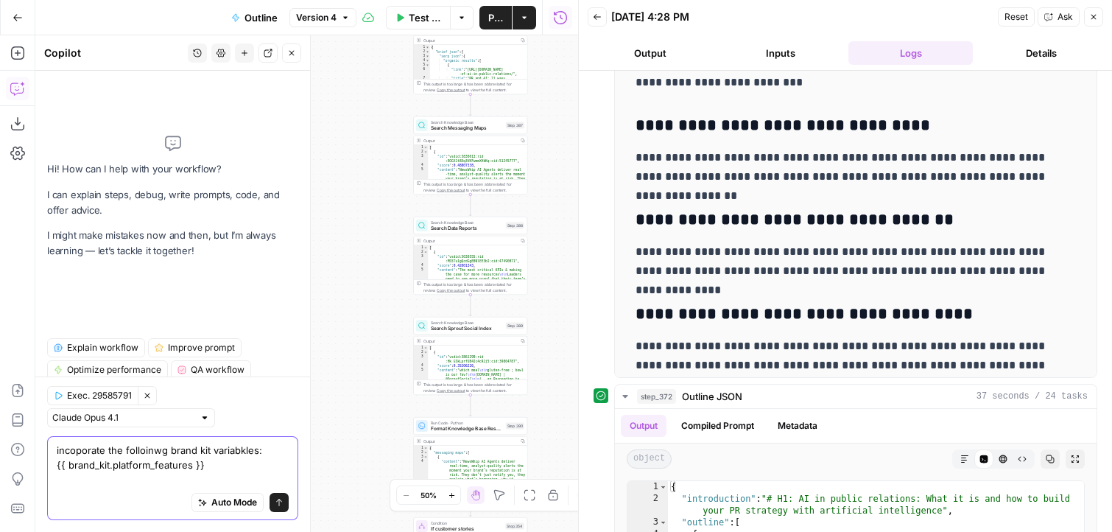
type textarea "incoporate the folloinwg brand kit variabkles: {{ brand_kit.platform_features }…"
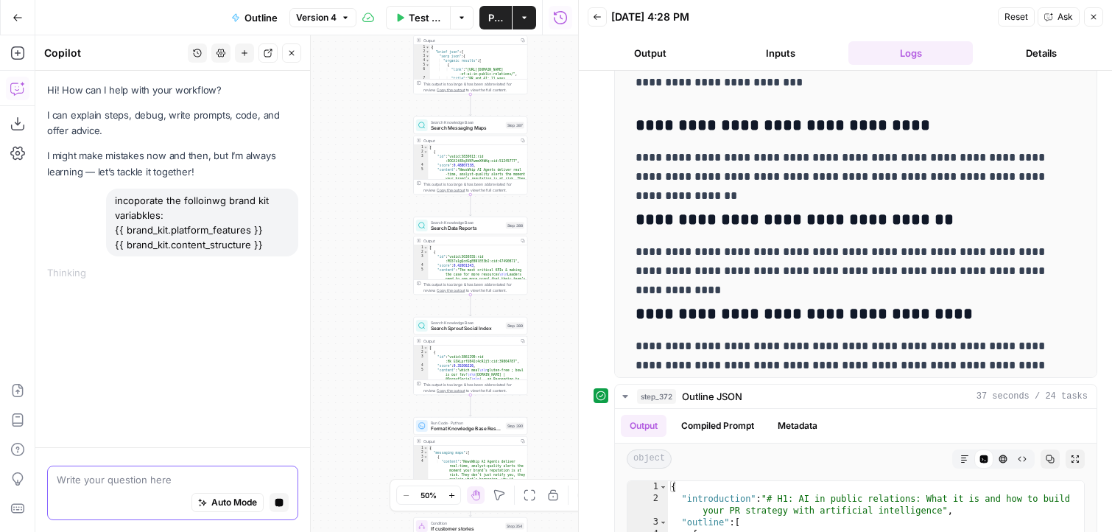
click at [281, 505] on icon "button" at bounding box center [279, 502] width 8 height 8
drag, startPoint x: 266, startPoint y: 245, endPoint x: 105, endPoint y: 201, distance: 166.5
click at [105, 201] on div "incoporate the folloinwg brand kit variabkles: {{ brand_kit.platform_features }…" at bounding box center [172, 223] width 251 height 68
copy div "incoporate the folloinwg brand kit variabkles: {{ brand_kit.platform_features }…"
click at [243, 45] on button "New chat" at bounding box center [244, 52] width 19 height 19
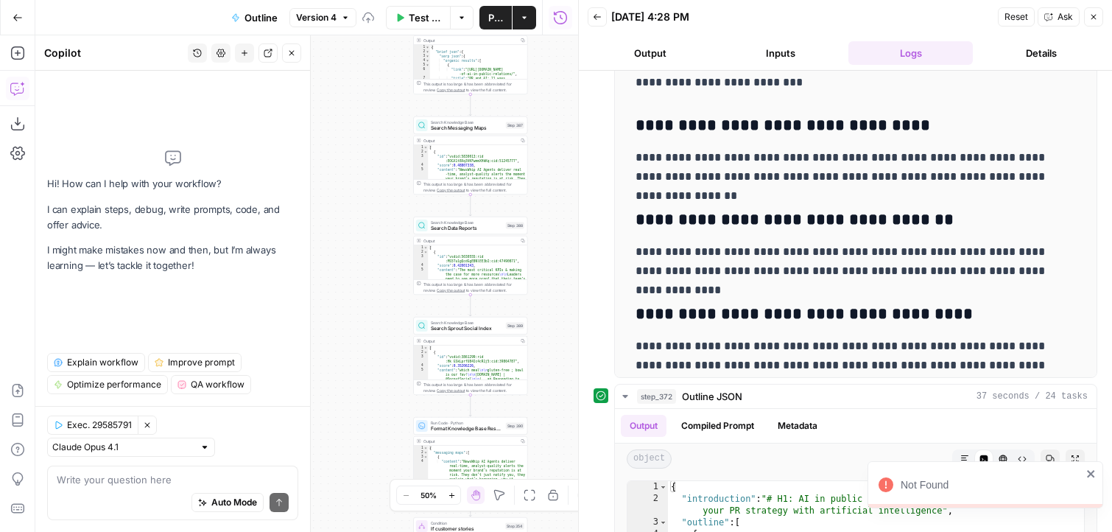
click at [181, 467] on div "Write your question here Auto Mode Send" at bounding box center [172, 492] width 251 height 54
paste textarea "incoporate the folloinwg brand kit variabkles: {{ brand_kit.platform_features }…"
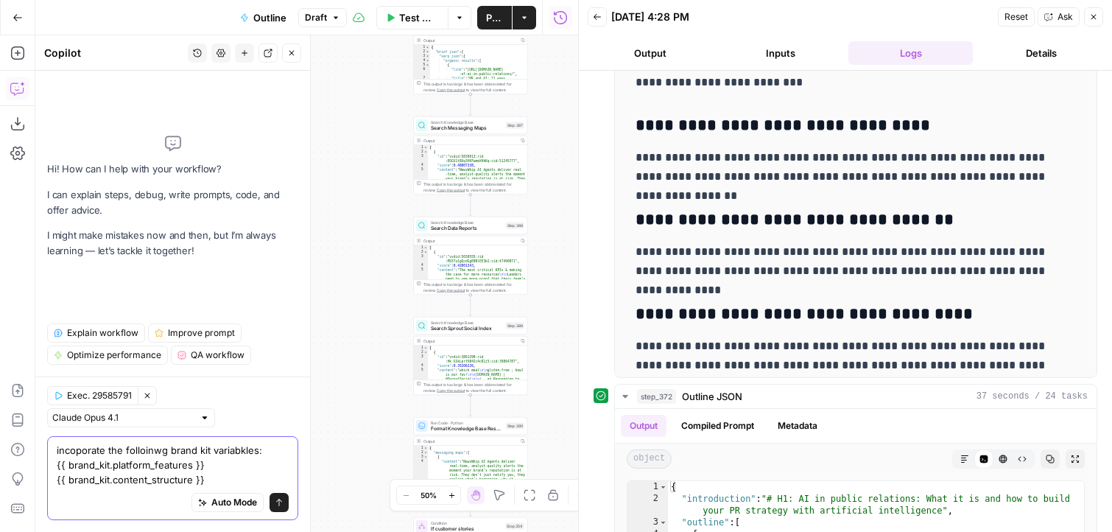
scroll to position [15, 0]
paste textarea "{{ brand_kit.persona_writing_style }}"
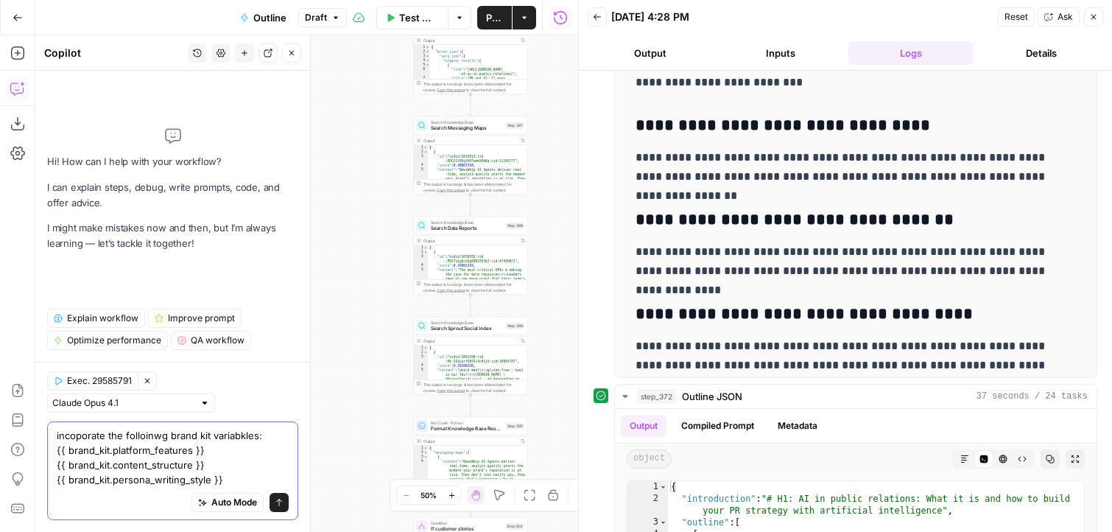
drag, startPoint x: 240, startPoint y: 462, endPoint x: 52, endPoint y: 465, distance: 188.5
click at [57, 465] on textarea "incoporate the folloinwg brand kit variabkles: {{ brand_kit.platform_features }…" at bounding box center [173, 457] width 232 height 59
paste textarea "general_brand_voic"
drag, startPoint x: 233, startPoint y: 480, endPoint x: 43, endPoint y: 471, distance: 189.5
click at [57, 471] on textarea "incoporate the folloinwg brand kit variabkles: {{ brand_kit.platform_features }…" at bounding box center [173, 457] width 232 height 59
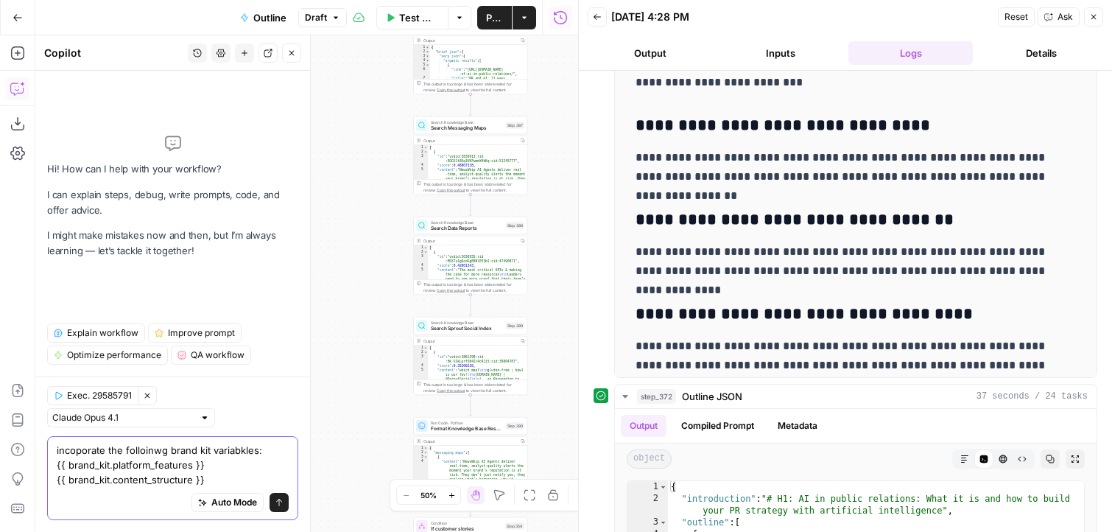
type textarea "incoporate the folloinwg brand kit variabkles: {{ brand_kit.platform_features }…"
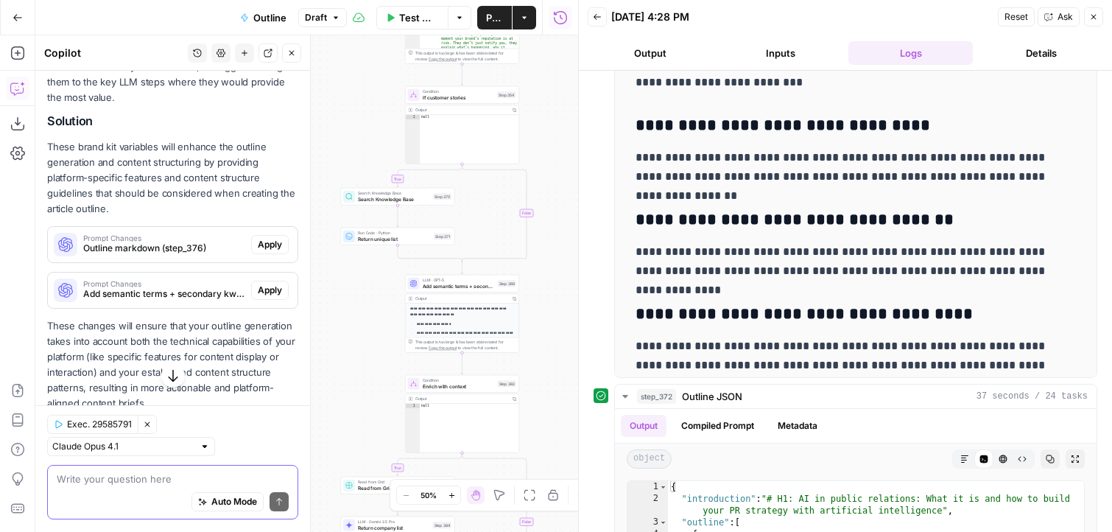
scroll to position [263, 0]
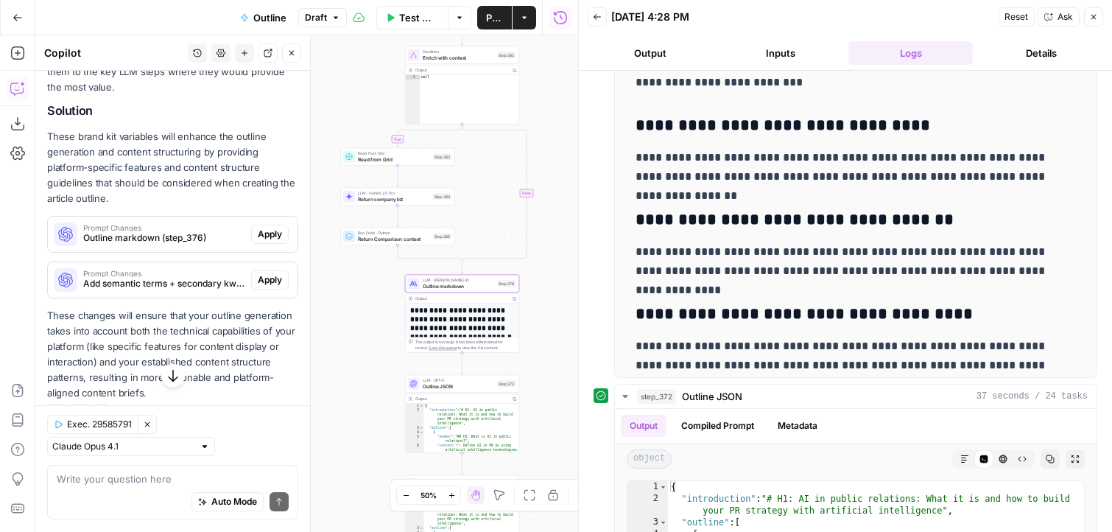
click at [267, 236] on span "Apply" at bounding box center [270, 234] width 24 height 13
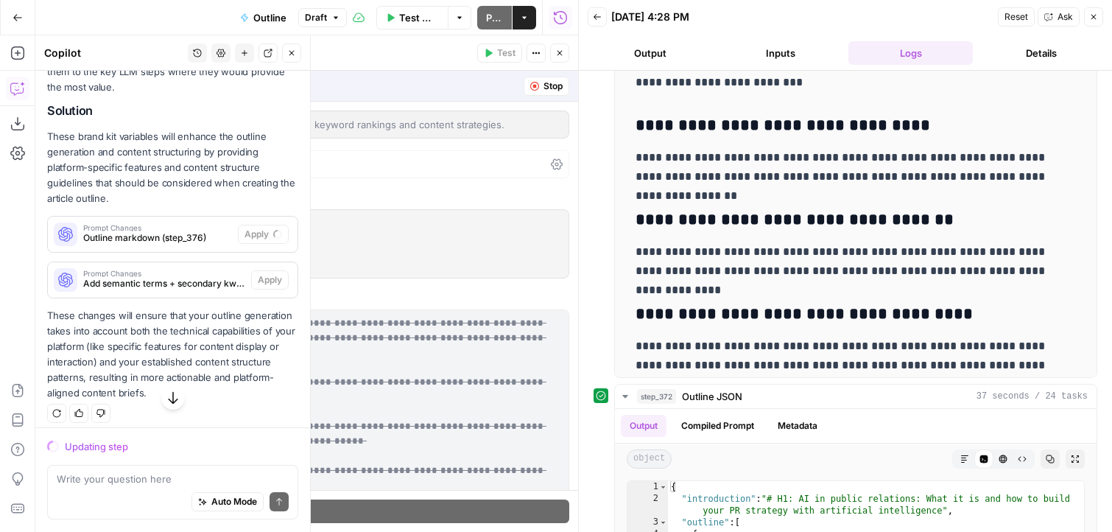
click at [1096, 22] on button "Close" at bounding box center [1093, 16] width 19 height 19
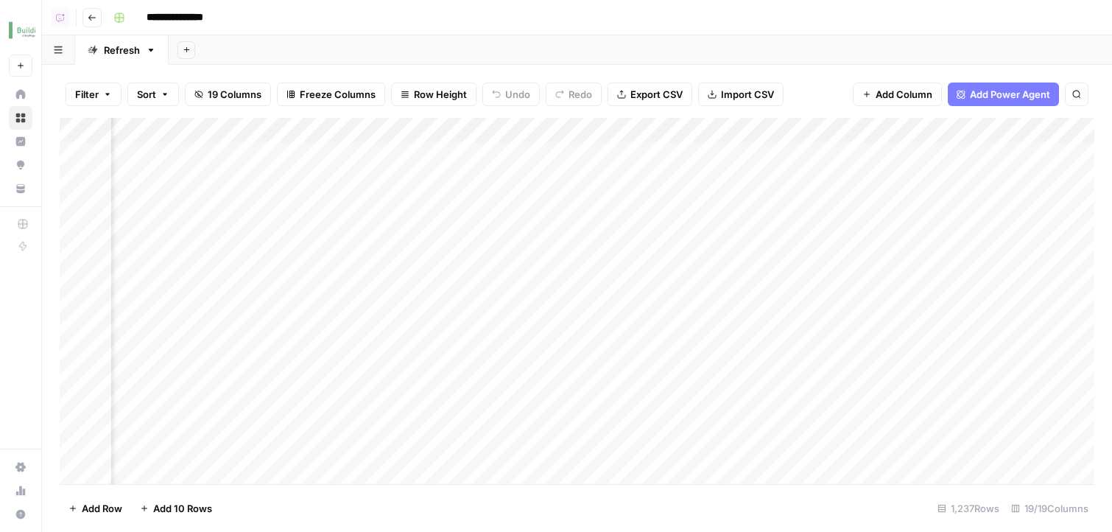
scroll to position [0, 2059]
click at [673, 126] on div "Add Column" at bounding box center [577, 303] width 1035 height 370
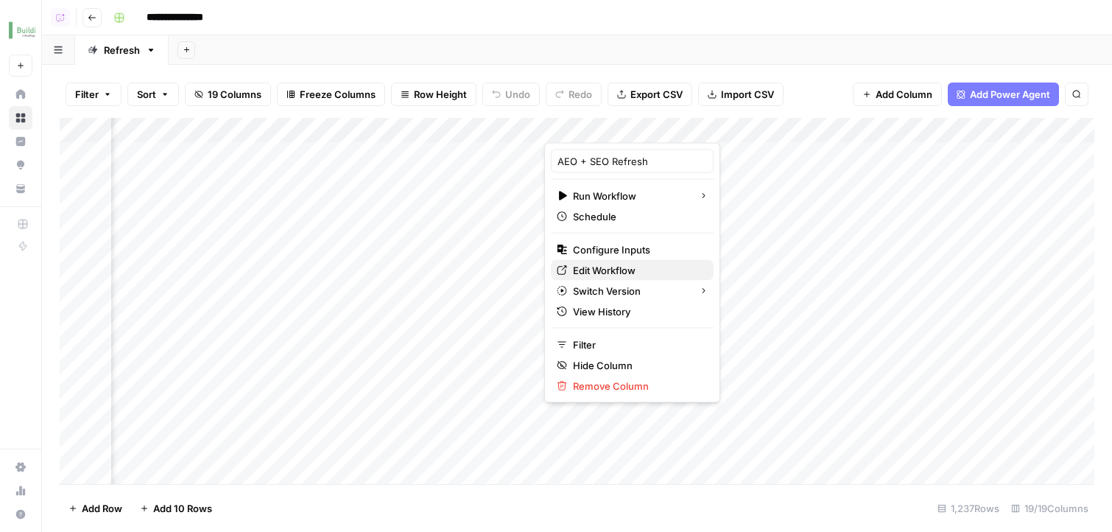
click at [624, 277] on span "Edit Workflow" at bounding box center [637, 270] width 129 height 15
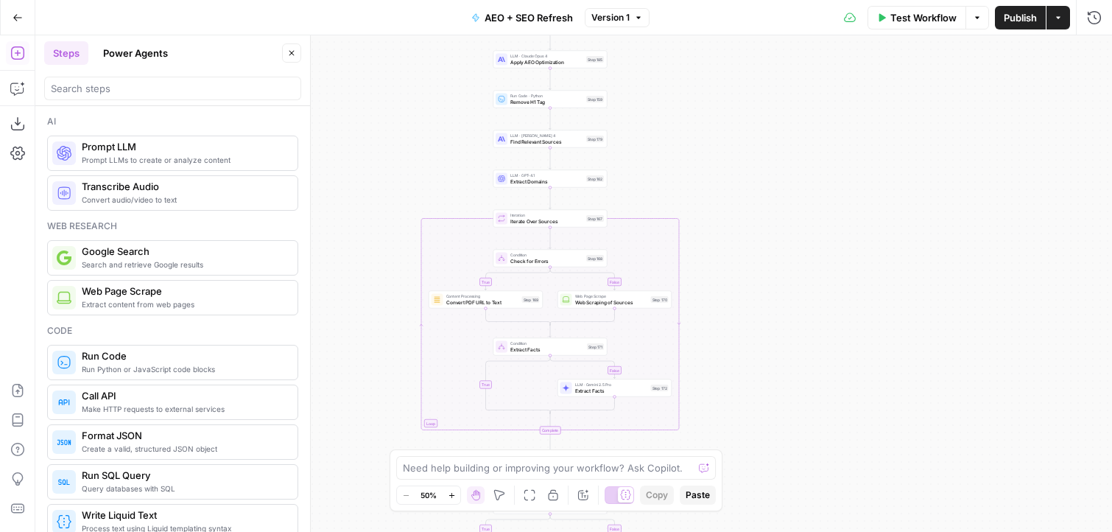
drag, startPoint x: 643, startPoint y: 330, endPoint x: 621, endPoint y: 85, distance: 246.2
click at [621, 85] on div "true false false true false true Workflow Set Inputs Inputs Power Agent Identif…" at bounding box center [573, 283] width 1077 height 496
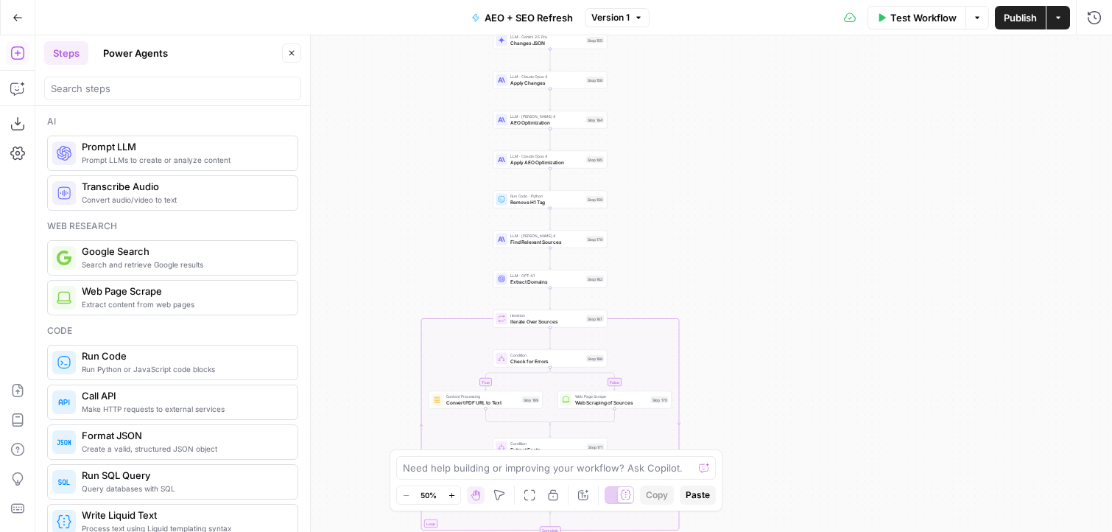
drag, startPoint x: 716, startPoint y: 362, endPoint x: 714, endPoint y: 462, distance: 100.9
click at [714, 462] on div "true false false true false true Workflow Set Inputs Inputs Power Agent Identif…" at bounding box center [573, 283] width 1077 height 496
click at [702, 274] on div "true false false true false true Workflow Set Inputs Inputs Power Agent Identif…" at bounding box center [573, 283] width 1077 height 496
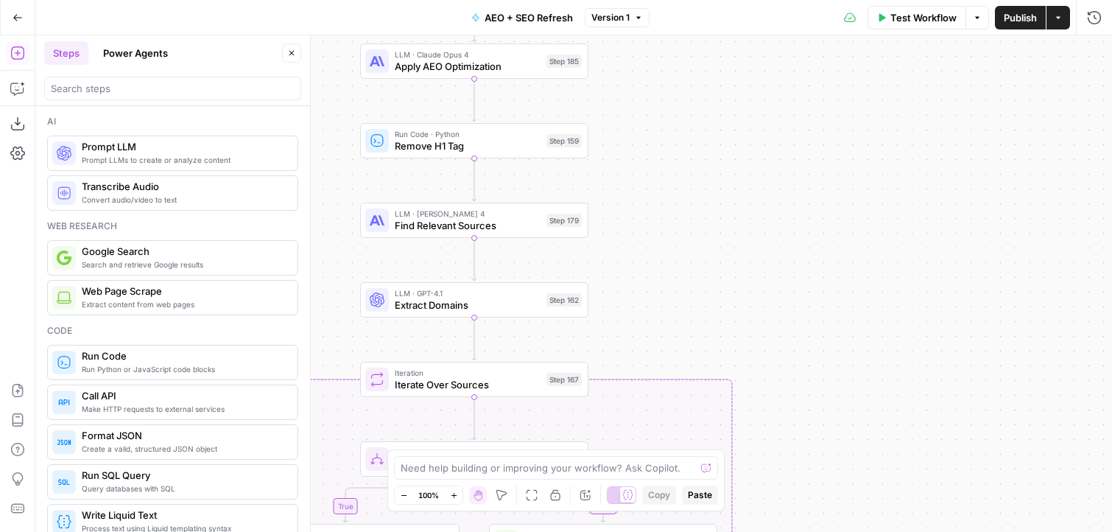
drag, startPoint x: 636, startPoint y: 157, endPoint x: 736, endPoint y: 183, distance: 103.6
click at [736, 183] on div "true false false true false true Workflow Set Inputs Inputs Power Agent Identif…" at bounding box center [573, 283] width 1077 height 496
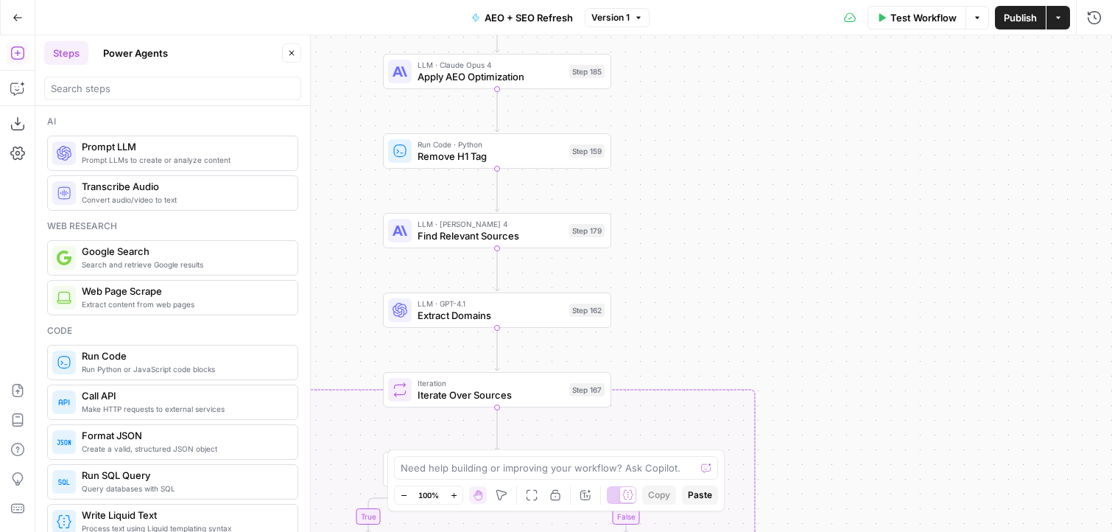
click at [179, 99] on div at bounding box center [172, 89] width 257 height 24
type input "s"
click at [11, 87] on icon "button" at bounding box center [17, 88] width 15 height 15
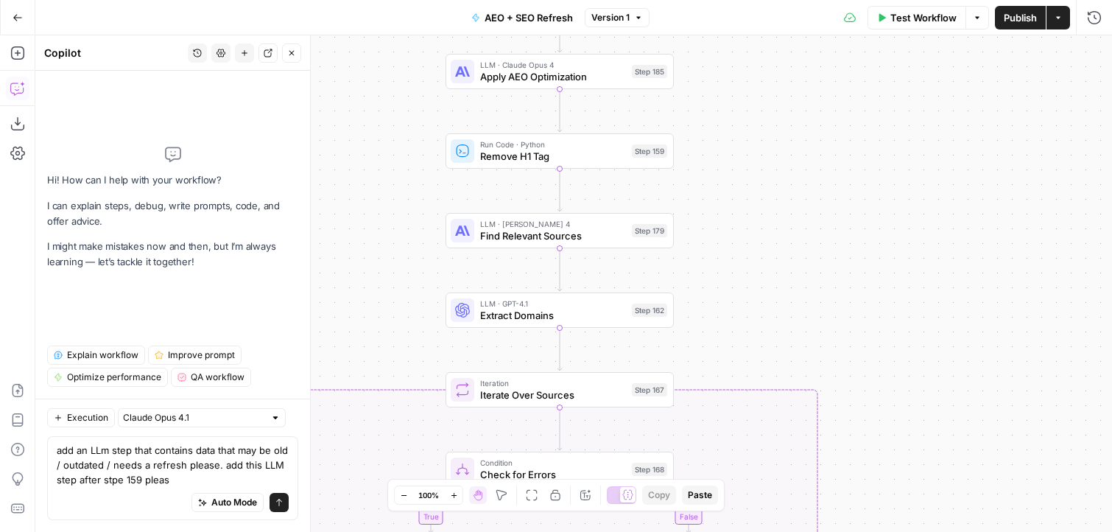
type textarea "add an LLm step that contains data that may be old / outdated / needs a refresh…"
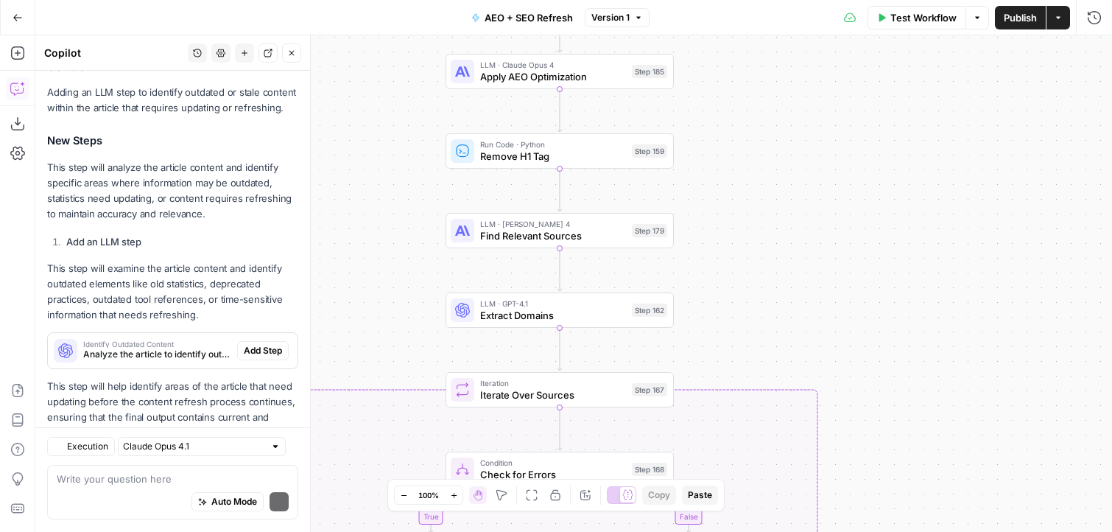
scroll to position [309, 0]
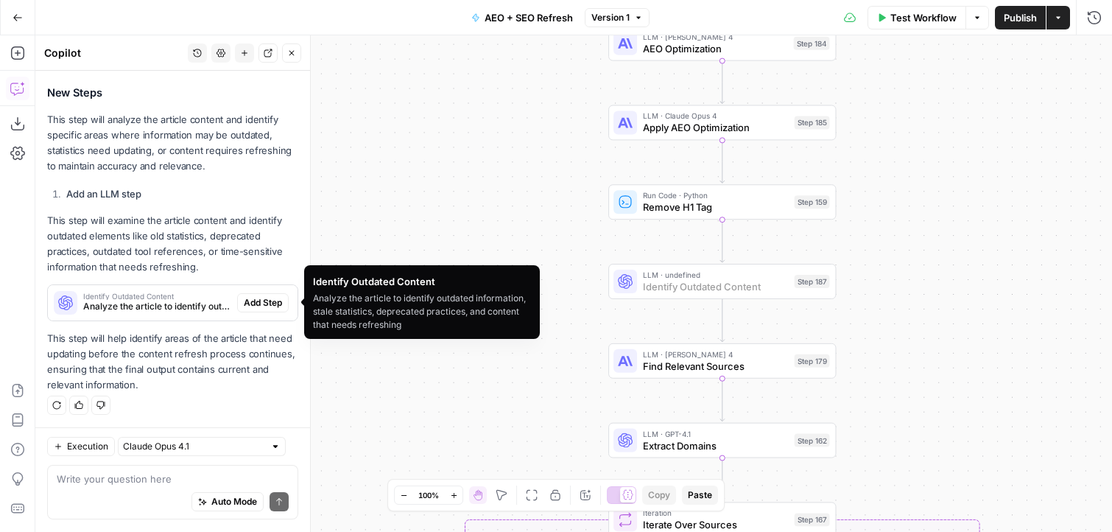
click at [244, 302] on span "Add Step" at bounding box center [263, 302] width 38 height 13
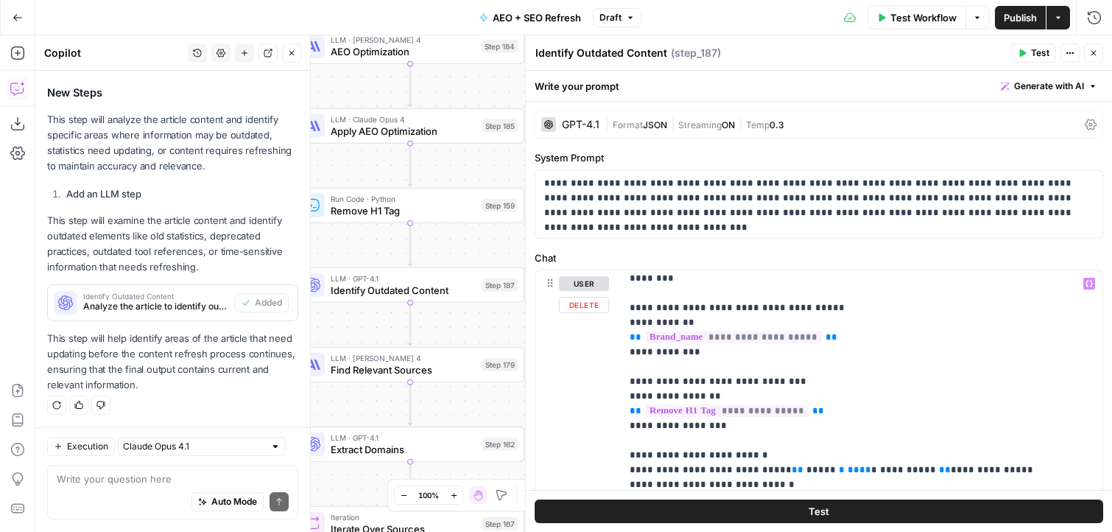
scroll to position [84, 0]
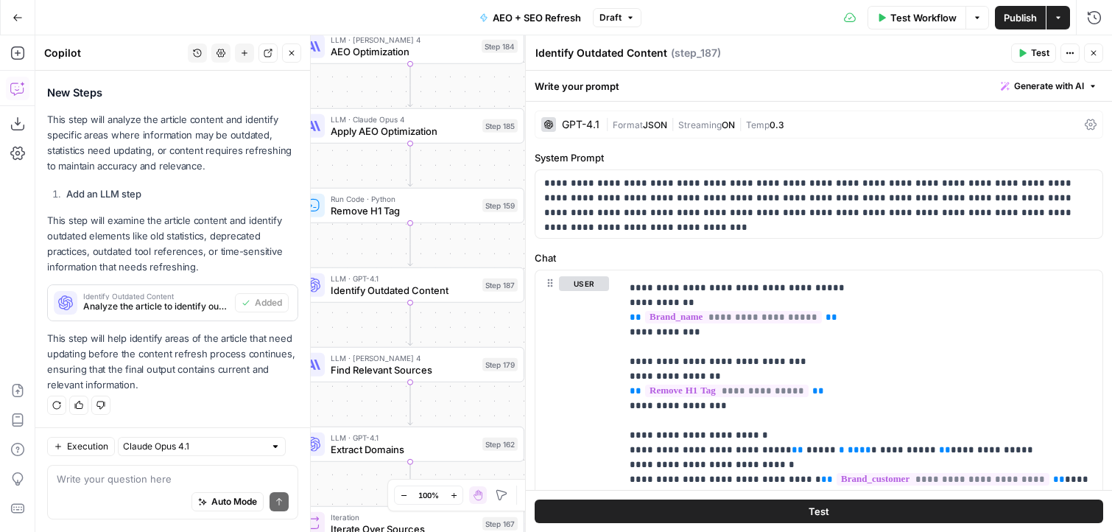
click at [681, 123] on span "Streaming" at bounding box center [699, 124] width 43 height 11
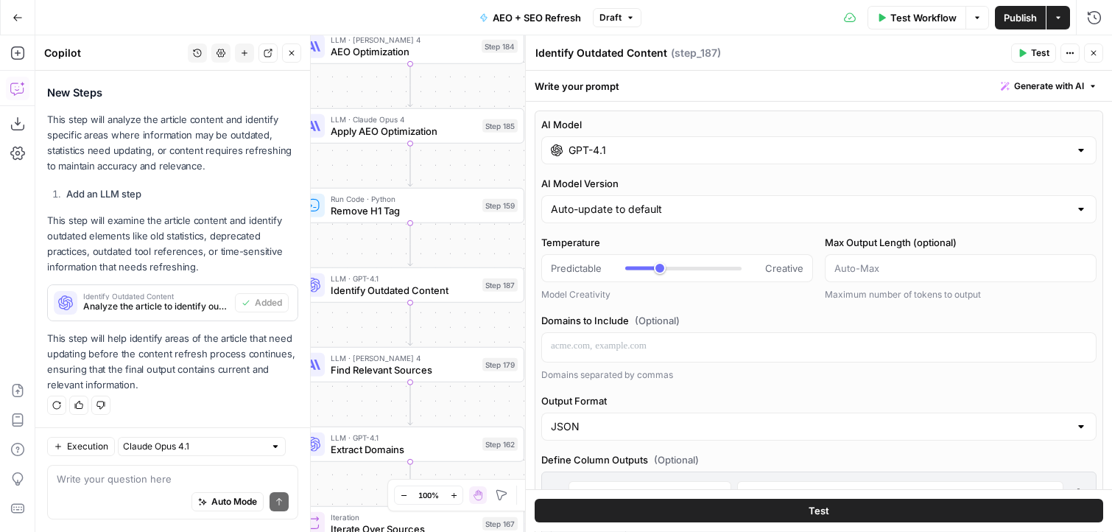
click at [656, 157] on input "GPT-4.1" at bounding box center [818, 150] width 501 height 15
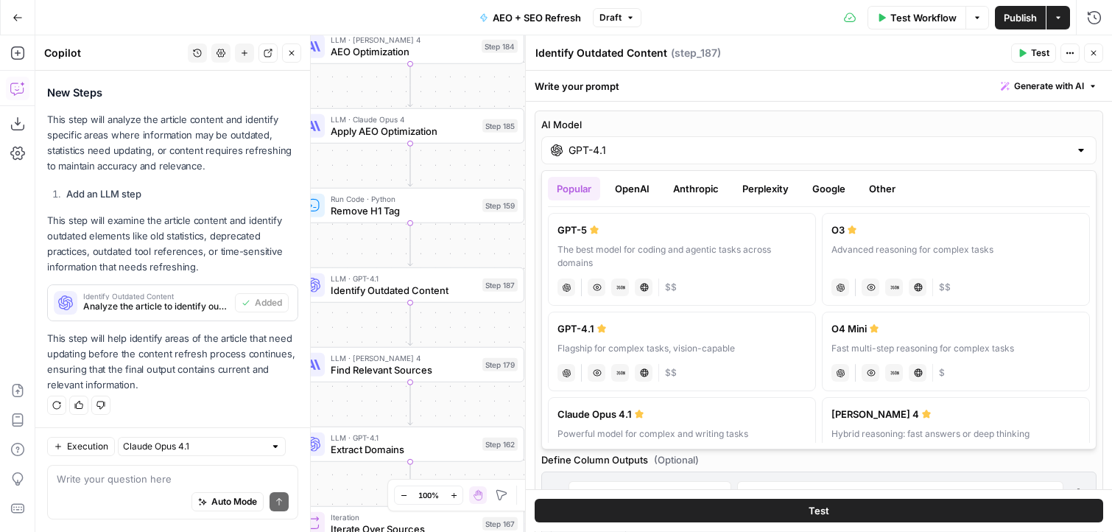
click at [621, 230] on div "GPT-5" at bounding box center [681, 229] width 249 height 15
type input "GPT-5"
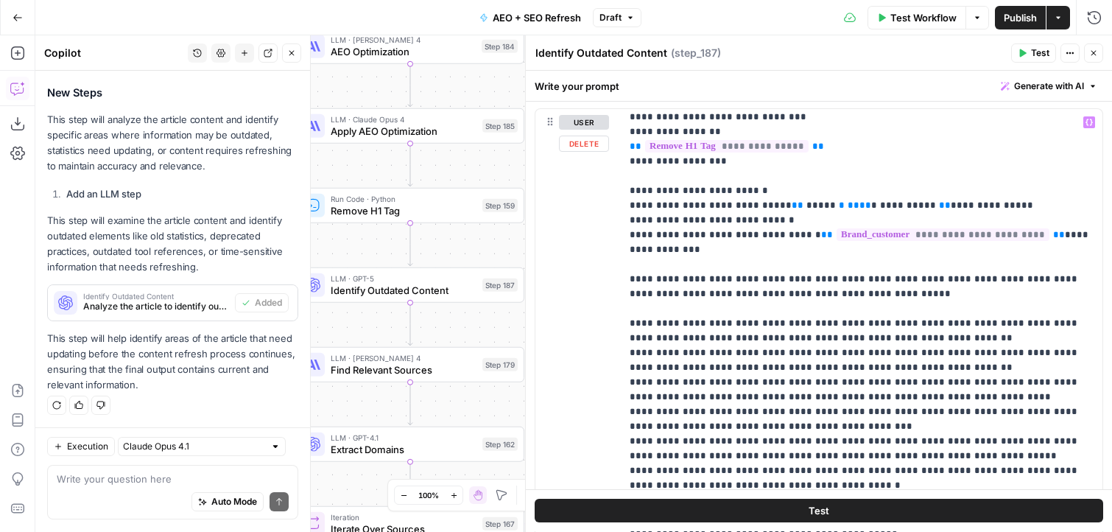
scroll to position [168, 0]
click at [939, 206] on span "**" at bounding box center [945, 205] width 12 height 10
drag, startPoint x: 915, startPoint y: 206, endPoint x: 799, endPoint y: 206, distance: 115.6
click at [801, 204] on p "**********" at bounding box center [862, 514] width 464 height 1134
click at [806, 206] on span "*****" at bounding box center [820, 205] width 29 height 10
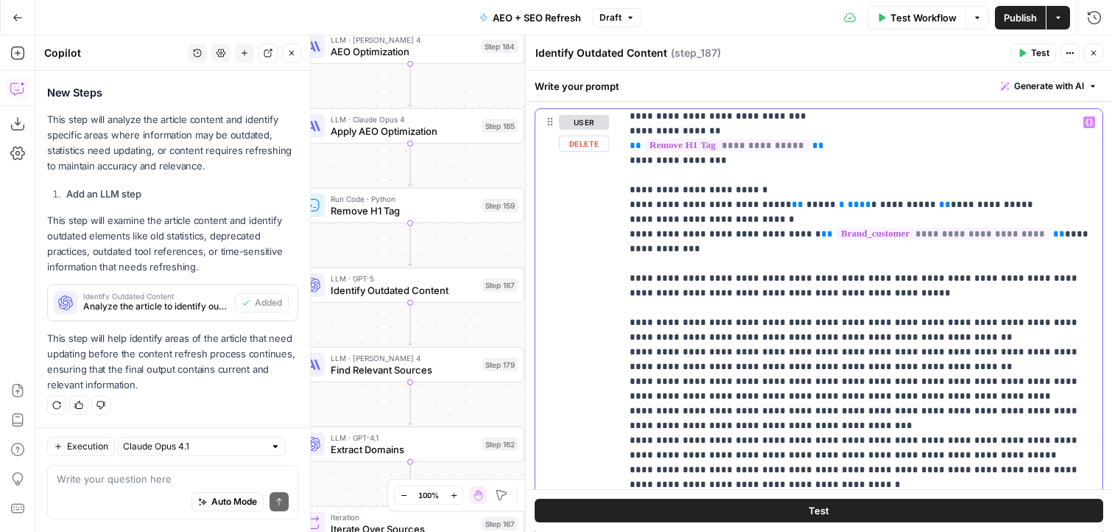
drag, startPoint x: 770, startPoint y: 203, endPoint x: 917, endPoint y: 209, distance: 147.4
click at [917, 209] on p "**********" at bounding box center [862, 514] width 464 height 1134
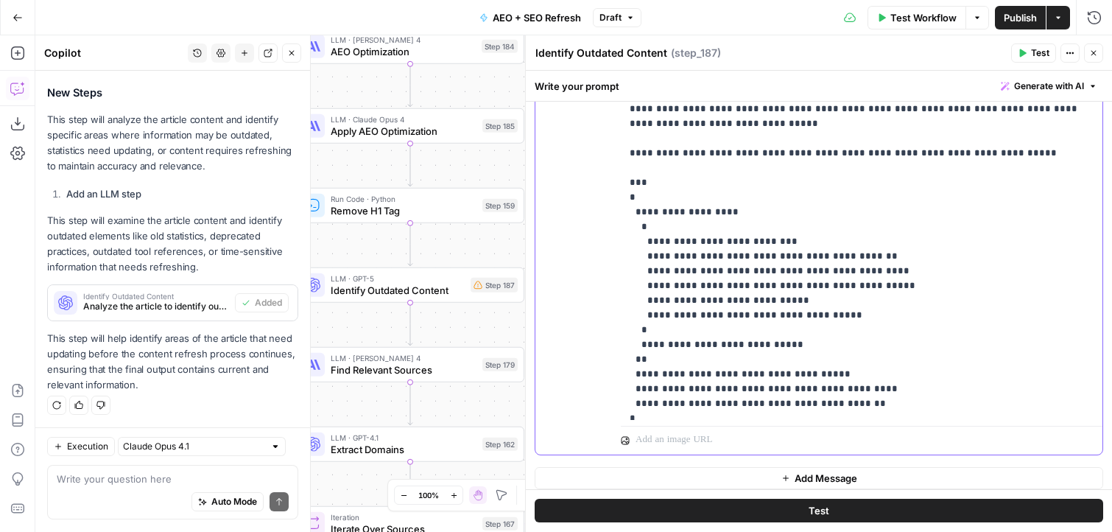
scroll to position [546, 0]
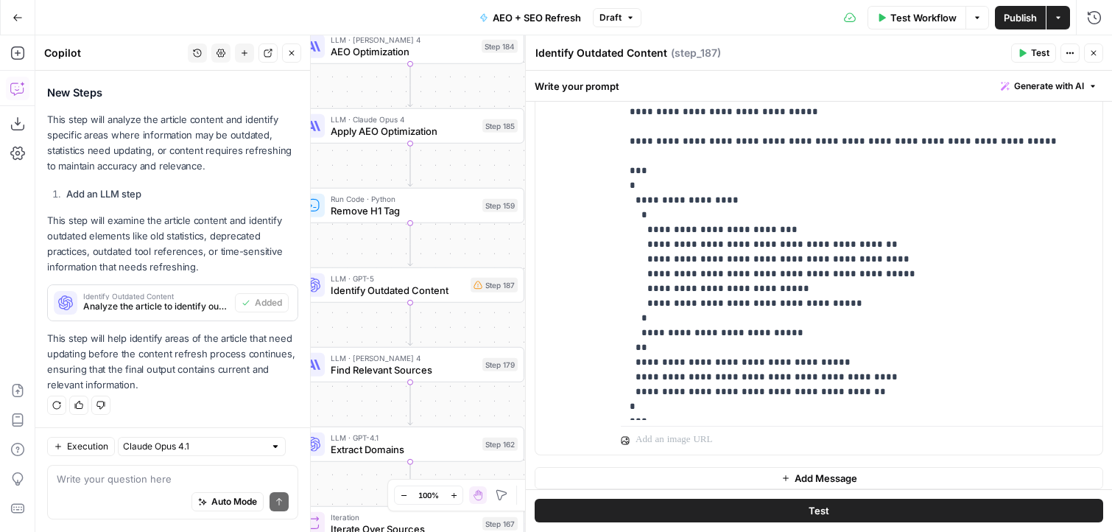
click at [820, 508] on span "Test" at bounding box center [819, 511] width 21 height 15
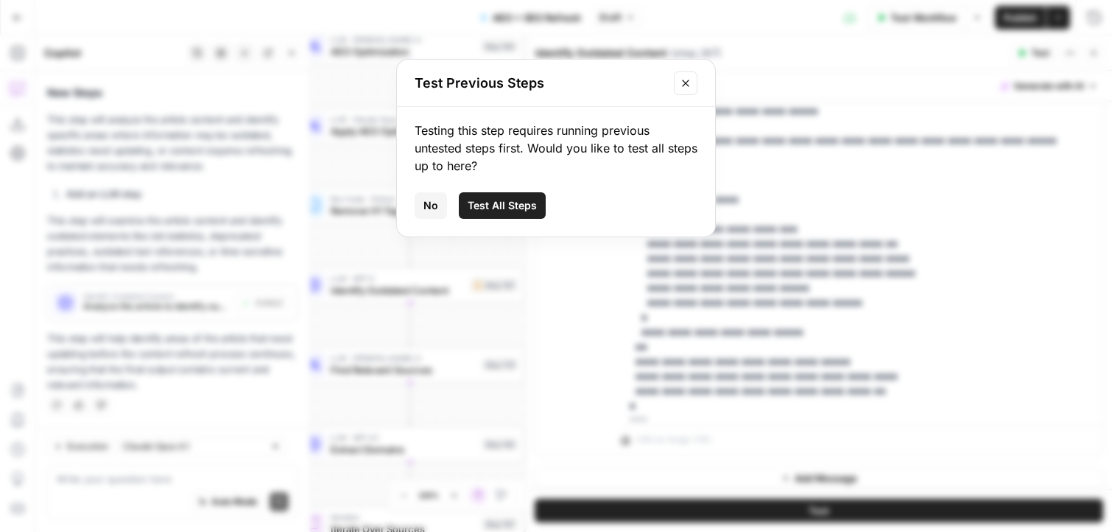
click at [421, 220] on div "Testing this step requires running previous untested steps first. Would you lik…" at bounding box center [556, 172] width 318 height 130
click at [422, 218] on button "No" at bounding box center [431, 205] width 32 height 27
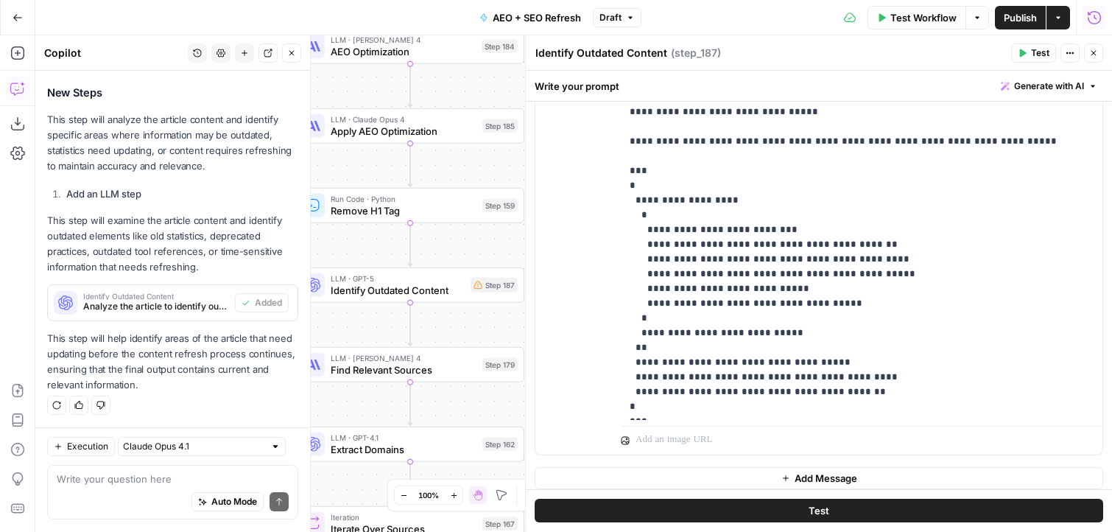
click at [1093, 20] on icon "button" at bounding box center [1094, 17] width 15 height 15
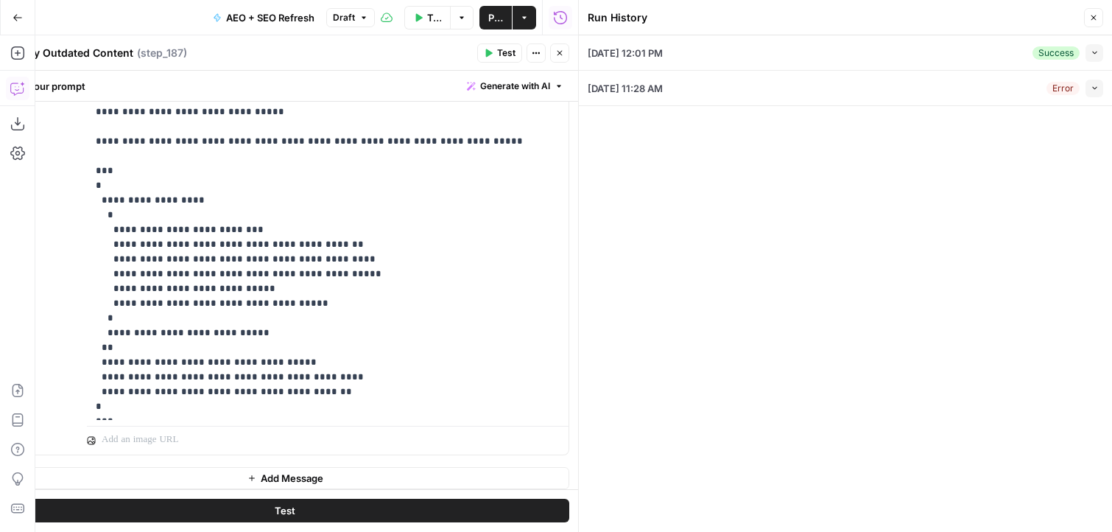
click at [1096, 54] on icon "button" at bounding box center [1095, 53] width 8 height 8
type input "Buildium 1-400"
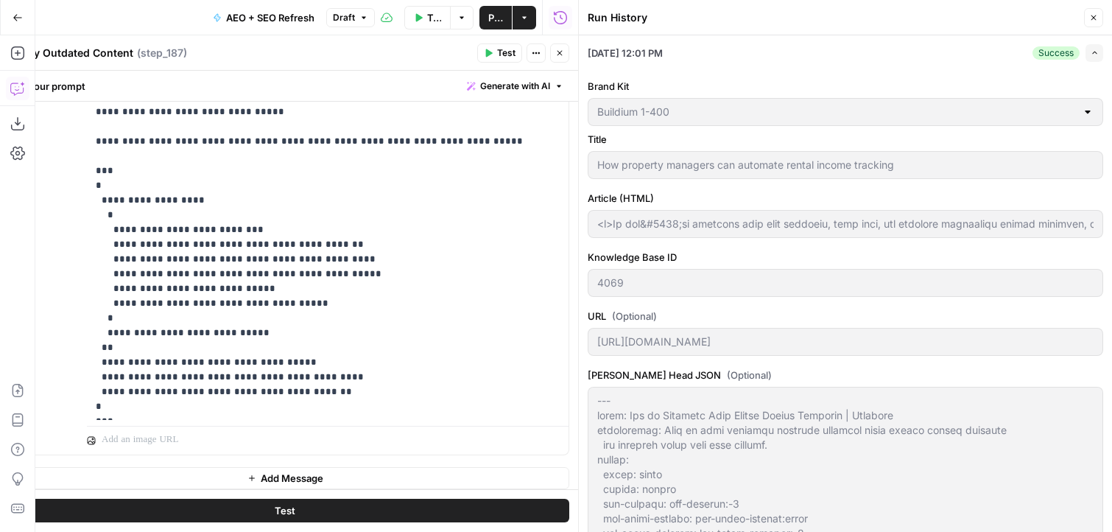
scroll to position [246, 0]
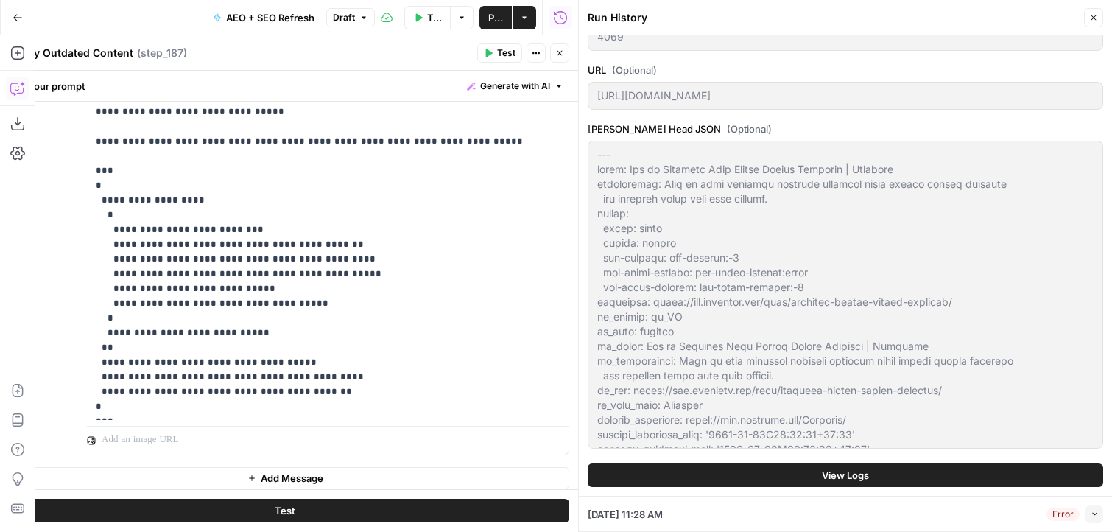
click at [782, 467] on button "View Logs" at bounding box center [845, 475] width 515 height 24
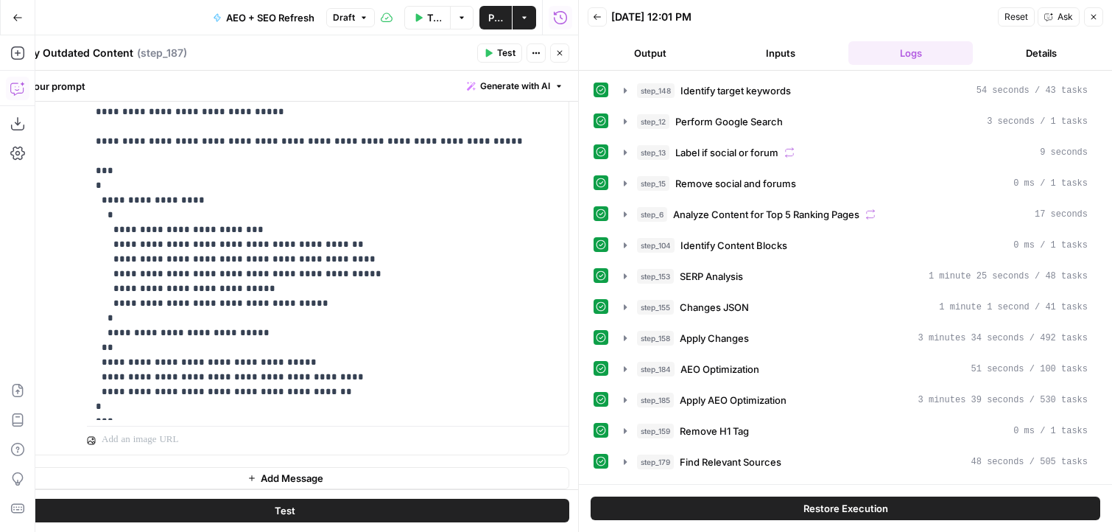
click at [566, 52] on button "Close" at bounding box center [559, 52] width 19 height 19
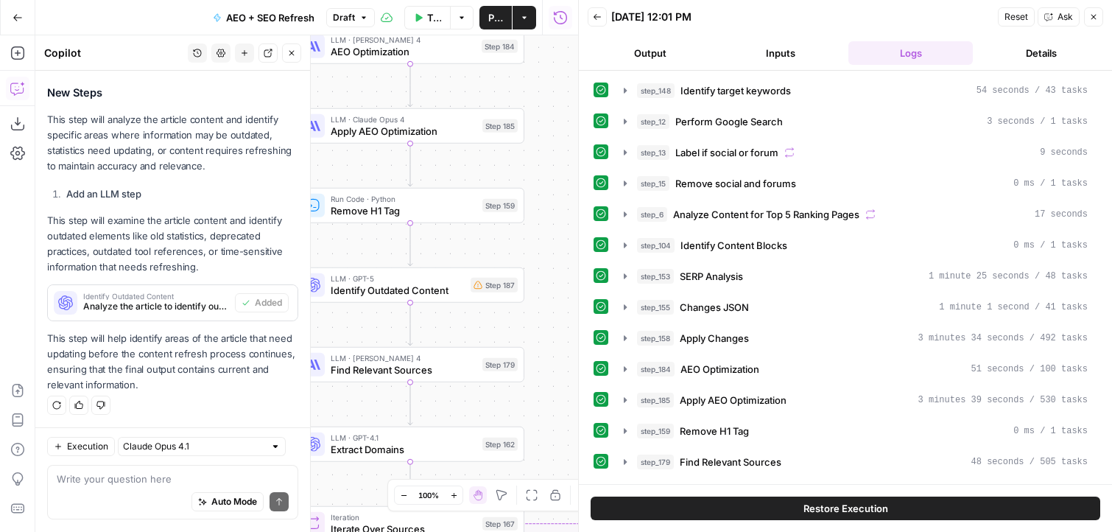
click at [767, 504] on button "Restore Execution" at bounding box center [846, 508] width 510 height 24
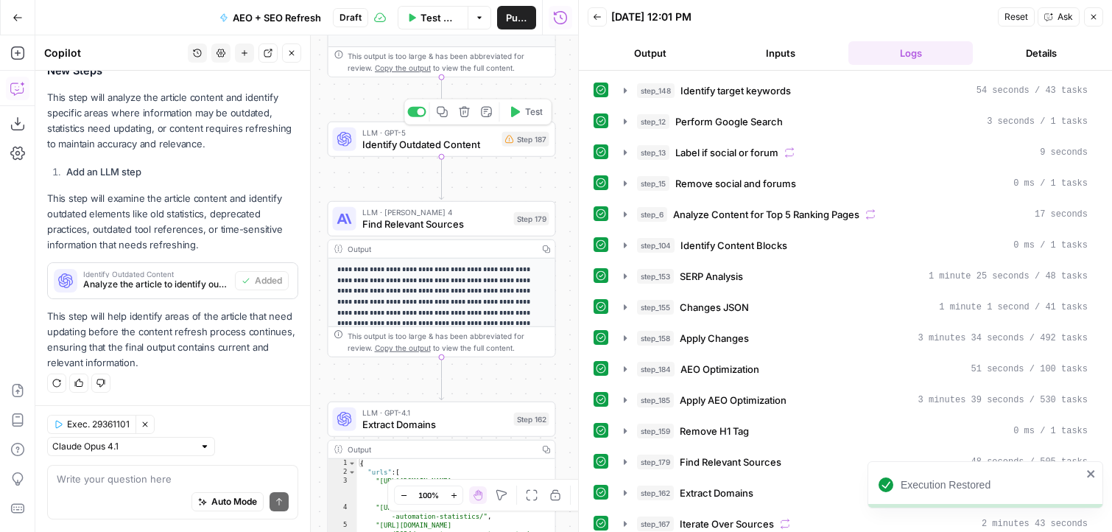
click at [519, 108] on icon "button" at bounding box center [515, 112] width 12 height 12
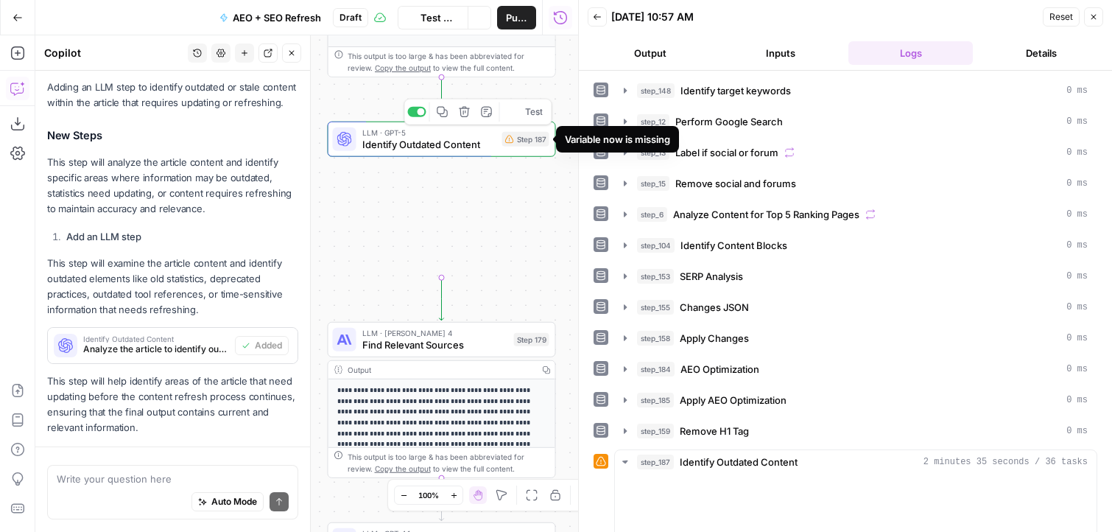
scroll to position [355, 0]
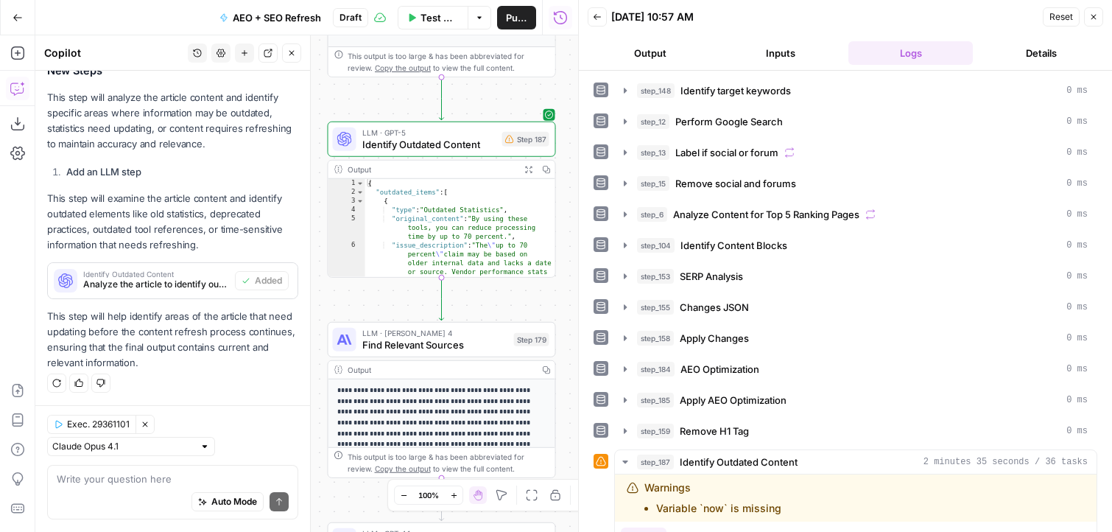
click at [532, 166] on icon "button" at bounding box center [528, 169] width 7 height 7
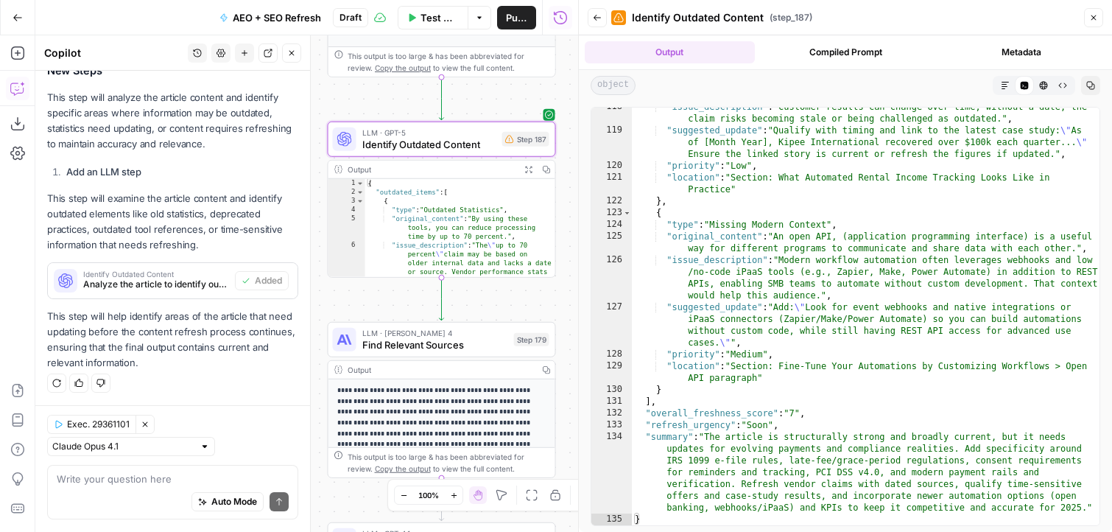
scroll to position [0, 0]
click at [837, 384] on div ""issue_description" : "Customer results can change over time; without a date, t…" at bounding box center [866, 327] width 468 height 453
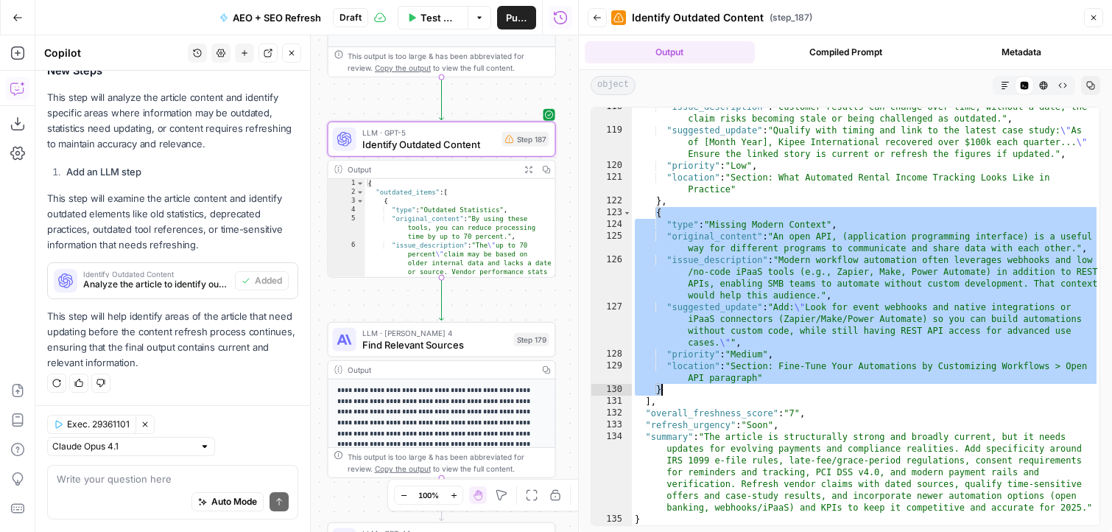
click at [837, 384] on div ""issue_description" : "Customer results can change over time; without a date, t…" at bounding box center [866, 327] width 468 height 453
type textarea "* ****"
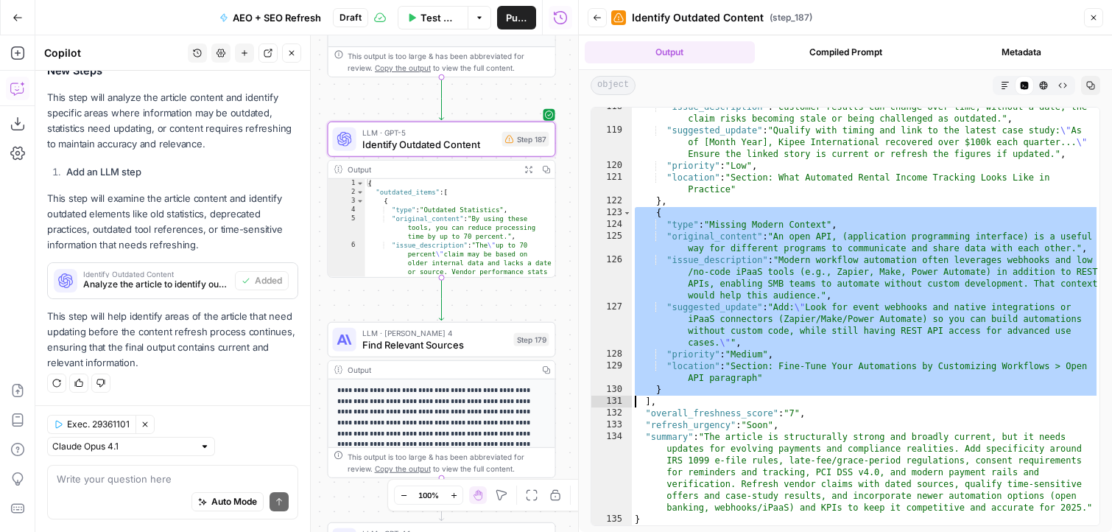
click at [837, 384] on div ""issue_description" : "Customer results can change over time; without a date, t…" at bounding box center [866, 327] width 468 height 453
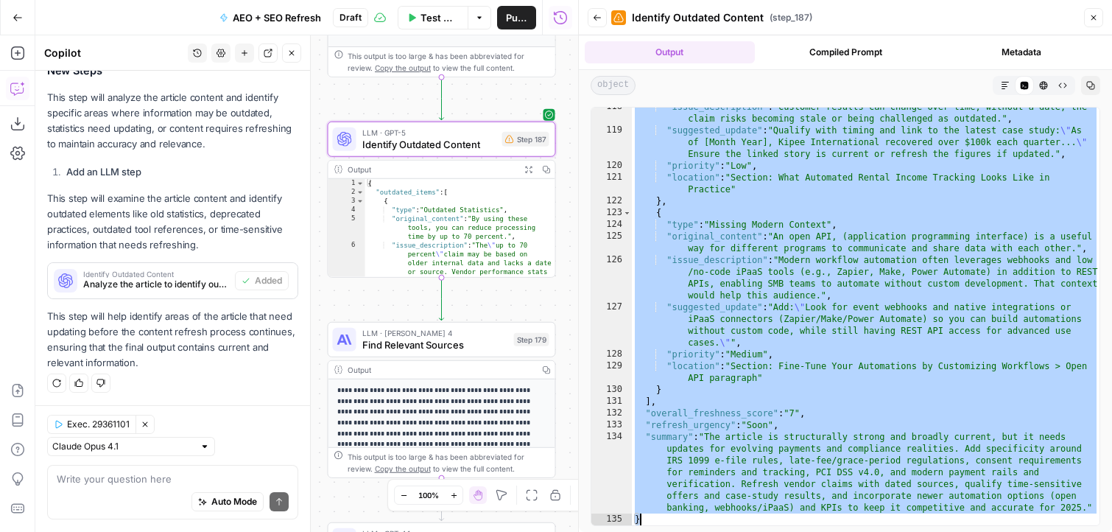
click at [845, 401] on div ""issue_description" : "Customer results can change over time; without a date, t…" at bounding box center [866, 327] width 468 height 453
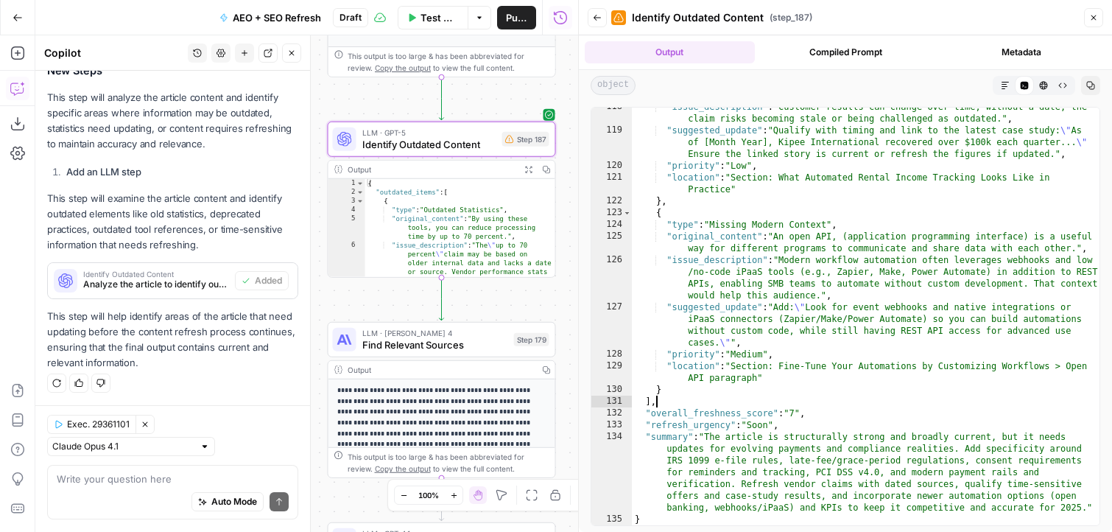
click at [809, 469] on div ""issue_description" : "Customer results can change over time; without a date, t…" at bounding box center [866, 327] width 468 height 453
click at [811, 462] on div ""issue_description" : "Customer results can change over time; without a date, t…" at bounding box center [866, 327] width 468 height 453
click at [745, 236] on div ""issue_description" : "Customer results can change over time; without a date, t…" at bounding box center [866, 327] width 468 height 453
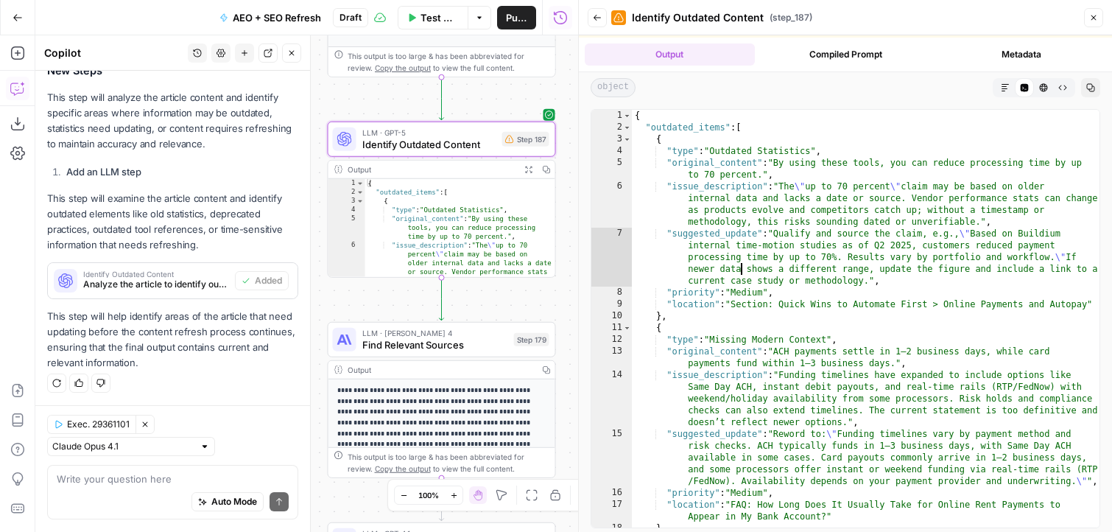
click at [739, 264] on div "{ "outdated_items" : [ { "type" : "Outdated Statistics" , "original_content" : …" at bounding box center [866, 330] width 468 height 441
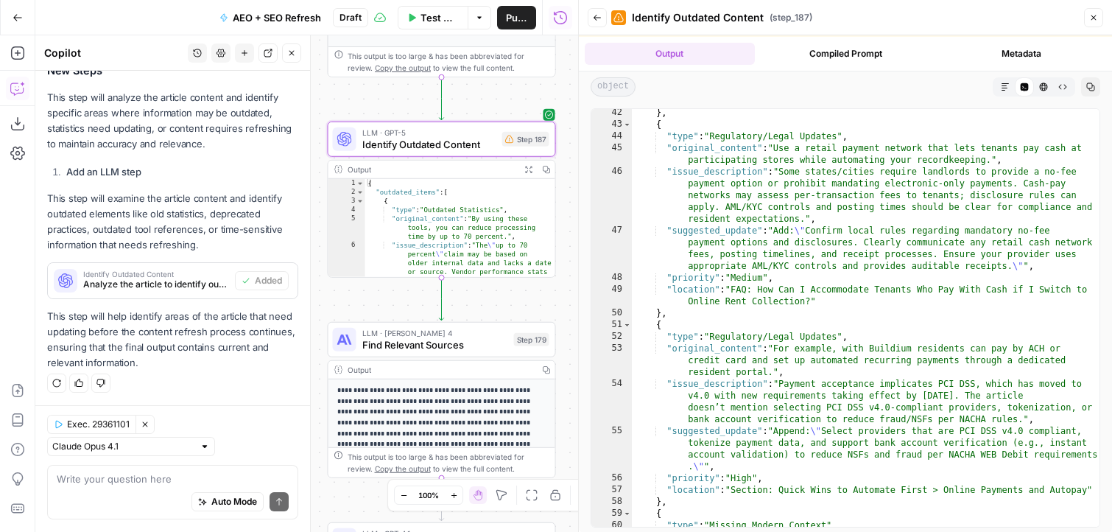
scroll to position [1054, 0]
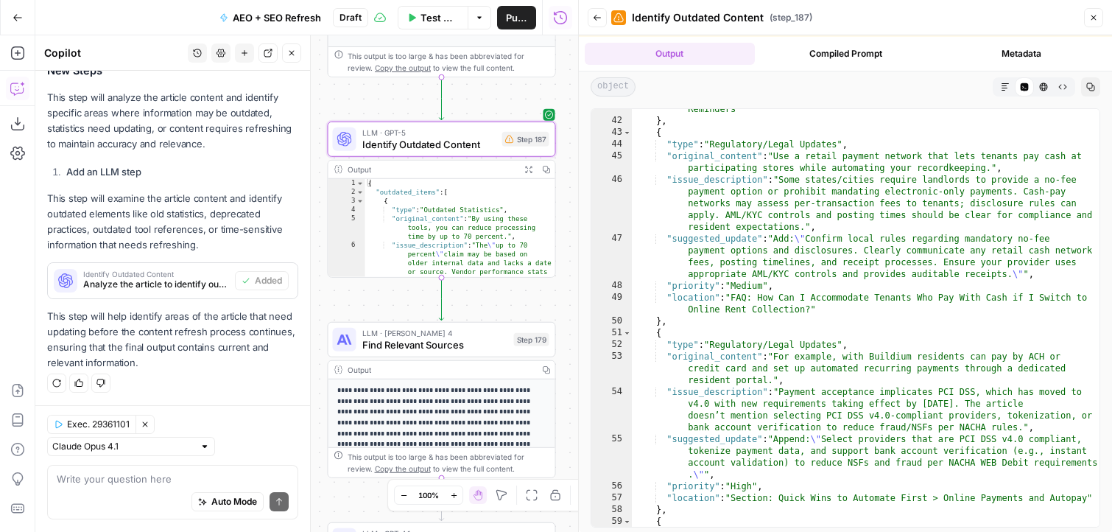
click at [739, 264] on div ""location" : "Section: Quick Wins to Automate First > Automated Late Fees and R…" at bounding box center [866, 317] width 468 height 453
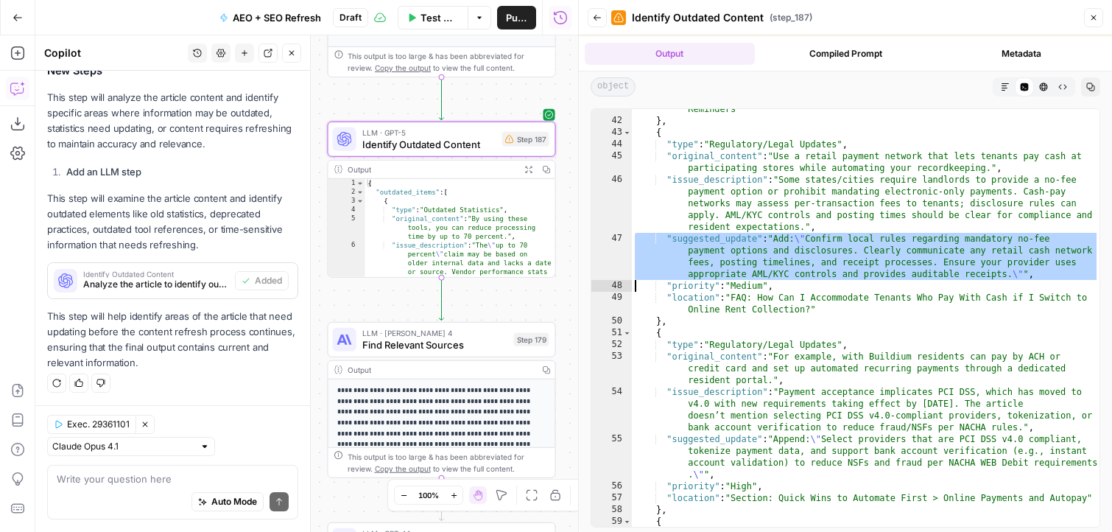
click at [832, 264] on div ""location" : "Section: Quick Wins to Automate First > Automated Late Fees and R…" at bounding box center [866, 317] width 468 height 453
type textarea "**********"
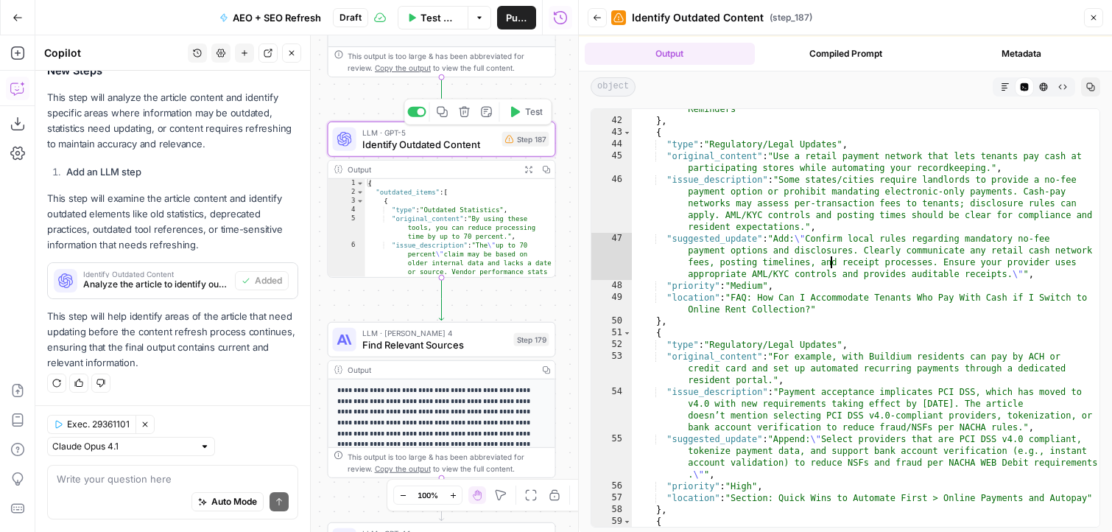
click at [461, 112] on icon "button" at bounding box center [464, 111] width 11 height 11
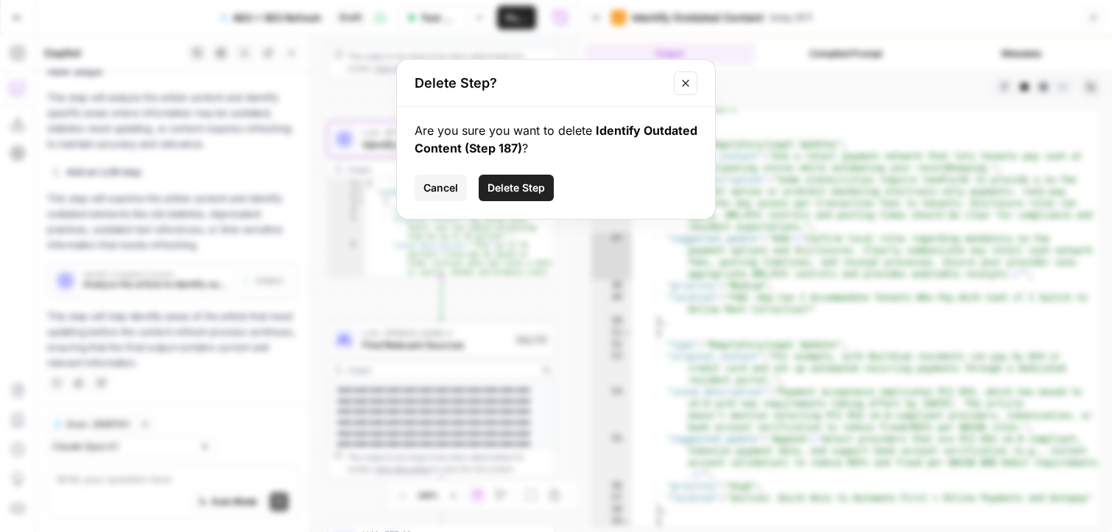
click at [504, 196] on button "Delete Step" at bounding box center [516, 188] width 75 height 27
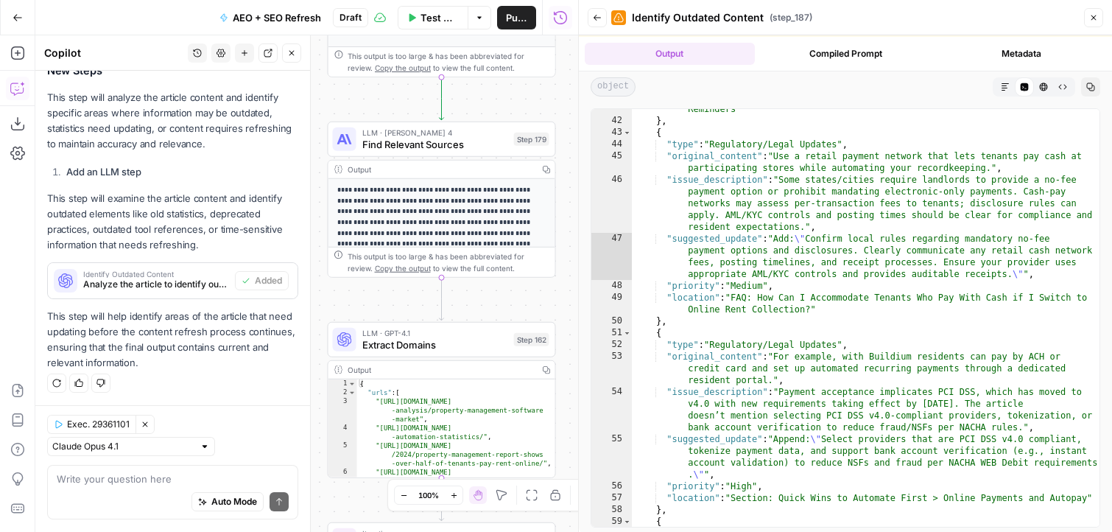
scroll to position [331, 0]
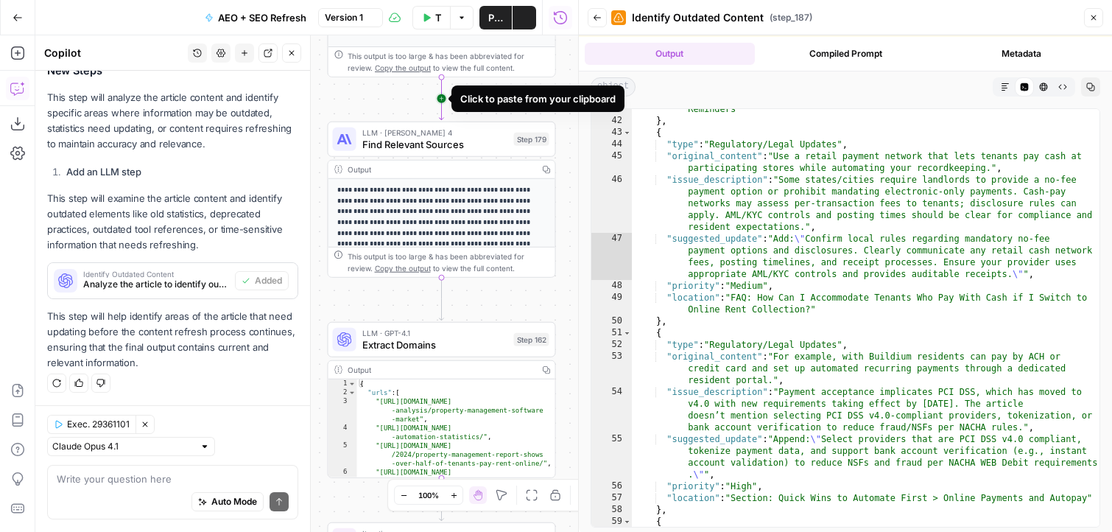
click at [440, 94] on icon "Edge from step_159 to step_179" at bounding box center [442, 98] width 4 height 43
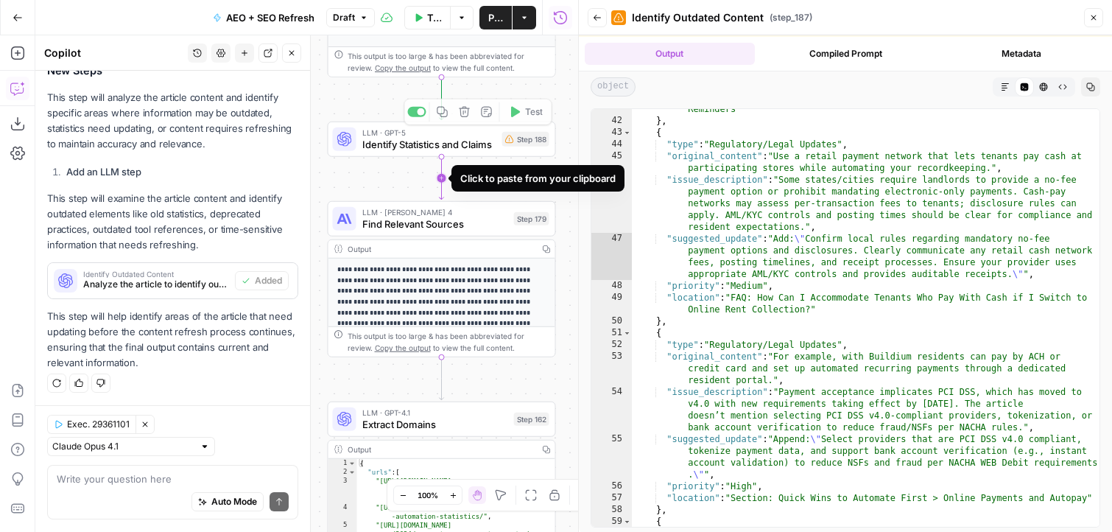
click at [440, 180] on icon "Edge from step_188 to step_179" at bounding box center [442, 178] width 4 height 43
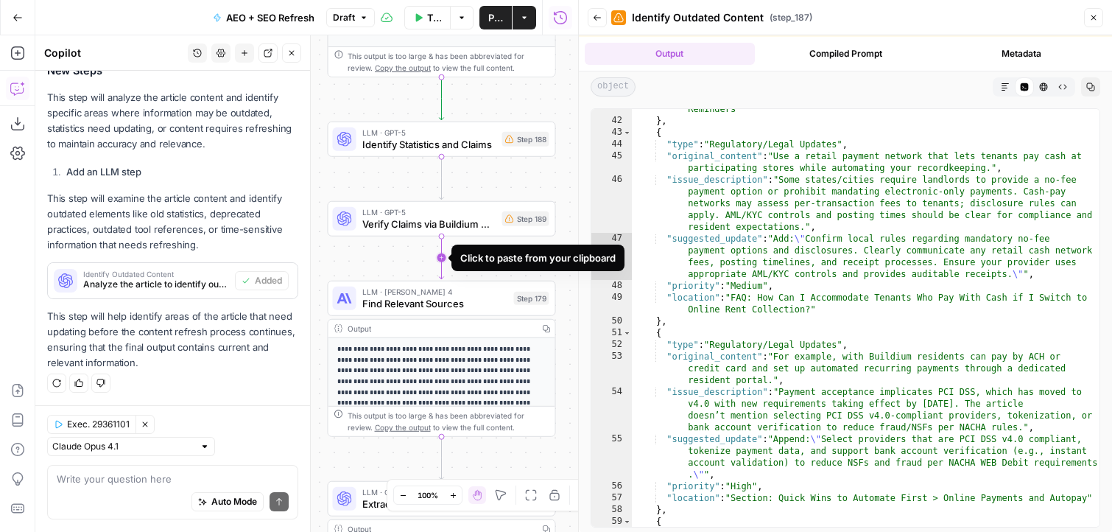
click at [443, 269] on icon "Edge from step_189 to step_179" at bounding box center [442, 257] width 4 height 43
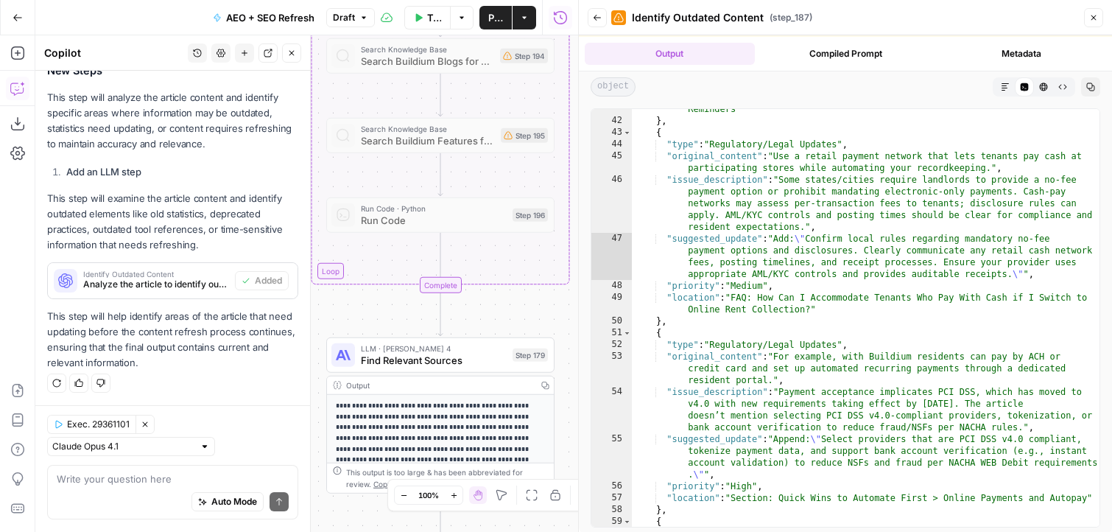
click at [438, 321] on icon "Edge from step_190-iteration-end to step_179" at bounding box center [440, 314] width 4 height 43
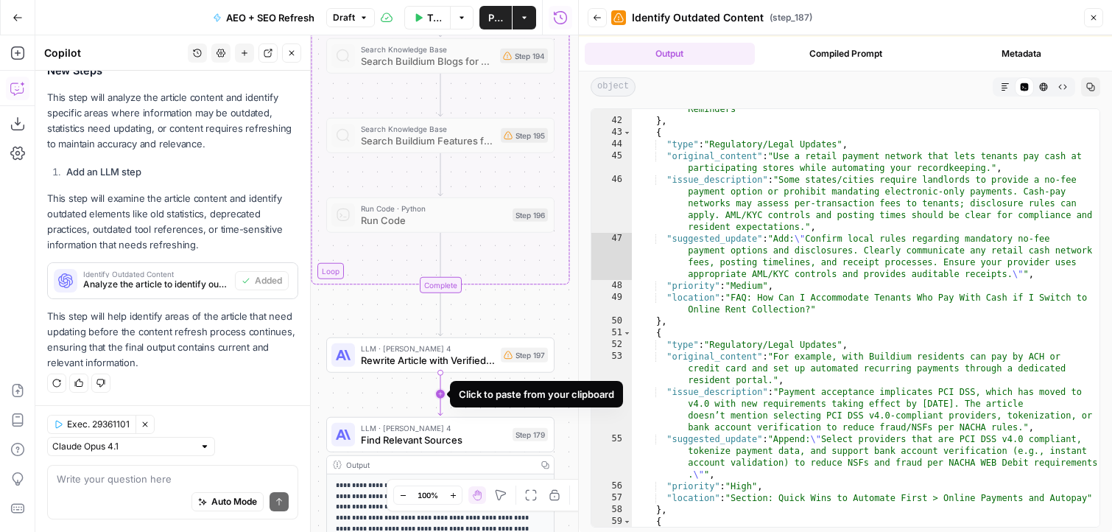
click at [443, 390] on icon "Edge from step_197 to step_179" at bounding box center [440, 394] width 4 height 43
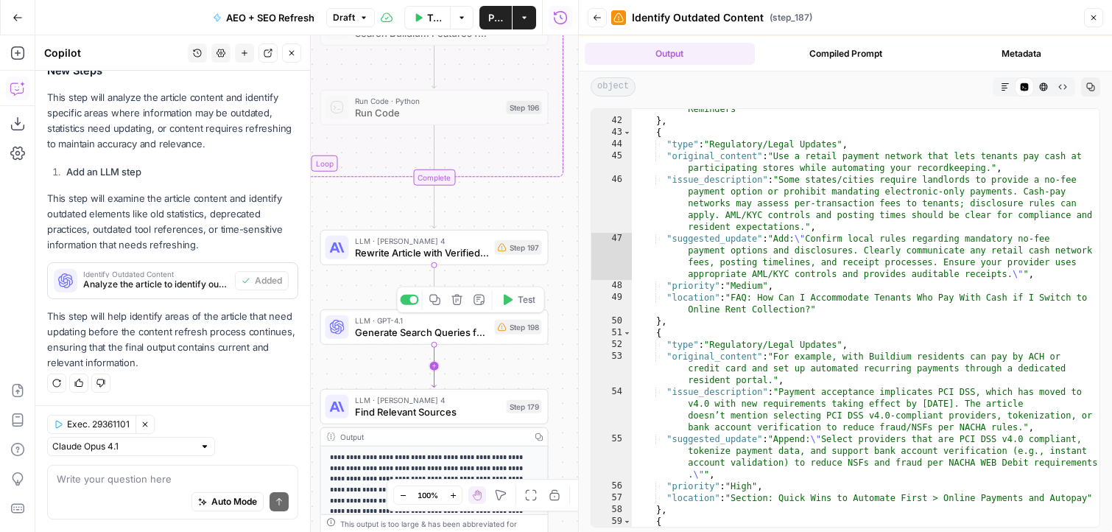
click at [434, 373] on icon "Edge from step_198 to step_179" at bounding box center [434, 366] width 4 height 43
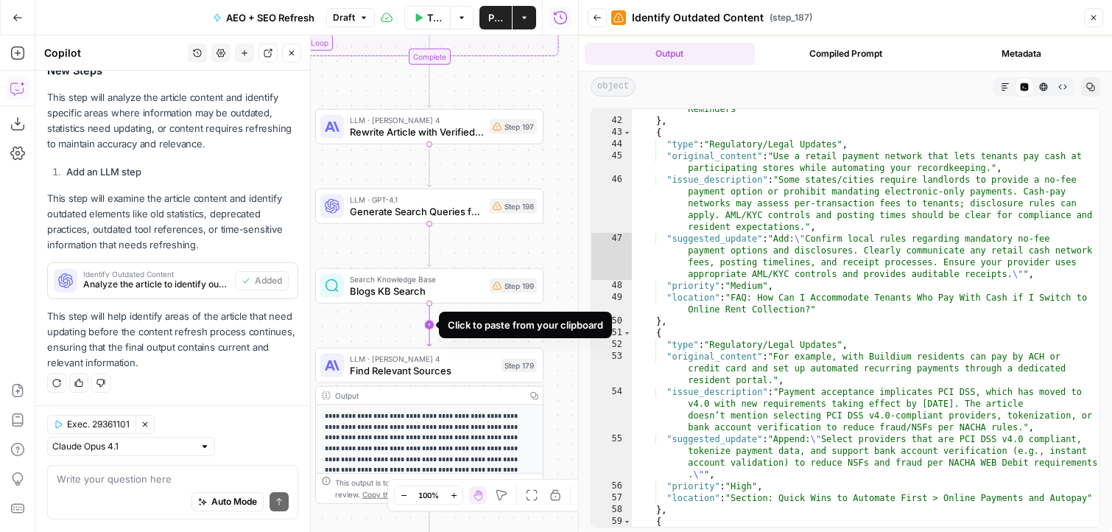
click at [432, 325] on icon "Edge from step_199 to step_179" at bounding box center [429, 324] width 4 height 43
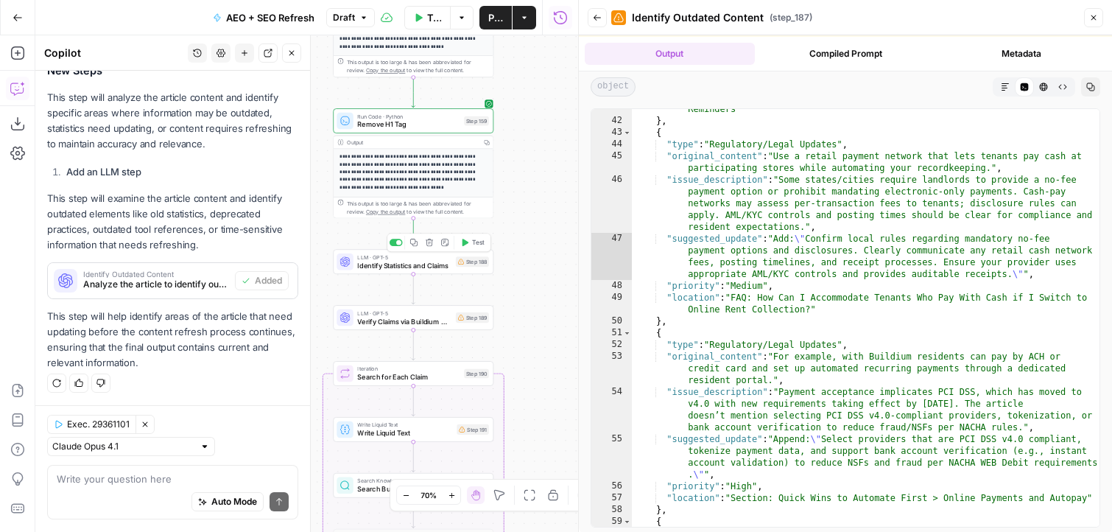
click at [454, 266] on div "LLM · GPT-5 Identify Statistics and Claims Step 188 Copy step Delete step Add N…" at bounding box center [413, 262] width 152 height 18
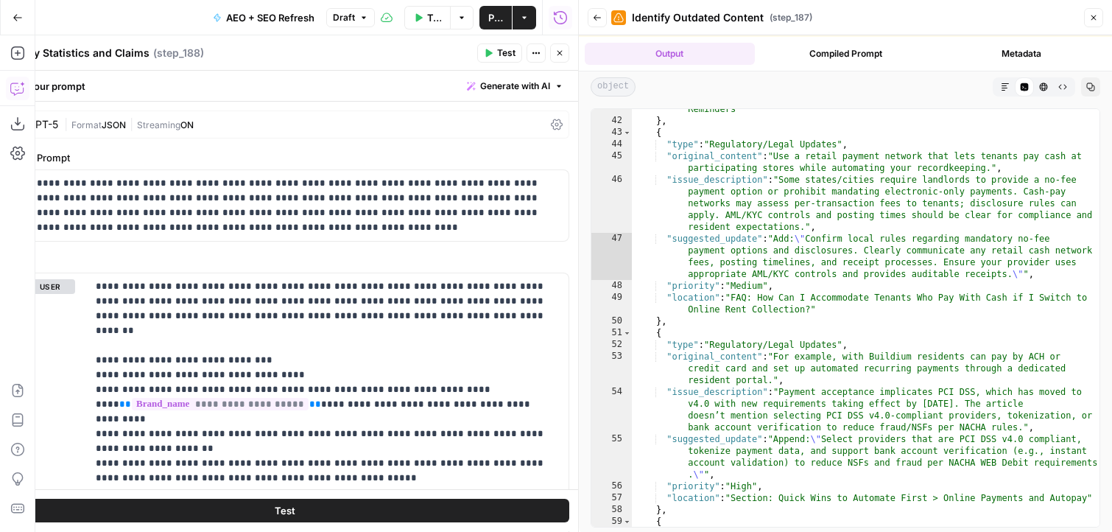
click at [1086, 18] on button "Close" at bounding box center [1093, 17] width 19 height 19
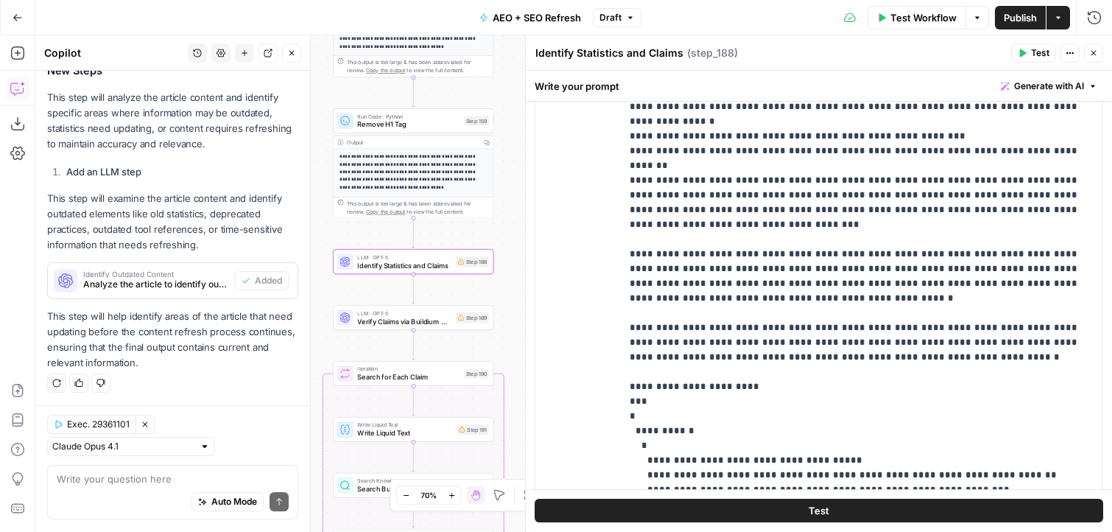
scroll to position [462, 0]
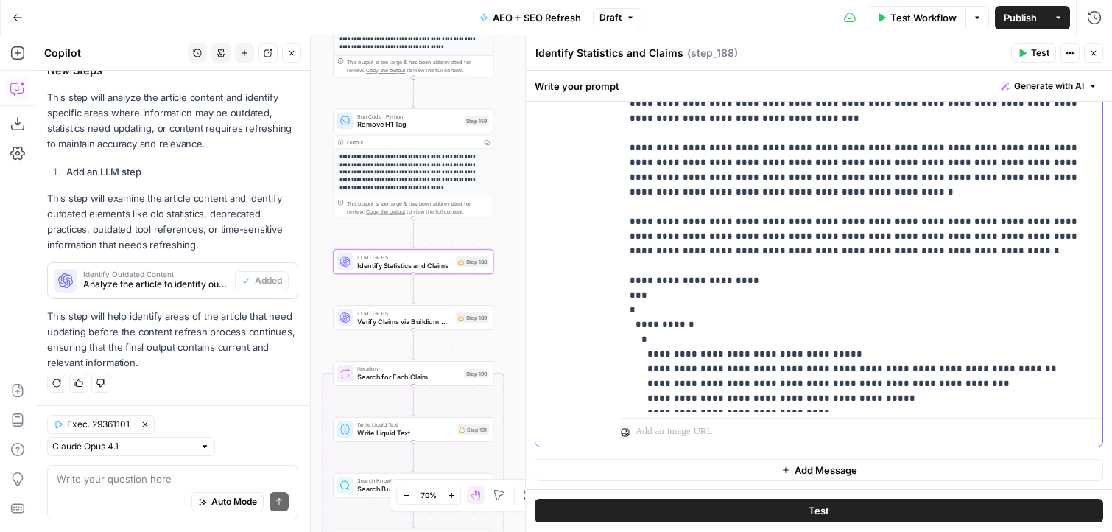
click at [475, 247] on span "Test" at bounding box center [478, 243] width 13 height 10
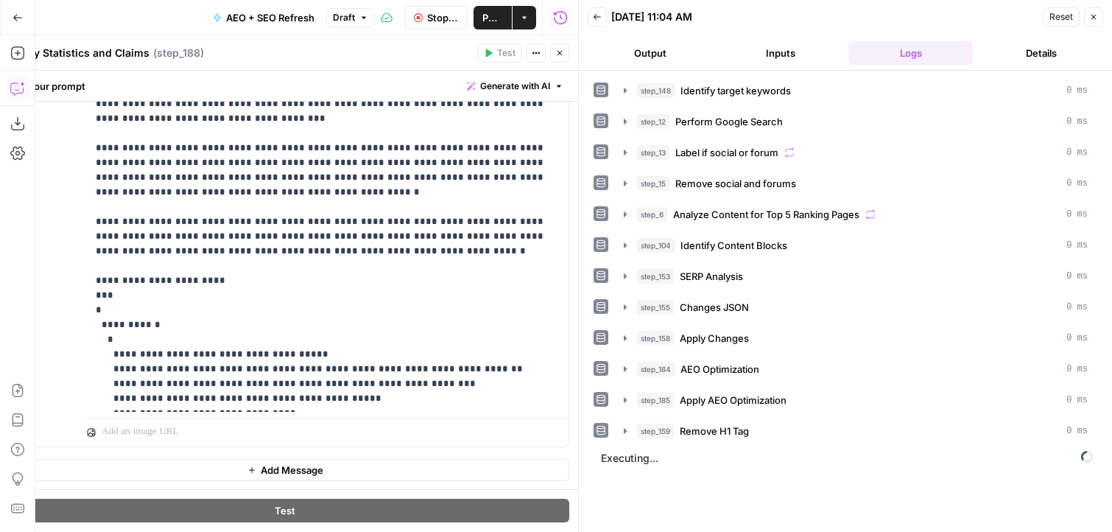
click at [558, 56] on icon "button" at bounding box center [559, 53] width 9 height 9
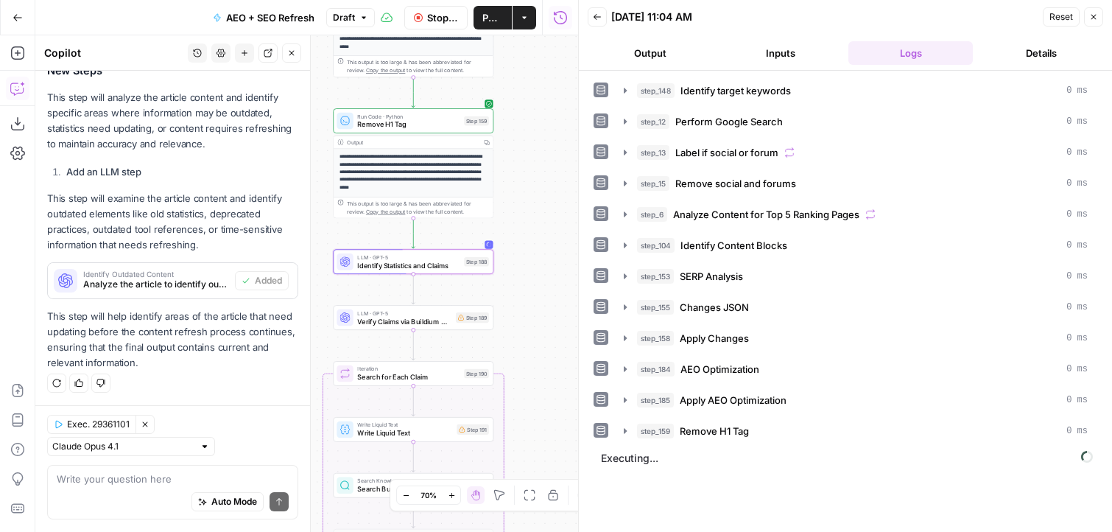
click at [468, 323] on div "Step 189" at bounding box center [472, 317] width 33 height 10
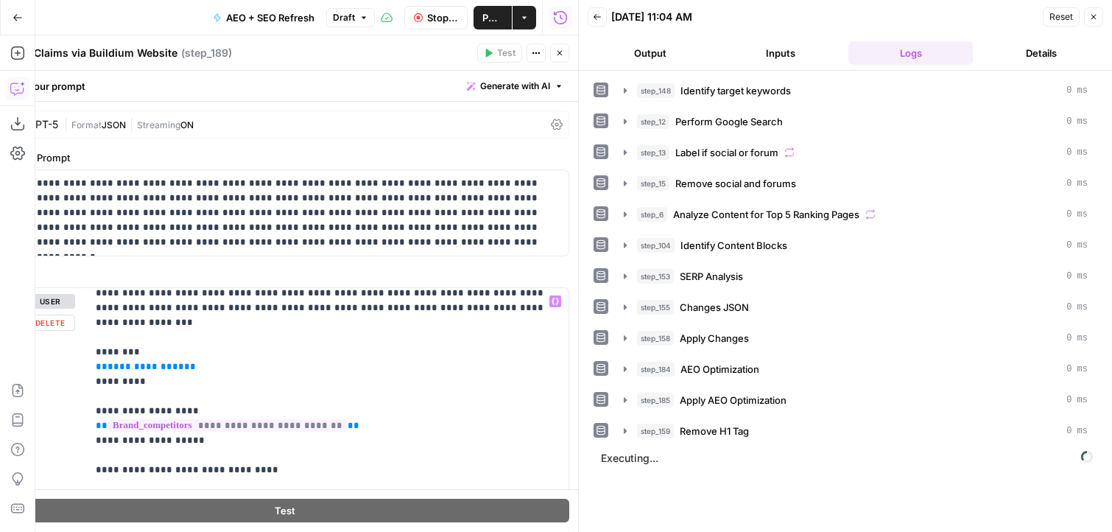
scroll to position [32, 0]
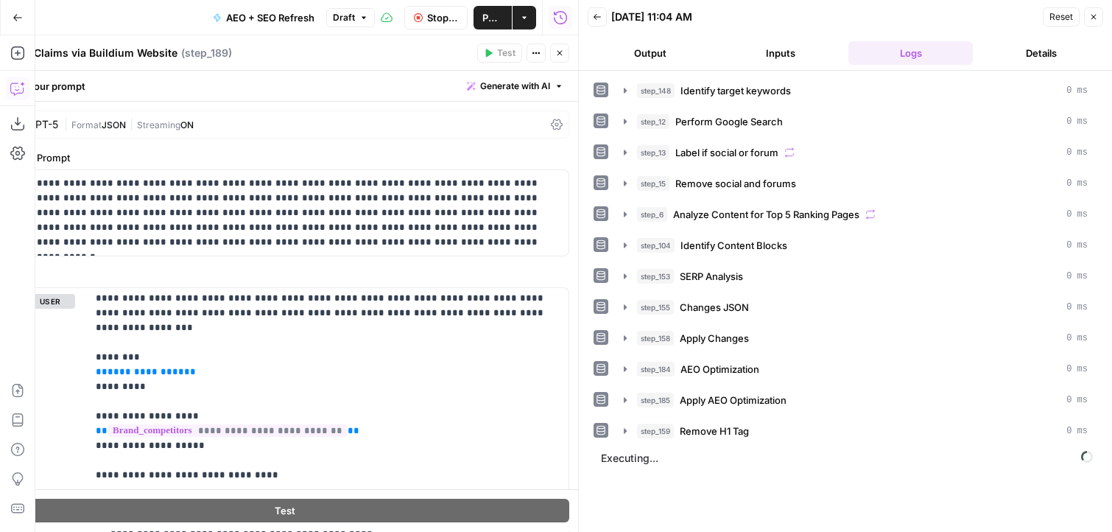
click at [563, 60] on button "Close" at bounding box center [559, 52] width 19 height 19
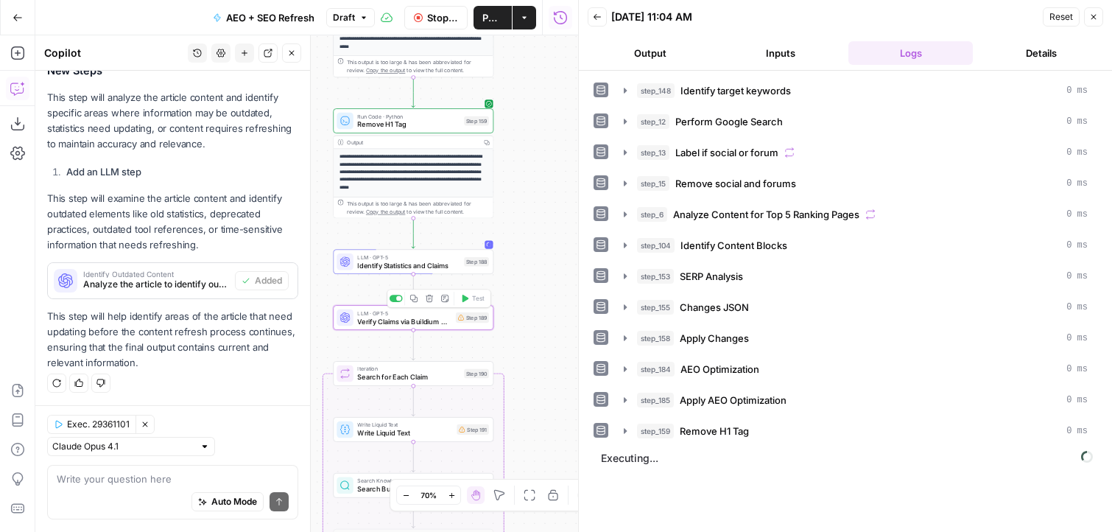
click at [473, 323] on div "Step 189" at bounding box center [472, 317] width 33 height 10
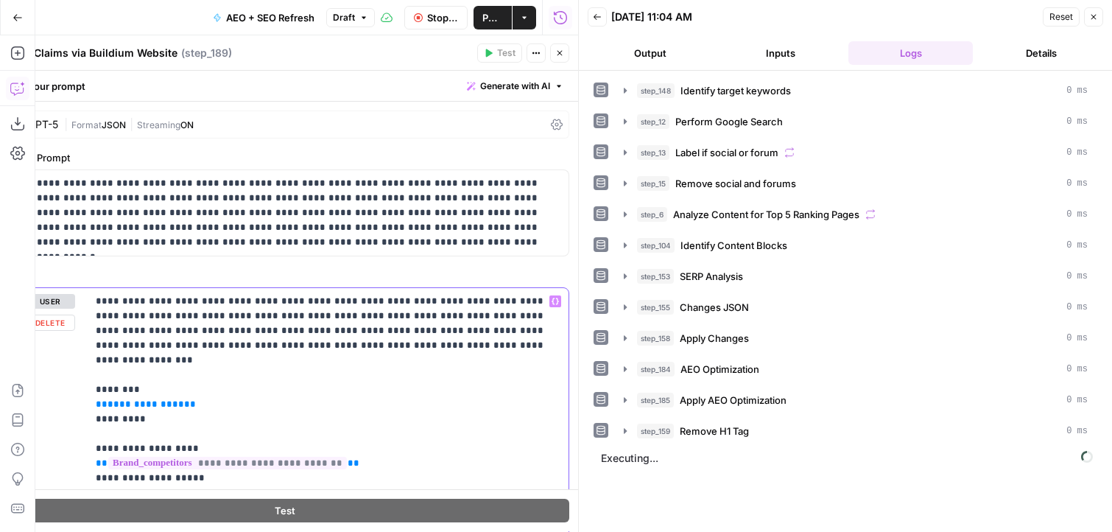
click at [138, 399] on span "**********" at bounding box center [146, 404] width 77 height 10
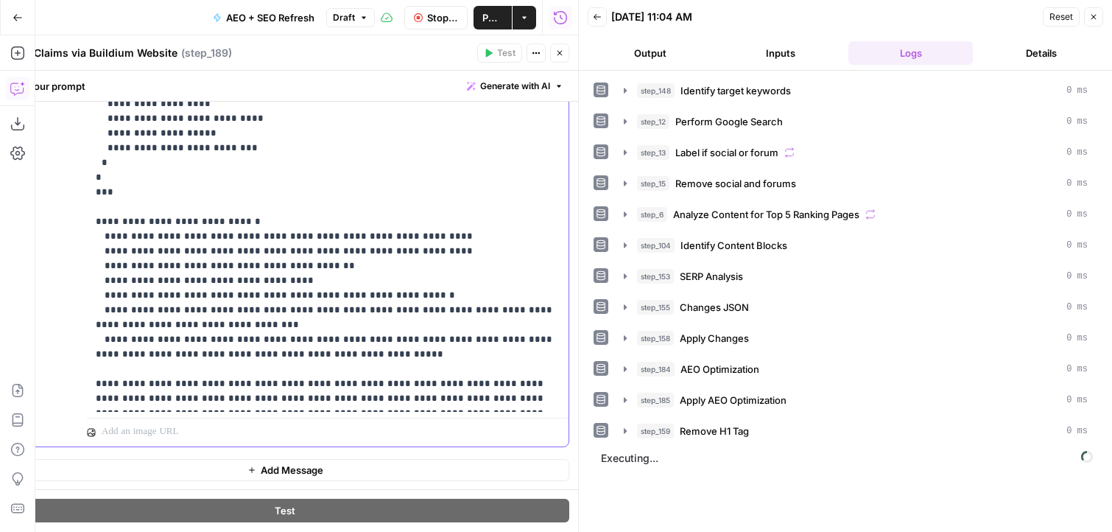
scroll to position [0, 0]
click at [140, 496] on span "**********" at bounding box center [146, 501] width 77 height 10
click at [564, 58] on button "Close" at bounding box center [559, 52] width 19 height 19
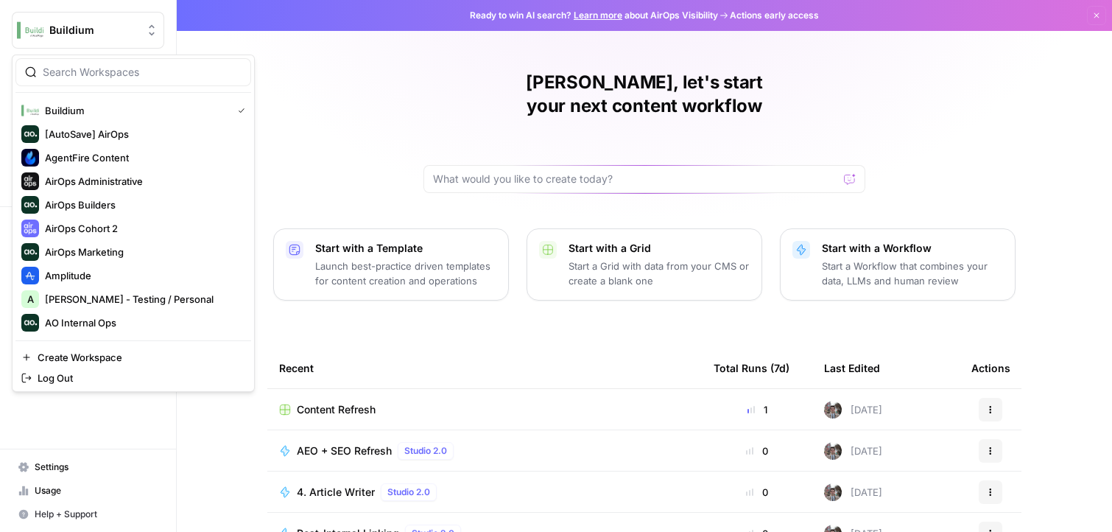
click at [127, 24] on span "Buildium" at bounding box center [93, 30] width 89 height 15
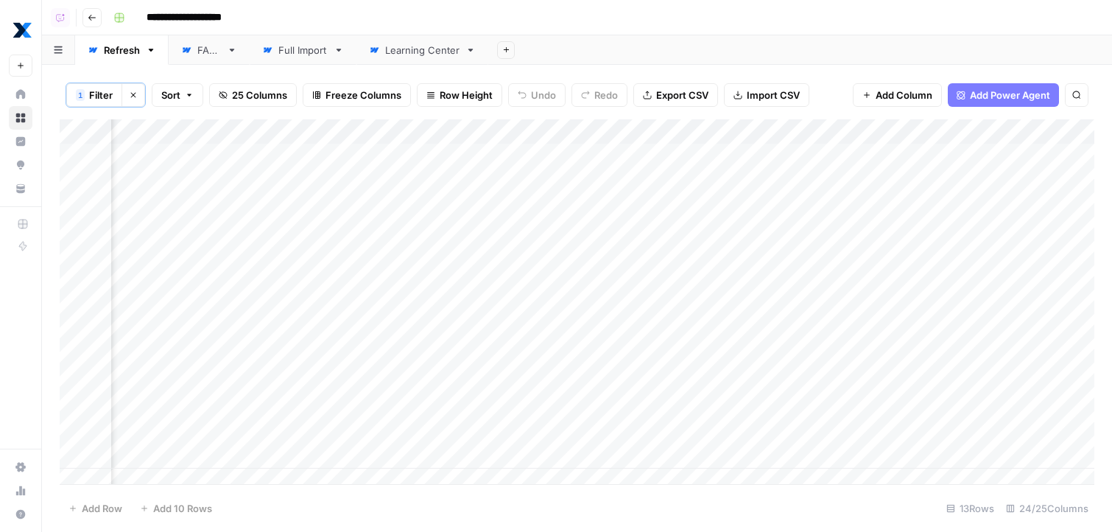
scroll to position [0, 2067]
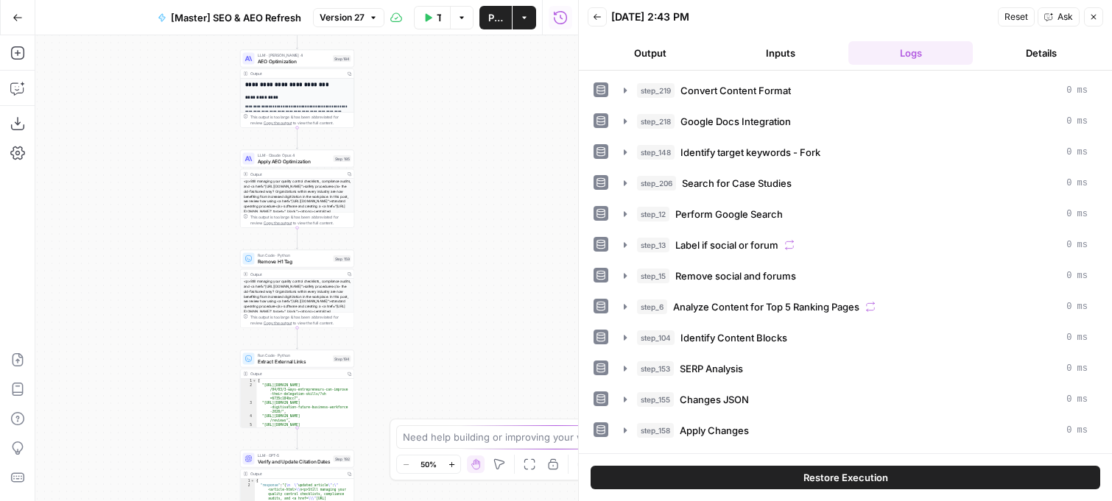
click at [461, 294] on div "**********" at bounding box center [306, 268] width 543 height 466
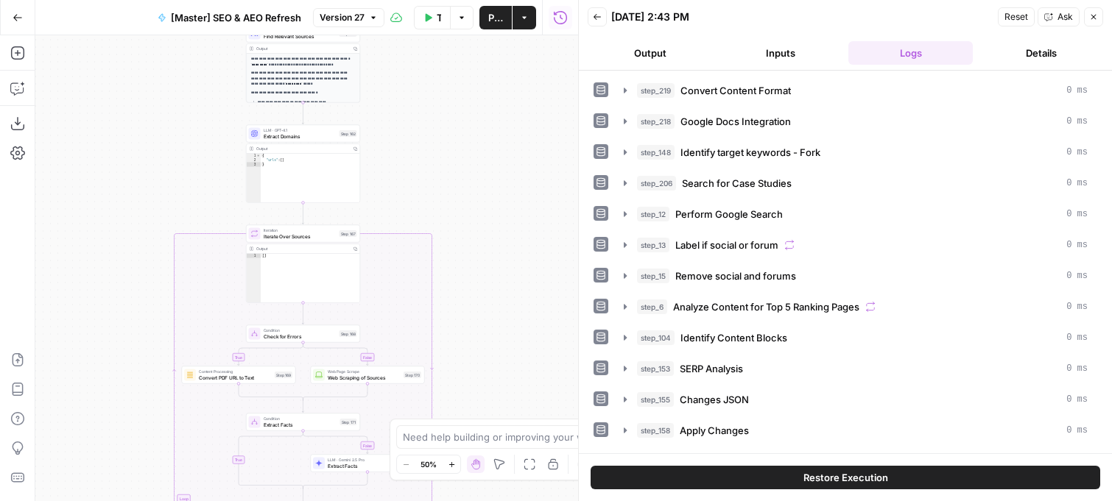
click at [608, 21] on div "Back [DATE] 2:43 PM Reset Ask Close" at bounding box center [845, 17] width 515 height 22
click at [601, 18] on icon "button" at bounding box center [597, 17] width 9 height 9
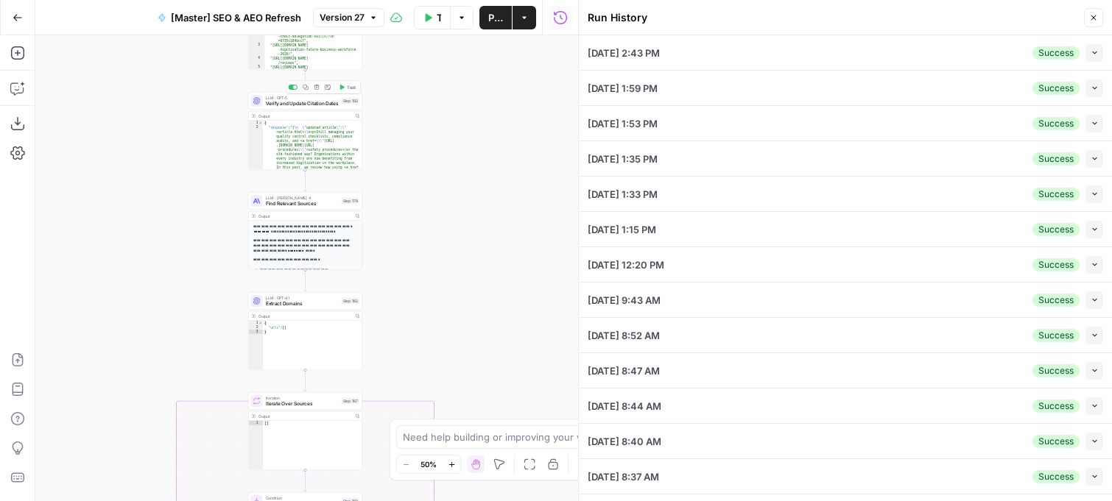
click at [307, 85] on icon "button" at bounding box center [306, 88] width 6 height 6
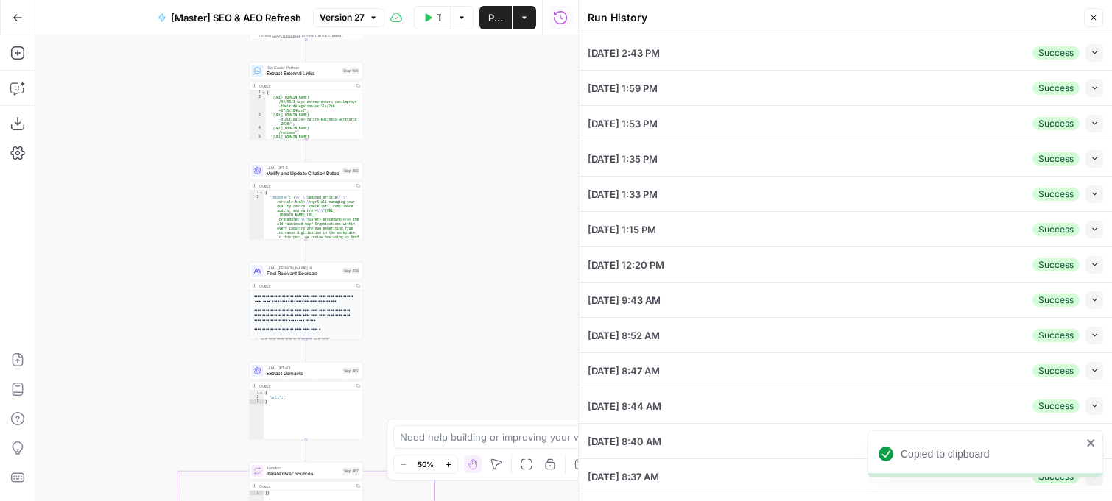
drag, startPoint x: 405, startPoint y: 109, endPoint x: 409, endPoint y: 200, distance: 90.7
click at [409, 200] on div "**********" at bounding box center [306, 268] width 543 height 466
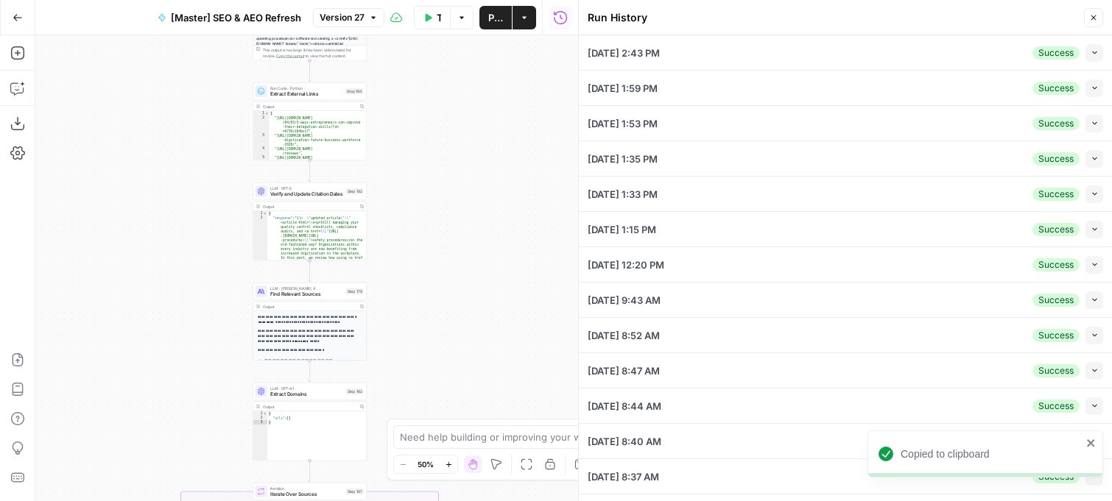
click at [409, 200] on div "**********" at bounding box center [306, 268] width 543 height 466
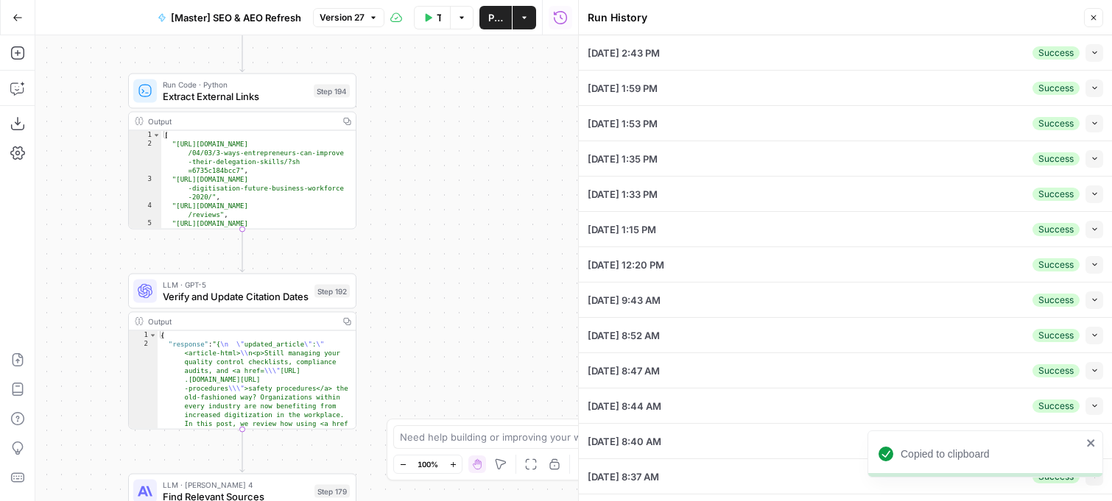
drag, startPoint x: 409, startPoint y: 200, endPoint x: 440, endPoint y: 306, distance: 111.2
click at [441, 307] on div "**********" at bounding box center [306, 268] width 543 height 466
click at [240, 67] on icon "button" at bounding box center [242, 62] width 11 height 11
click at [245, 263] on icon "button" at bounding box center [242, 264] width 12 height 12
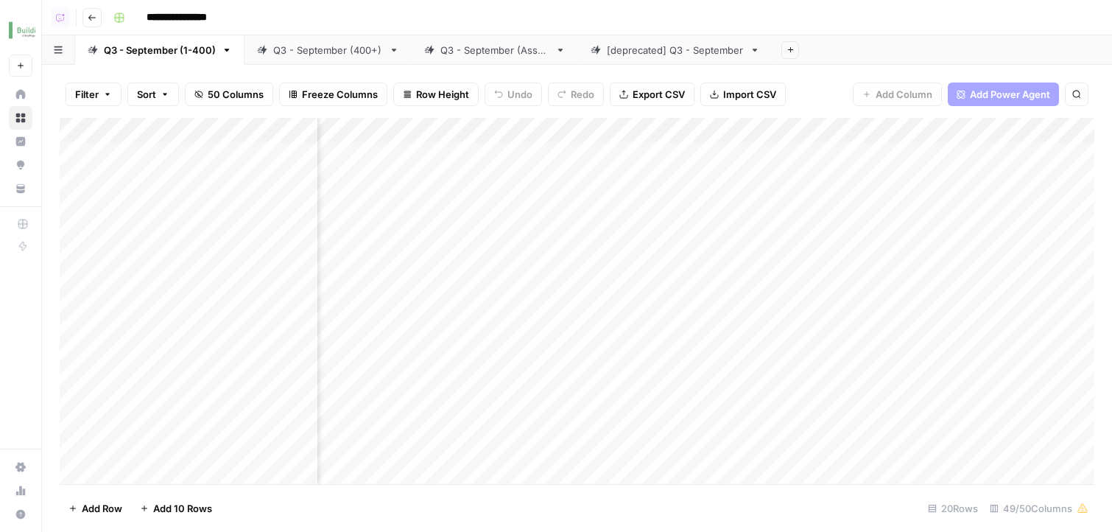
scroll to position [0, 2014]
click at [598, 131] on div "Add Column" at bounding box center [577, 303] width 1035 height 370
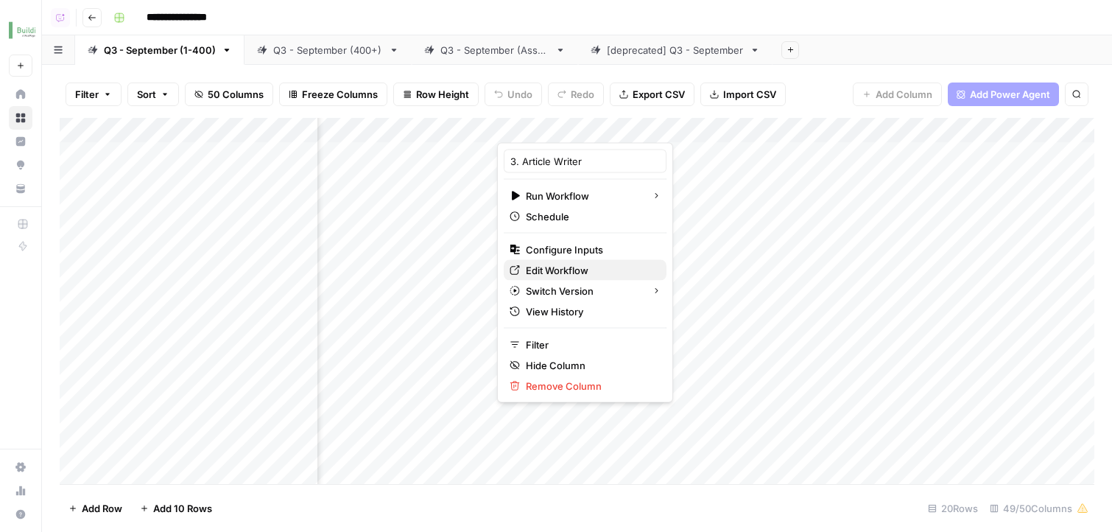
click at [592, 271] on span "Edit Workflow" at bounding box center [590, 270] width 129 height 15
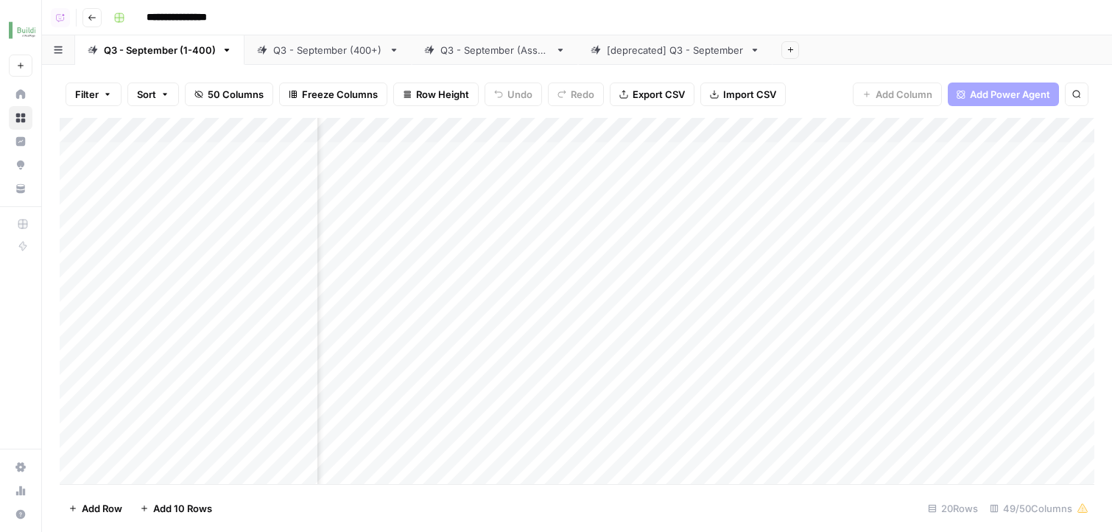
scroll to position [3, 2431]
click at [902, 123] on div "Add Column" at bounding box center [577, 303] width 1035 height 370
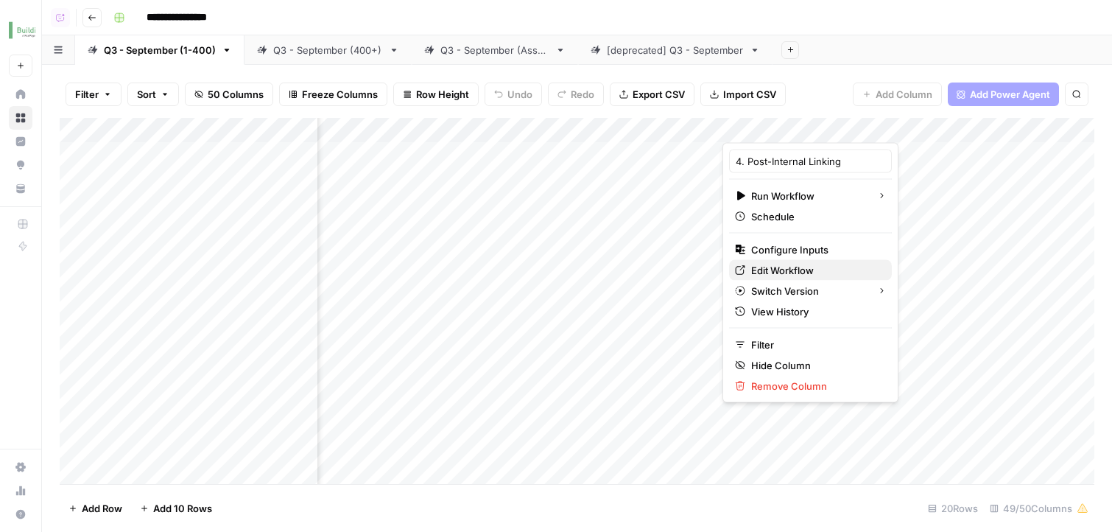
click at [840, 274] on span "Edit Workflow" at bounding box center [815, 270] width 129 height 15
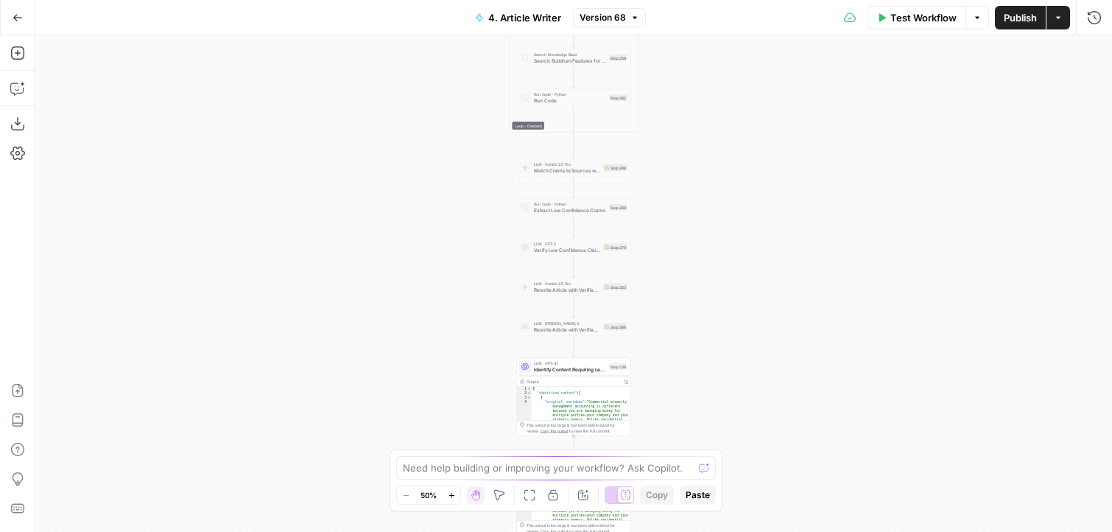
click at [770, 307] on div "**********" at bounding box center [573, 283] width 1077 height 496
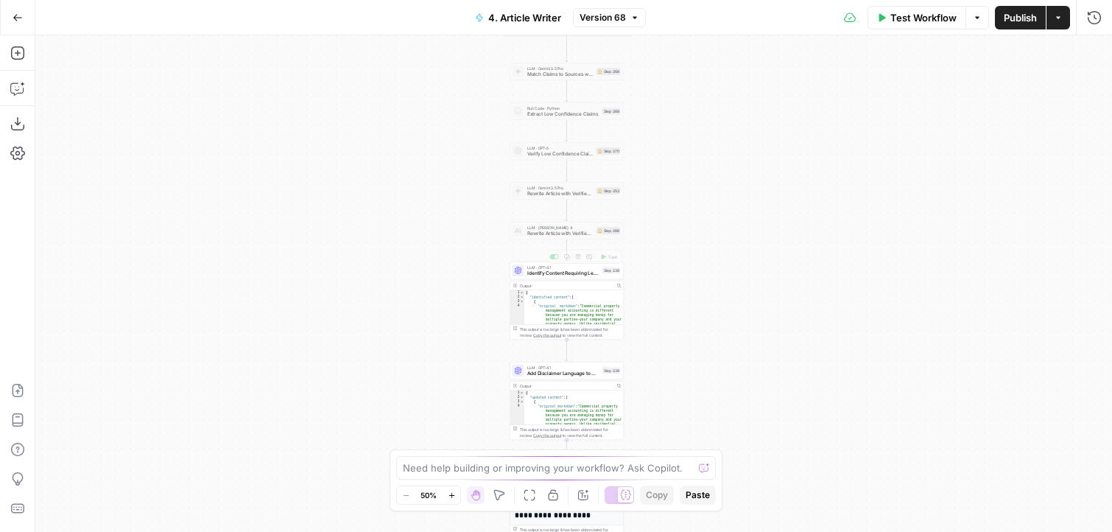
click at [590, 276] on span "Identify Content Requiring Legal Disclaimers" at bounding box center [563, 273] width 72 height 7
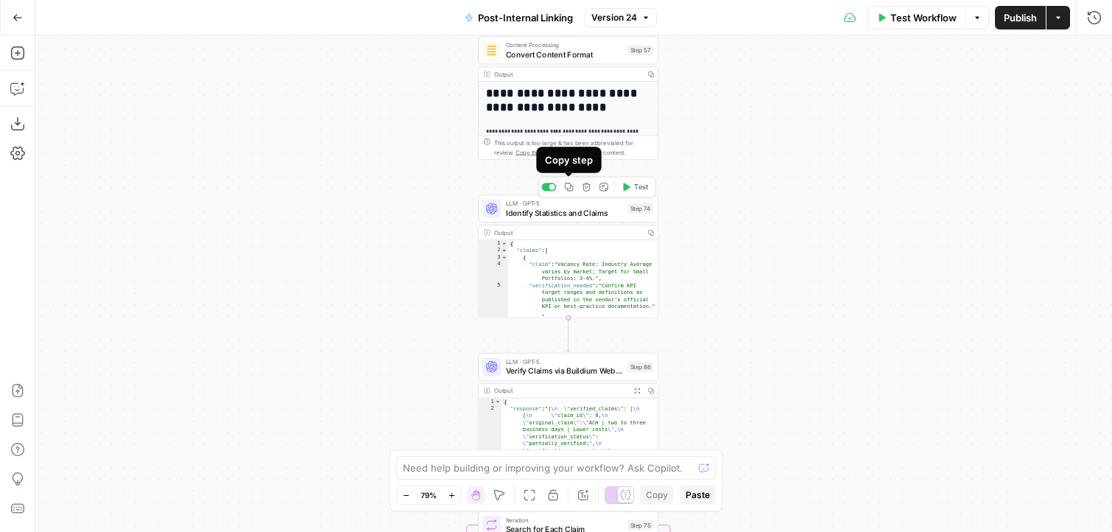
click at [564, 193] on button "Copy step" at bounding box center [568, 187] width 15 height 15
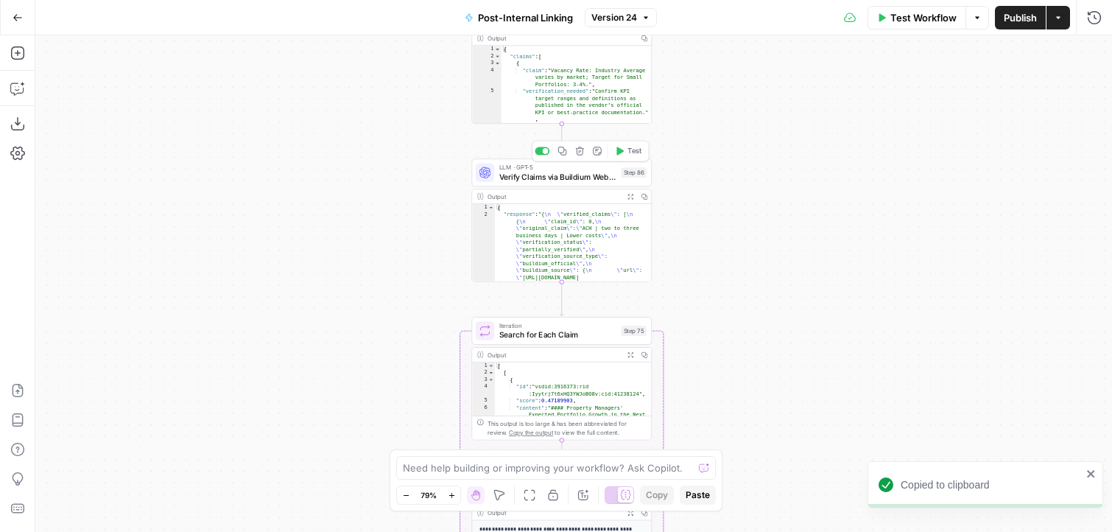
click at [567, 155] on icon "button" at bounding box center [562, 152] width 10 height 10
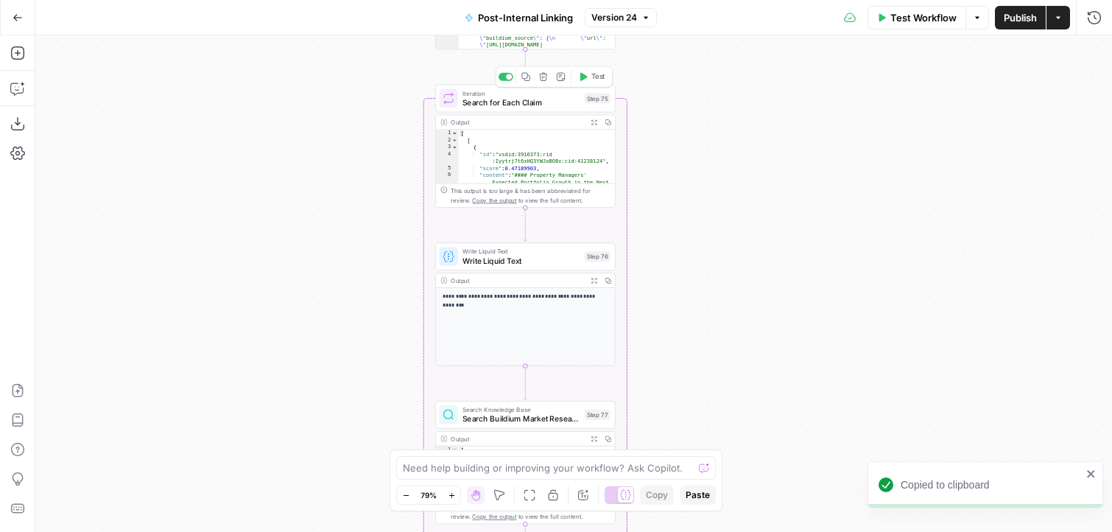
click at [529, 80] on icon "button" at bounding box center [525, 77] width 8 height 8
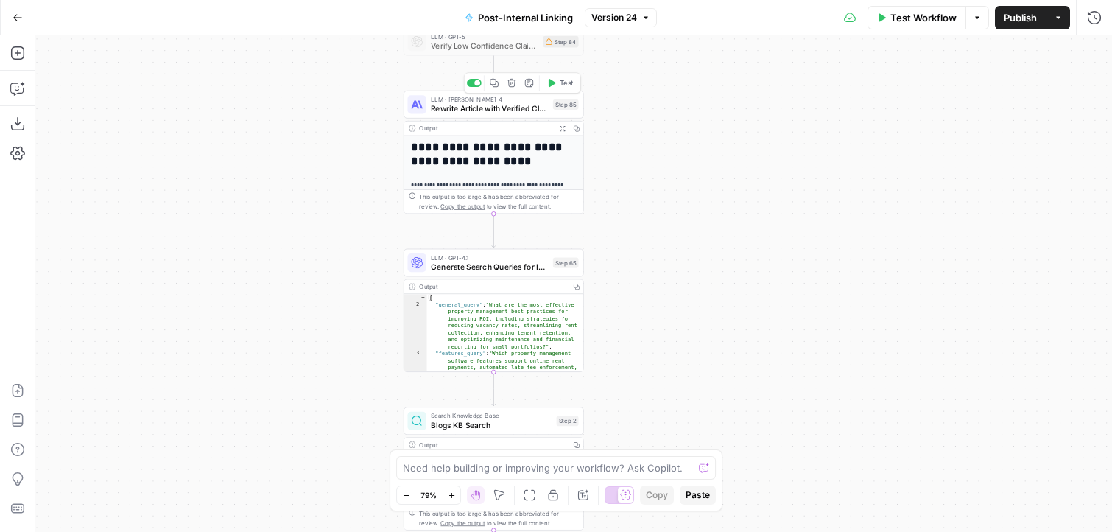
click at [493, 85] on icon "button" at bounding box center [494, 83] width 8 height 8
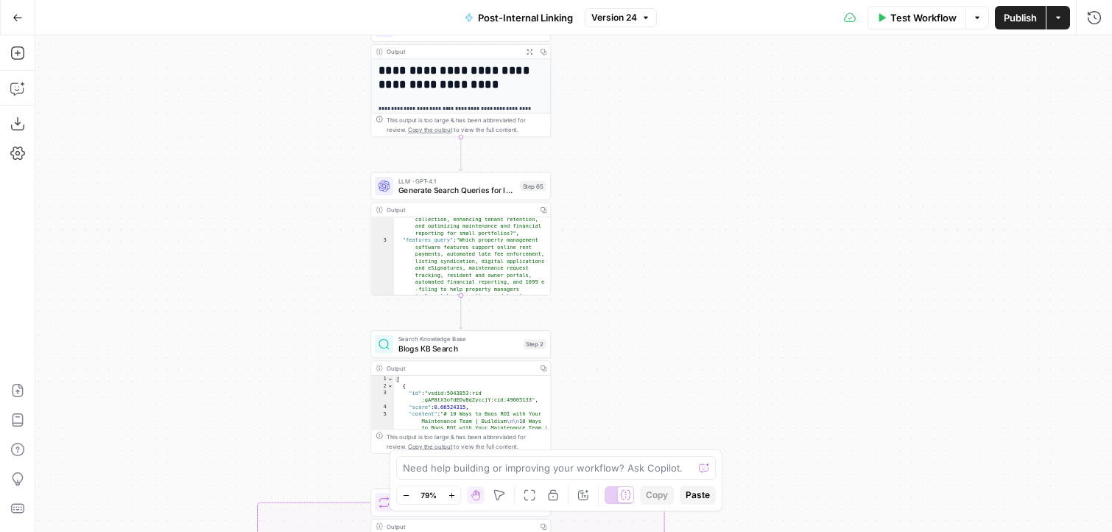
scroll to position [52, 0]
click at [463, 169] on icon "button" at bounding box center [461, 165] width 8 height 8
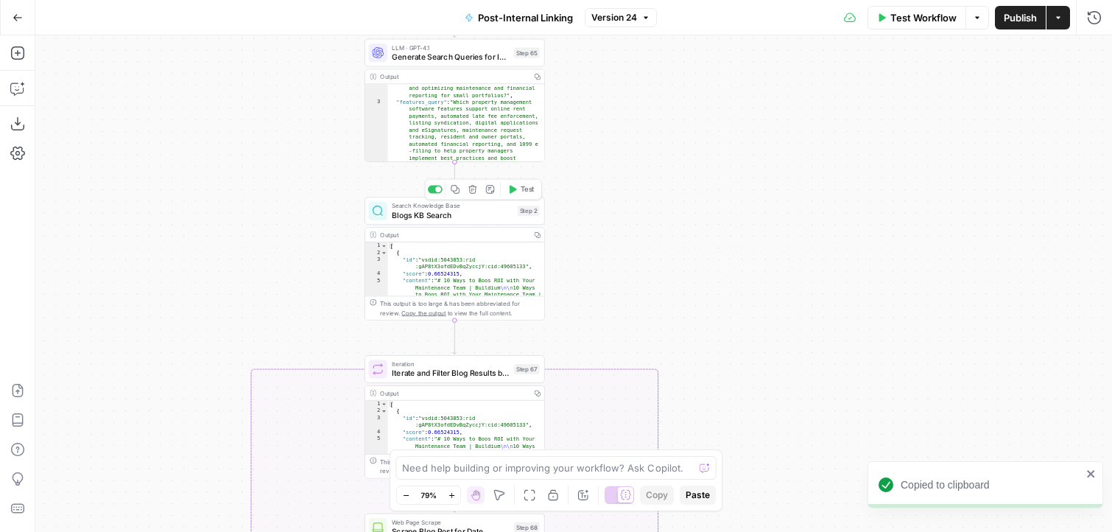
click at [459, 194] on button "Copy step" at bounding box center [455, 189] width 15 height 15
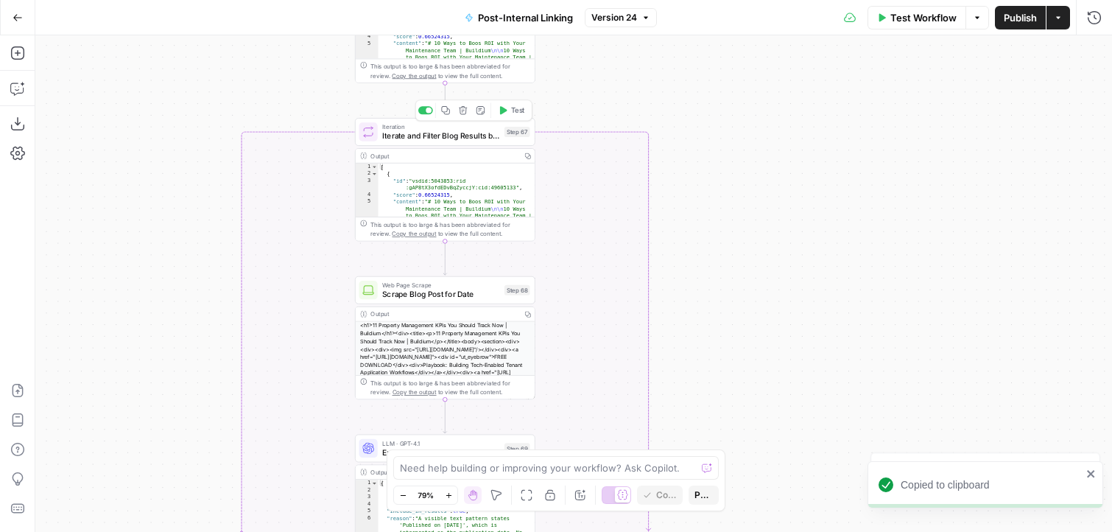
click at [445, 114] on icon "button" at bounding box center [445, 110] width 8 height 8
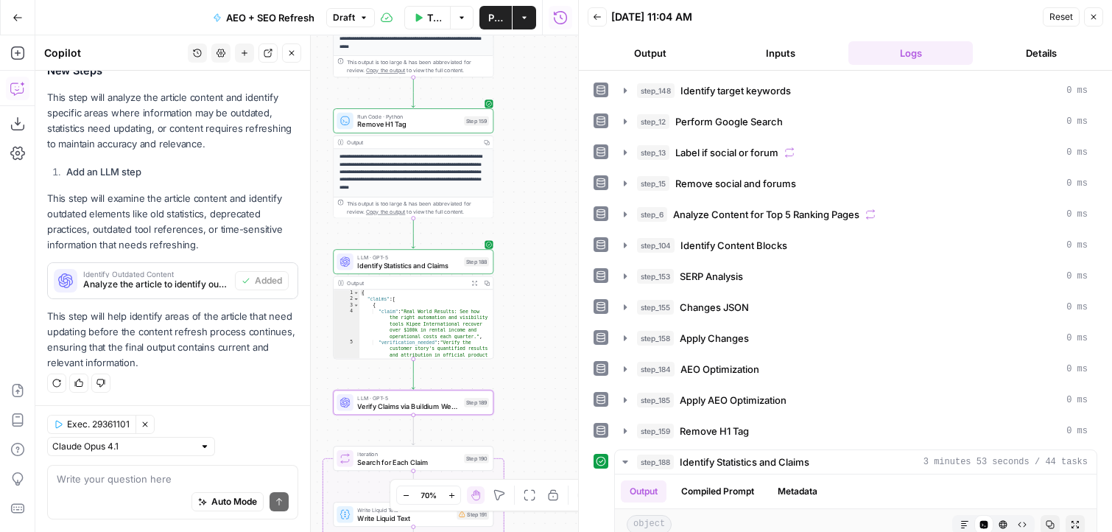
scroll to position [355, 0]
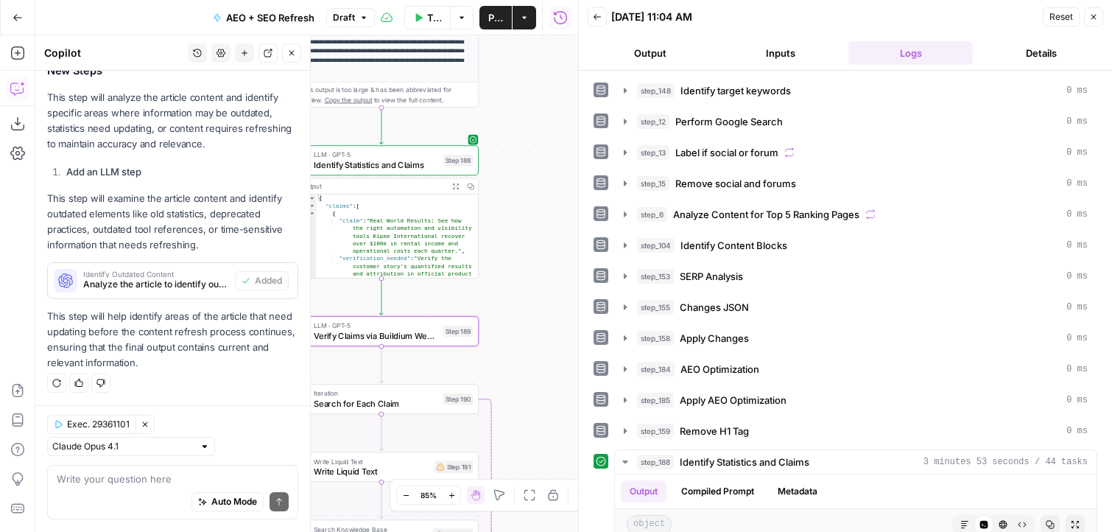
click at [456, 190] on button "Expand Output" at bounding box center [455, 185] width 15 height 15
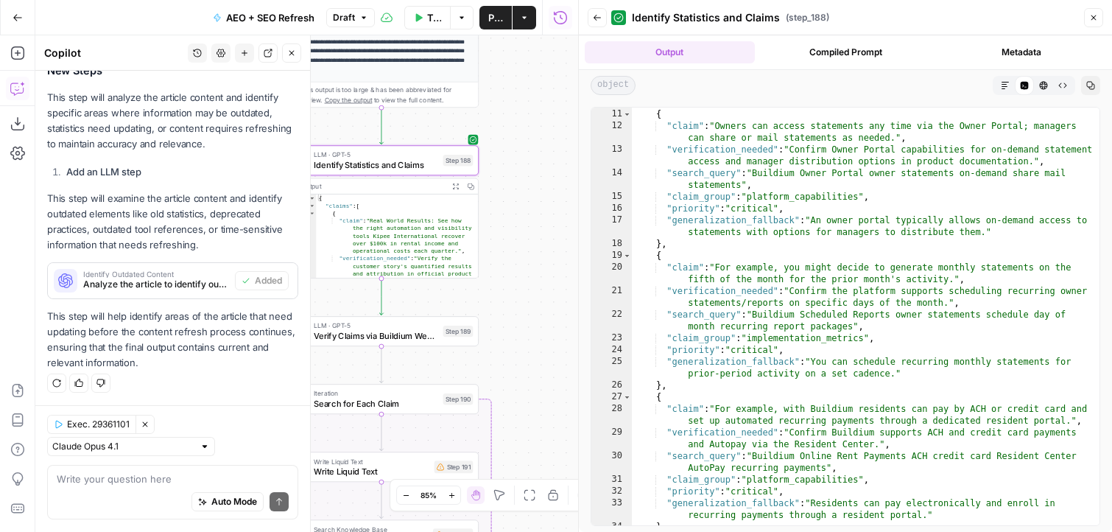
scroll to position [0, 0]
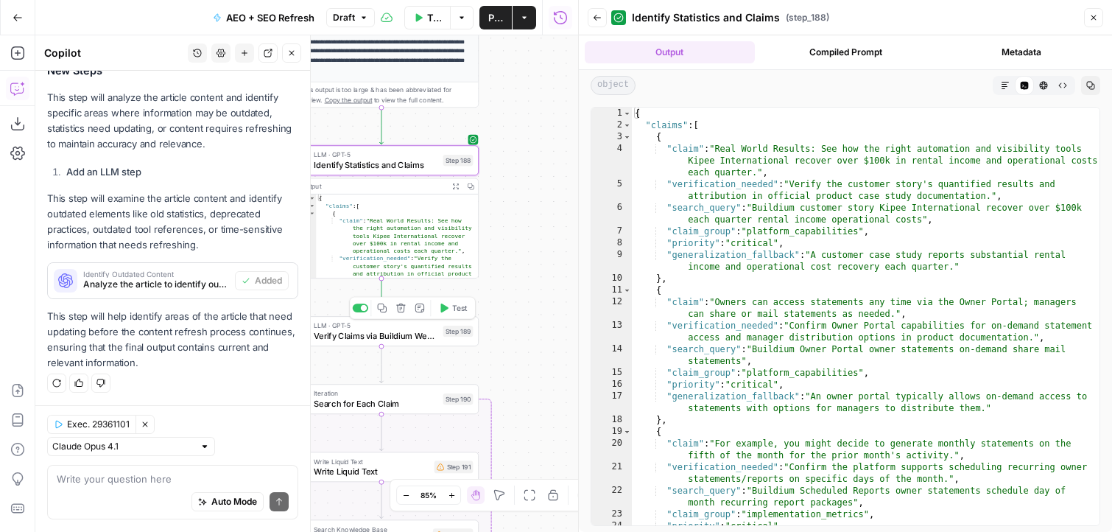
click at [449, 314] on button "Test" at bounding box center [453, 308] width 39 height 16
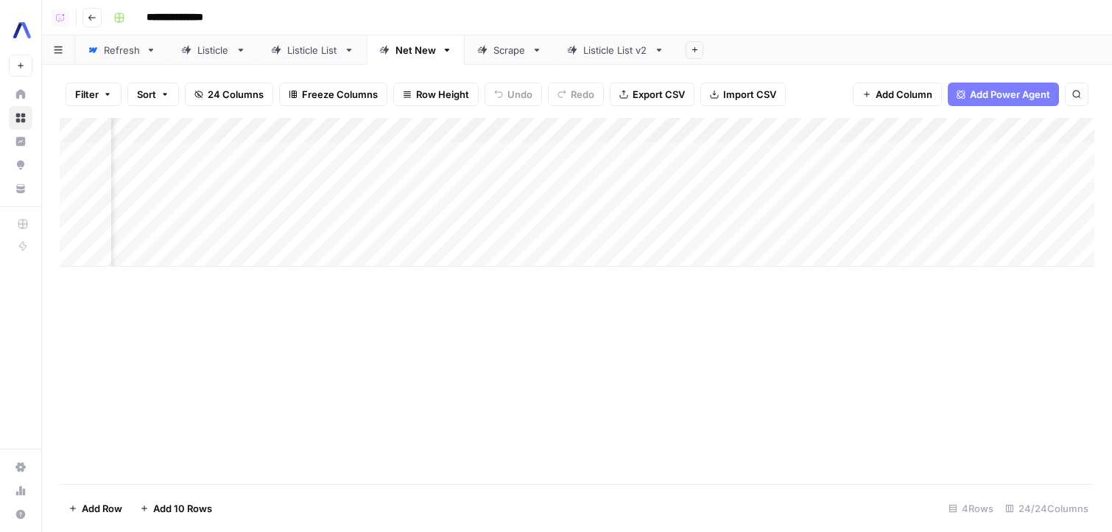
scroll to position [0, 1241]
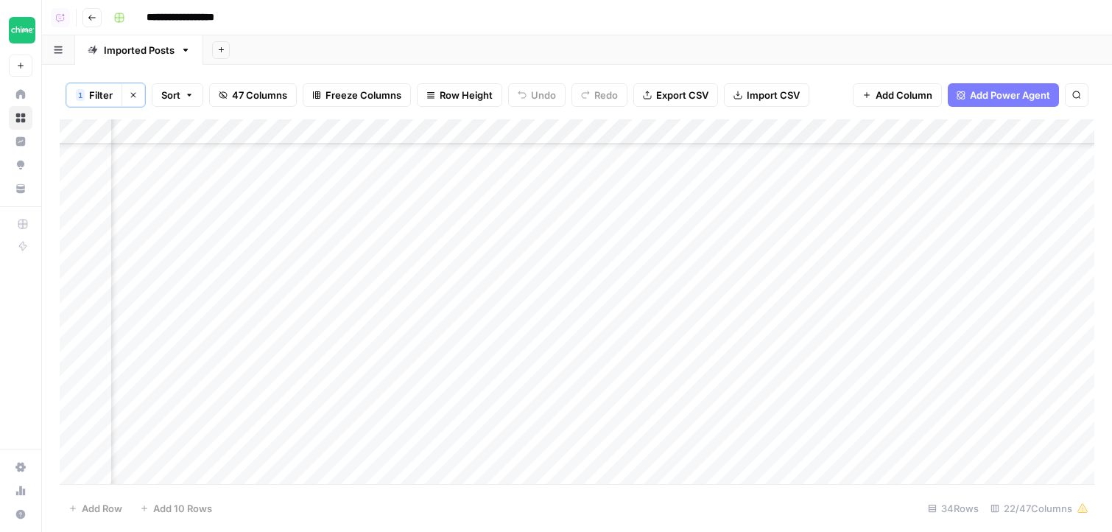
scroll to position [359, 1375]
